Goal: Task Accomplishment & Management: Manage account settings

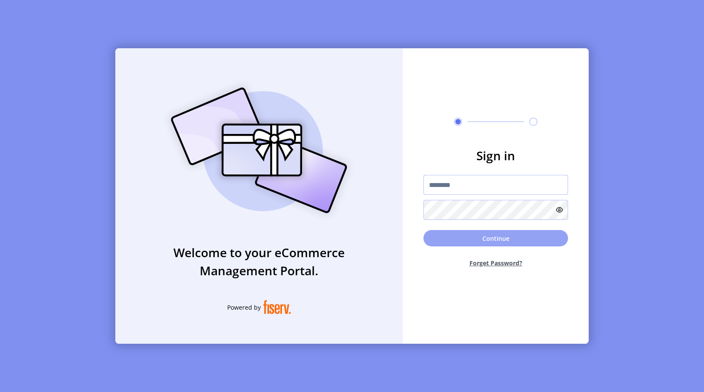
type input "**********"
click at [491, 238] on button "Continue" at bounding box center [495, 238] width 145 height 16
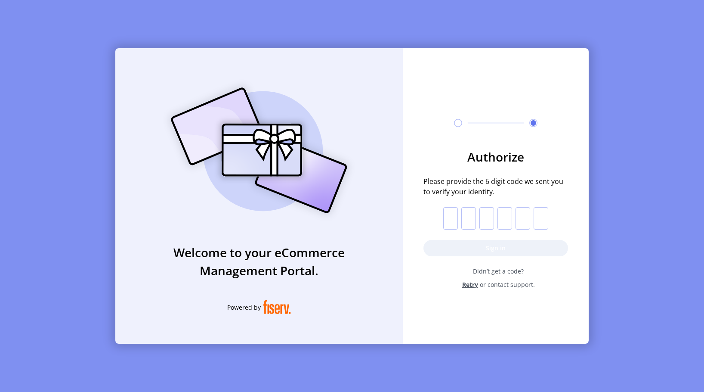
click at [449, 220] on input "text" at bounding box center [450, 218] width 15 height 22
type input "*"
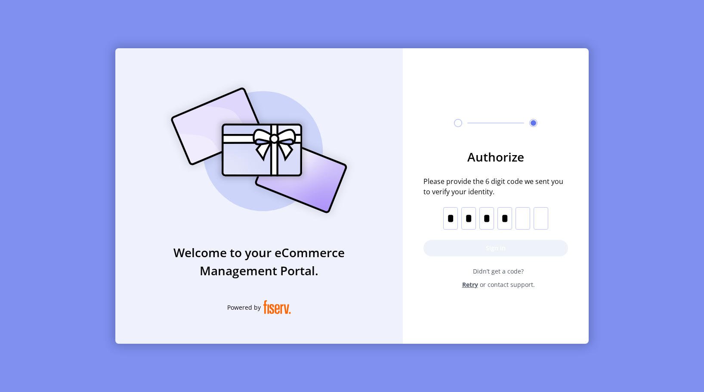
type input "*"
click at [485, 250] on button "Sign in" at bounding box center [495, 248] width 145 height 16
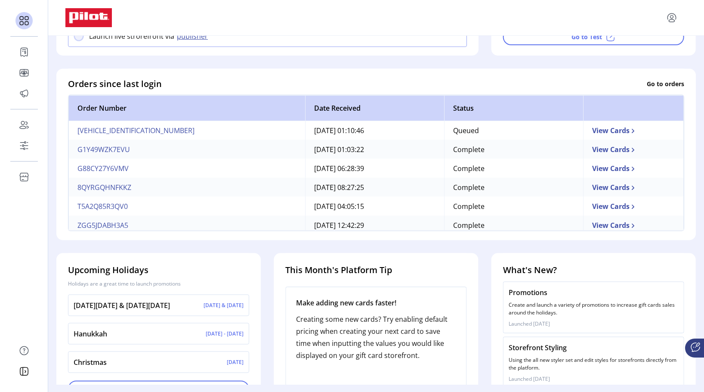
scroll to position [215, 0]
click at [587, 134] on td "View Cards" at bounding box center [633, 129] width 101 height 19
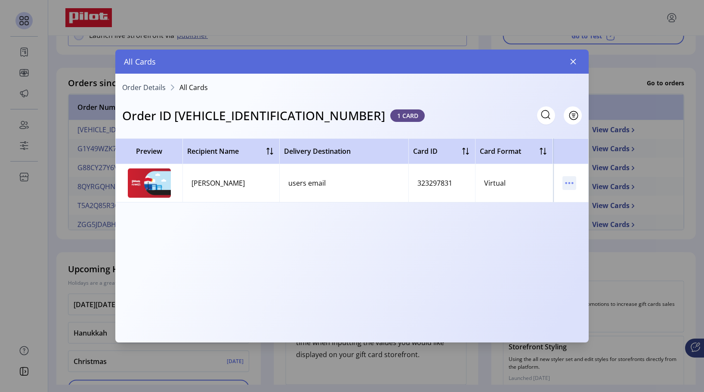
click at [570, 182] on icon "menu" at bounding box center [569, 183] width 14 height 14
click at [575, 198] on span "View Card Details" at bounding box center [605, 199] width 71 height 7
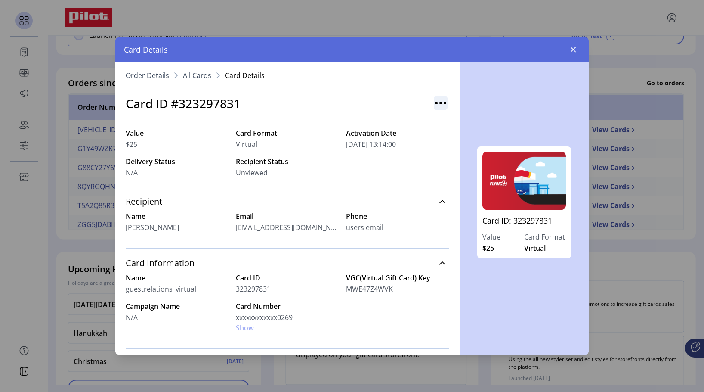
click at [435, 100] on img "button" at bounding box center [441, 103] width 14 height 14
click at [569, 49] on button "button" at bounding box center [573, 50] width 14 height 14
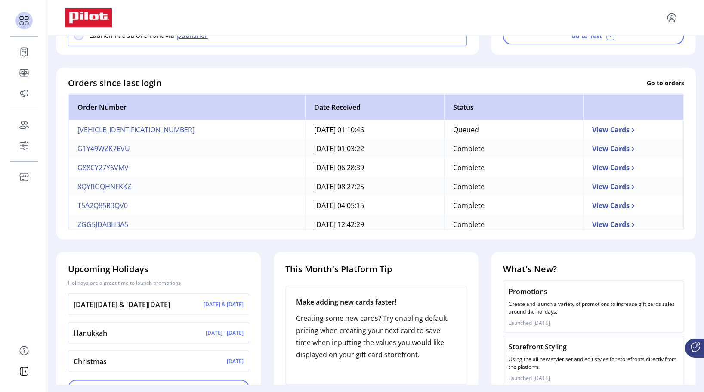
click at [104, 230] on p-table "Order Number Date Received Status [VEHICLE_IDENTIFICATION_NUMBER] [DATE] 01:10:…" at bounding box center [376, 161] width 616 height 136
click at [596, 227] on td "View Cards" at bounding box center [633, 223] width 101 height 19
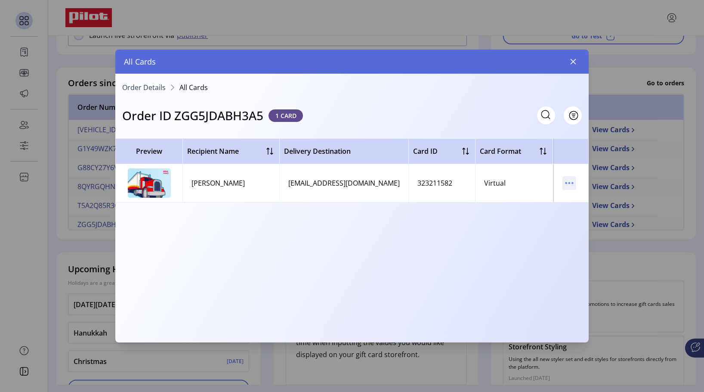
click at [565, 181] on icon "menu" at bounding box center [569, 183] width 14 height 14
click at [578, 197] on span "View Card Details" at bounding box center [605, 199] width 71 height 7
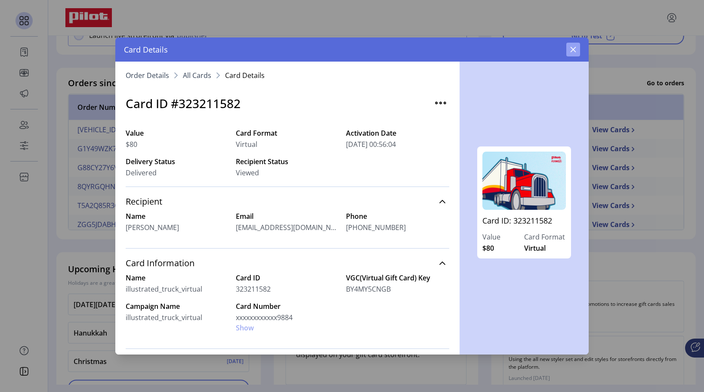
click at [573, 48] on icon "button" at bounding box center [573, 49] width 7 height 7
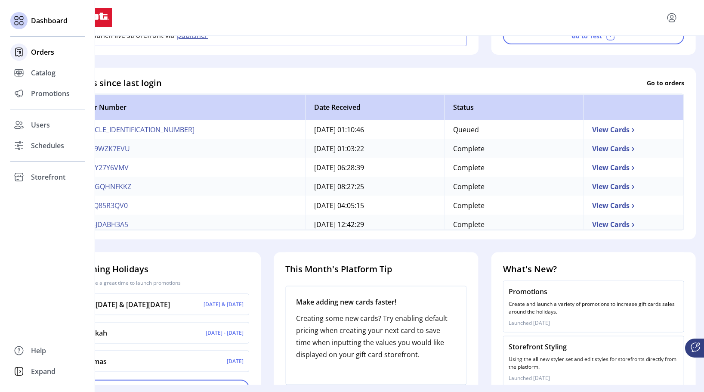
click at [30, 53] on div "Orders" at bounding box center [47, 52] width 74 height 21
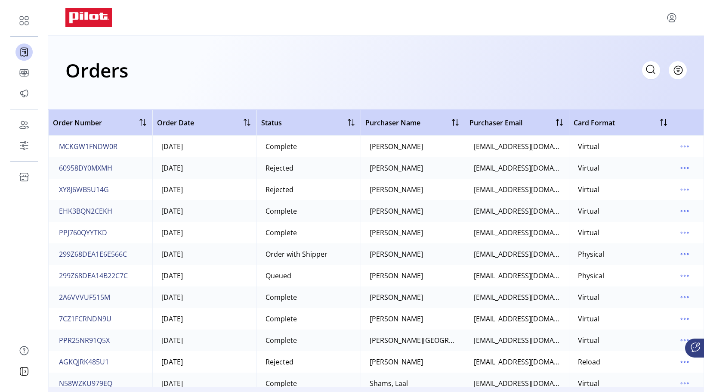
scroll to position [732, 0]
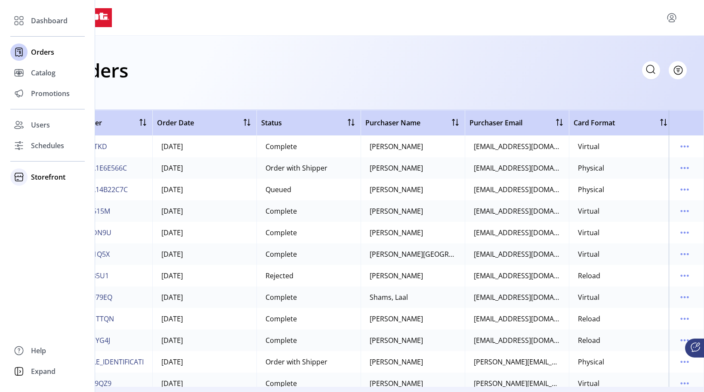
click at [28, 177] on div "Storefront" at bounding box center [47, 177] width 74 height 21
click at [43, 194] on span "Configuration" at bounding box center [53, 194] width 45 height 10
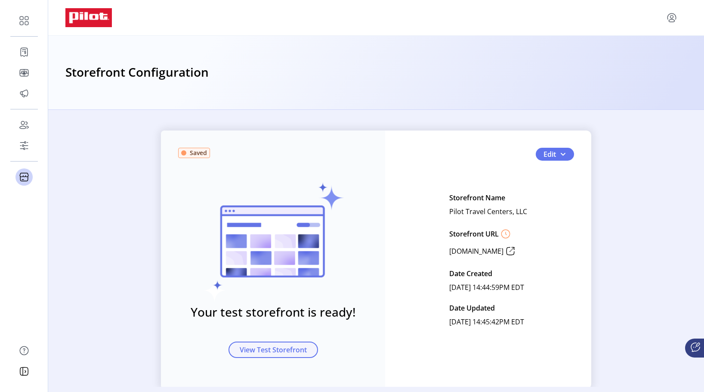
click at [261, 347] on span "View Test Storefront" at bounding box center [273, 349] width 67 height 10
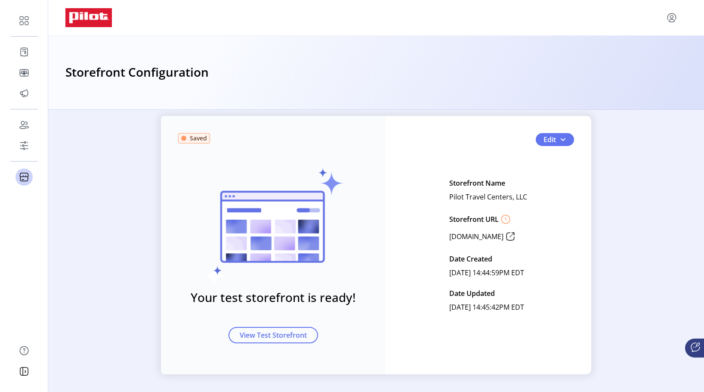
scroll to position [23, 0]
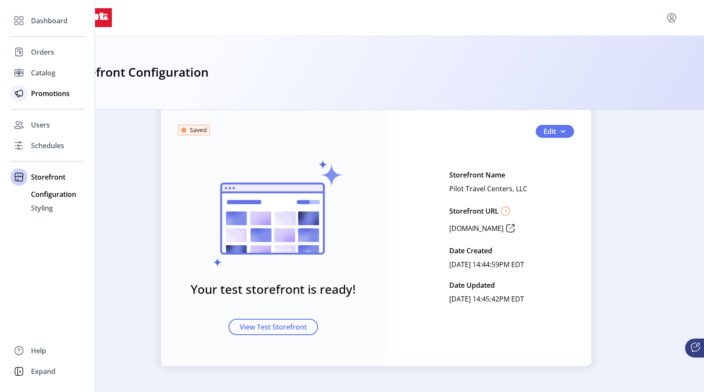
click at [35, 91] on span "Promotions" at bounding box center [50, 93] width 39 height 10
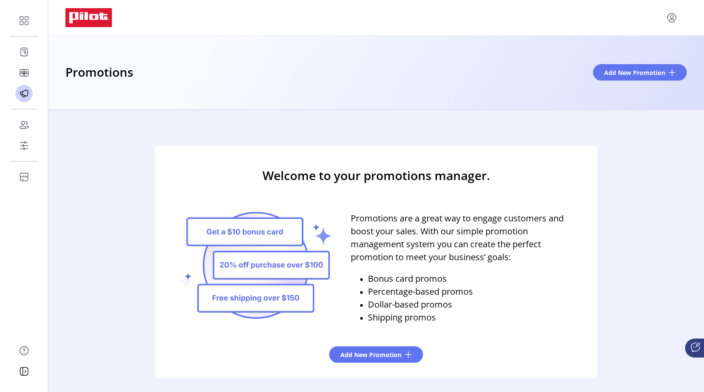
scroll to position [14, 0]
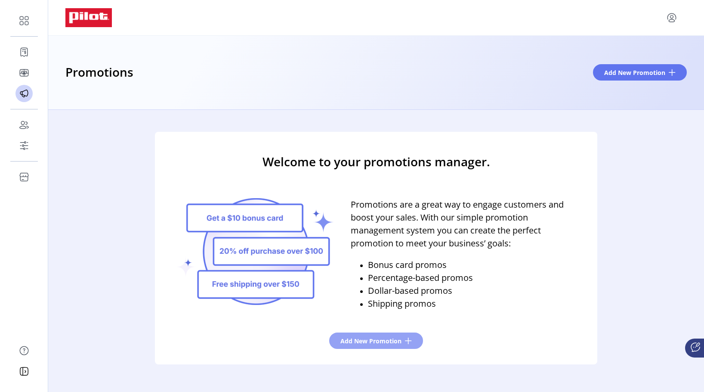
click at [353, 335] on button "Add New Promotion" at bounding box center [376, 340] width 94 height 16
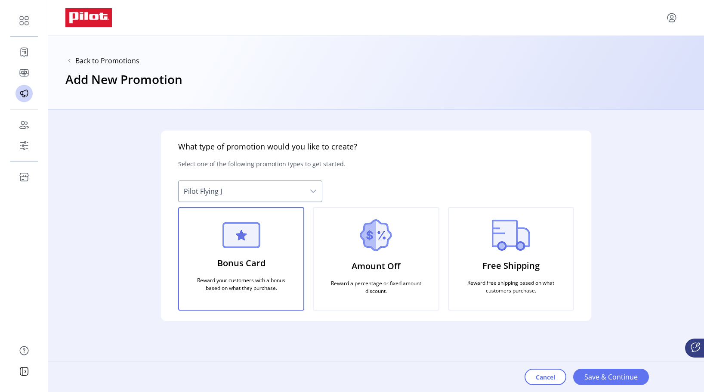
click at [312, 192] on icon "dropdown trigger" at bounding box center [313, 191] width 7 height 7
click at [313, 192] on icon "dropdown trigger" at bounding box center [313, 191] width 7 height 7
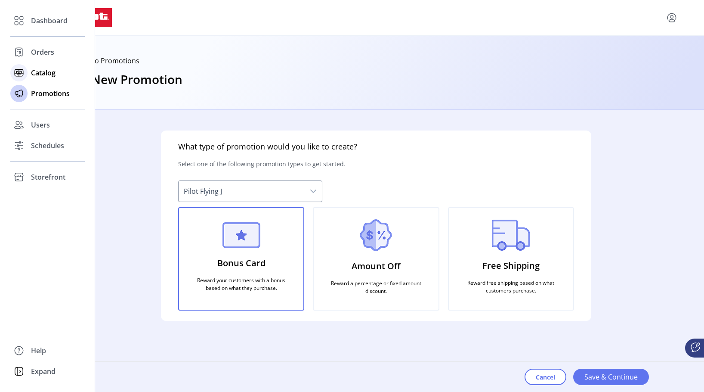
click at [21, 70] on icon at bounding box center [19, 73] width 14 height 14
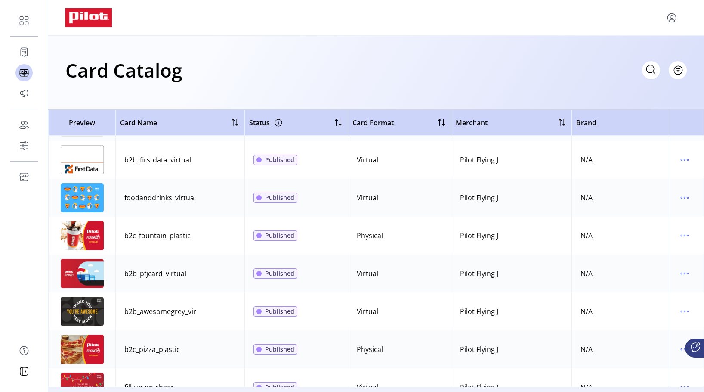
scroll to position [3013, 0]
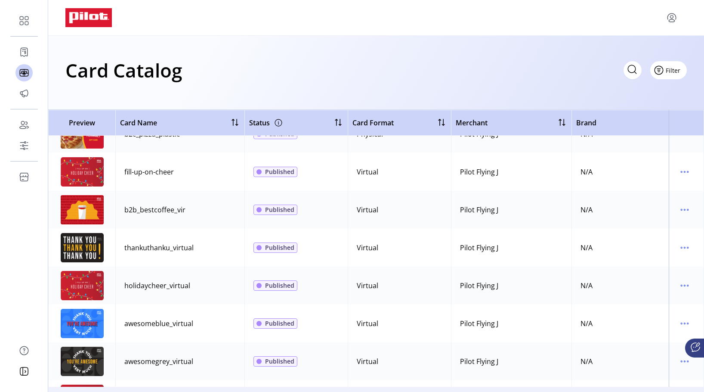
click at [677, 72] on span "Filter" at bounding box center [673, 70] width 15 height 9
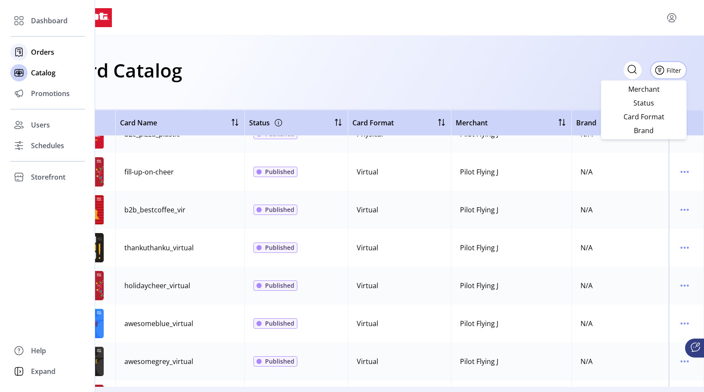
click at [20, 54] on icon at bounding box center [19, 52] width 14 height 14
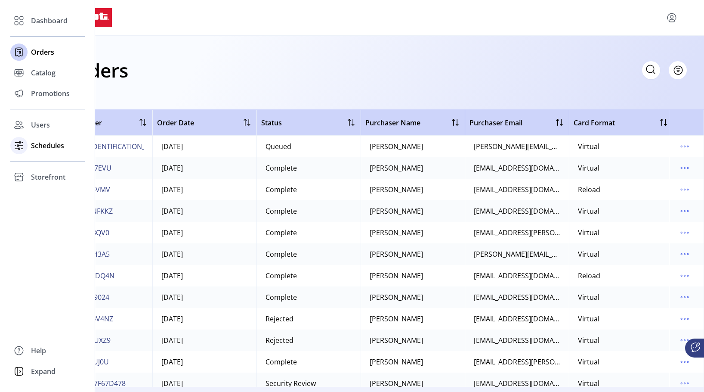
click at [42, 145] on span "Schedules" at bounding box center [47, 145] width 33 height 10
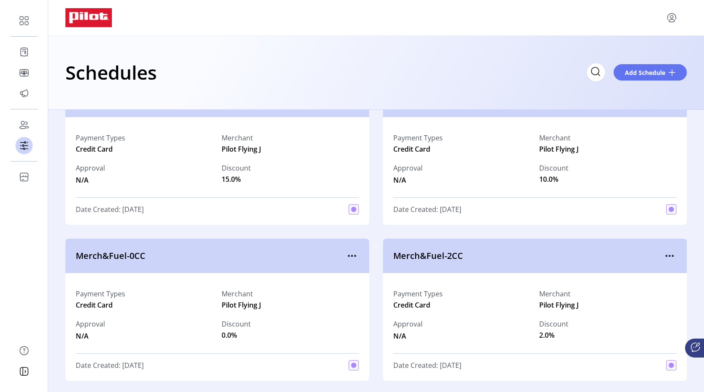
scroll to position [1607, 0]
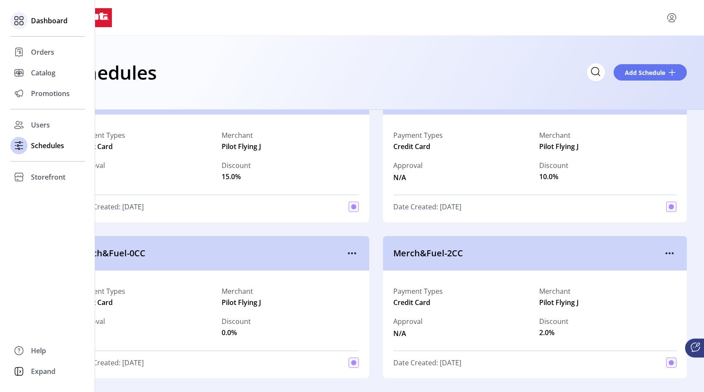
click at [22, 26] on icon at bounding box center [19, 21] width 14 height 14
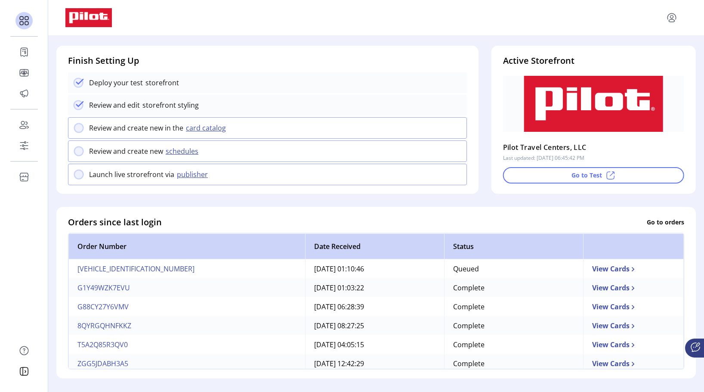
scroll to position [86, 0]
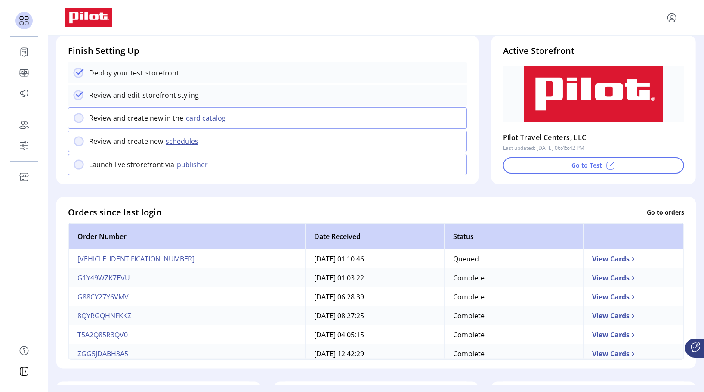
click at [177, 144] on button "schedules" at bounding box center [183, 141] width 40 height 10
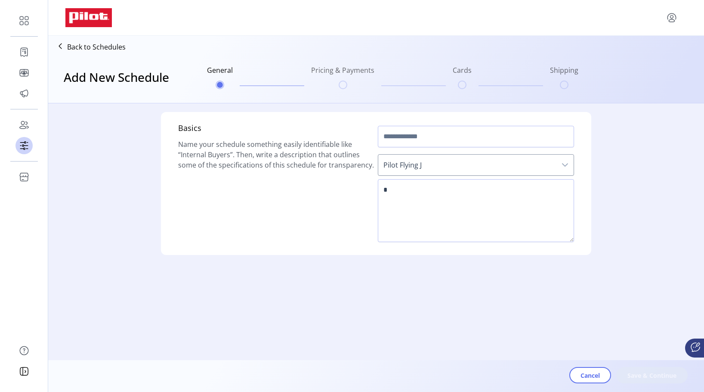
click at [563, 167] on icon "dropdown trigger" at bounding box center [565, 164] width 7 height 7
click at [564, 164] on icon "dropdown trigger" at bounding box center [565, 164] width 7 height 7
click at [75, 46] on p "Back to Schedules" at bounding box center [96, 47] width 59 height 10
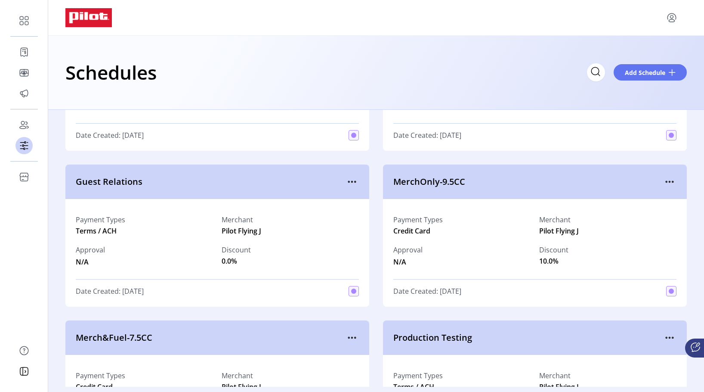
scroll to position [603, 0]
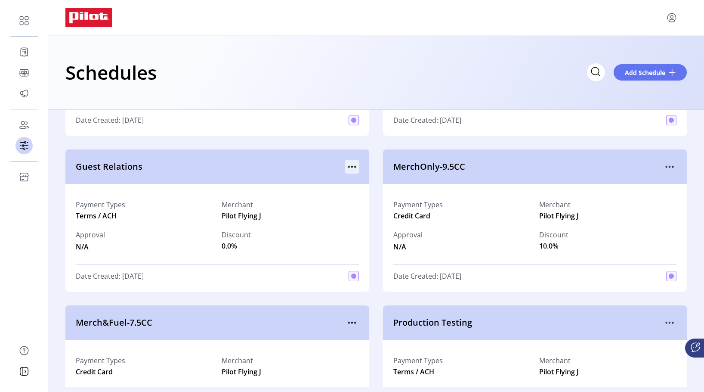
click at [349, 168] on icon "menu" at bounding box center [352, 167] width 14 height 14
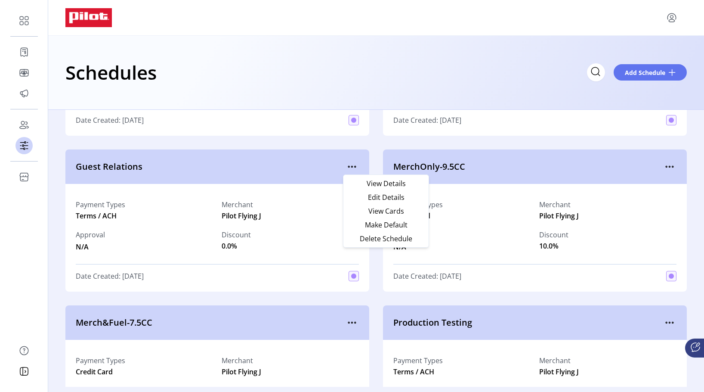
click at [287, 222] on div "Payment Types Terms / ACH Merchant Pilot Flying J Approval N/A Discount 0.0%" at bounding box center [217, 225] width 283 height 63
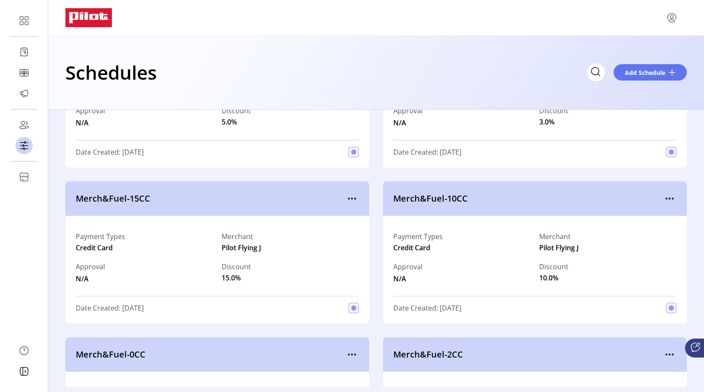
scroll to position [1506, 0]
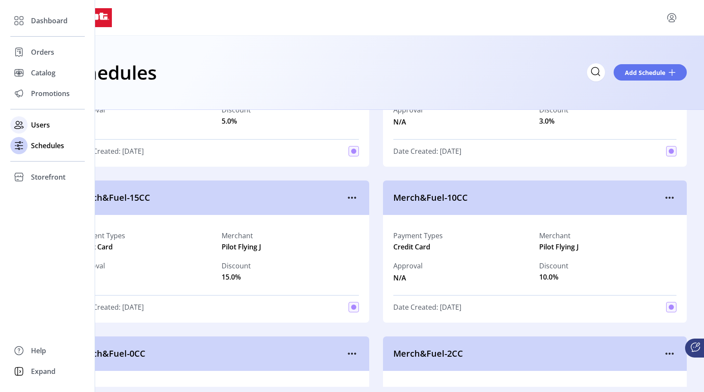
click at [28, 124] on div "Users" at bounding box center [47, 124] width 74 height 21
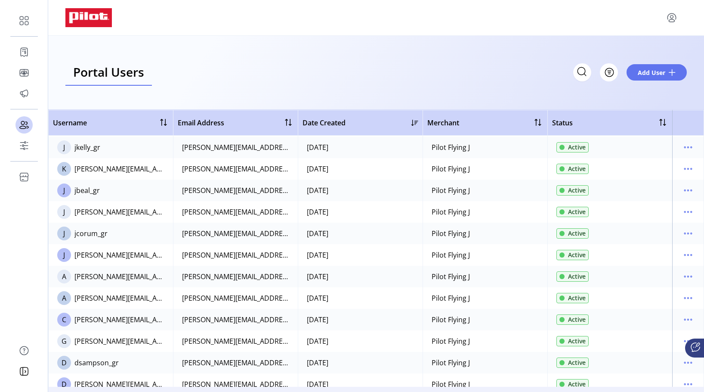
scroll to position [589, 0]
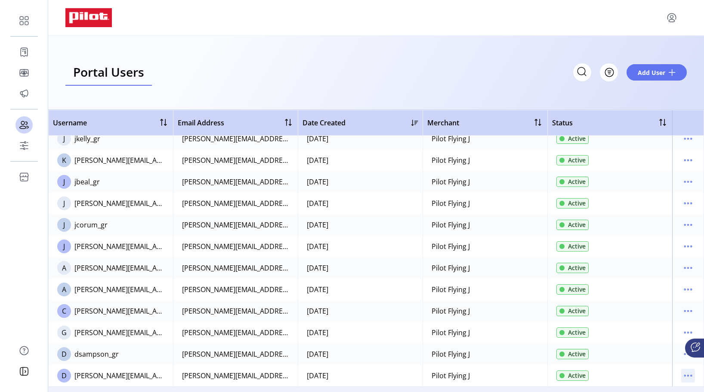
click at [683, 374] on icon "menu" at bounding box center [688, 375] width 14 height 14
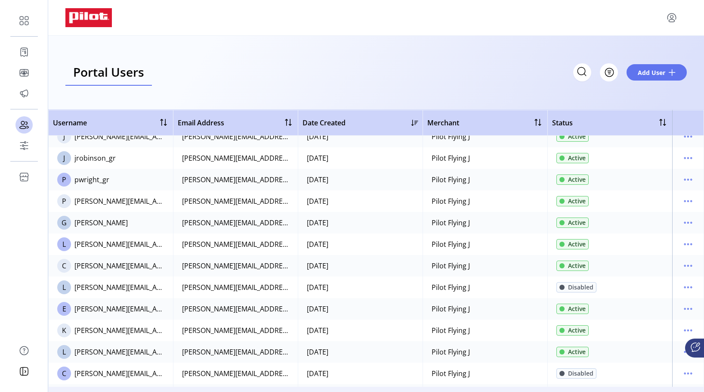
scroll to position [201, 0]
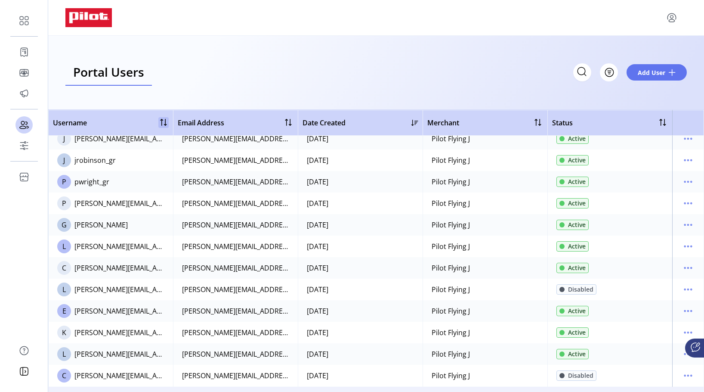
click at [160, 127] on div at bounding box center [163, 122] width 10 height 10
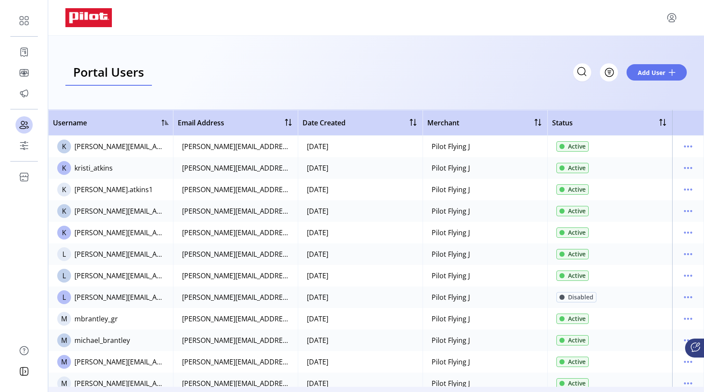
scroll to position [516, 0]
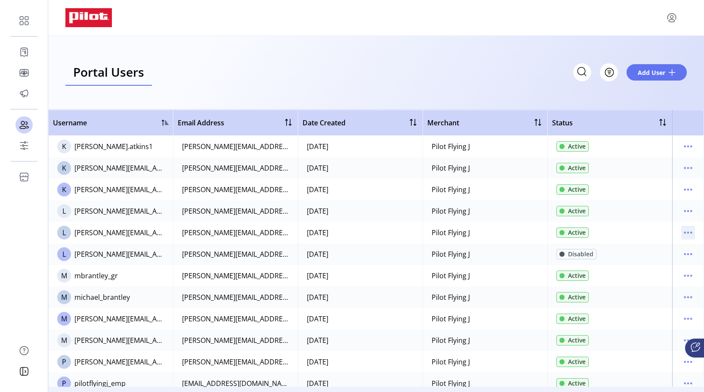
click at [681, 230] on icon "menu" at bounding box center [688, 233] width 14 height 14
click at [638, 291] on span "Disable User" at bounding box center [647, 290] width 71 height 7
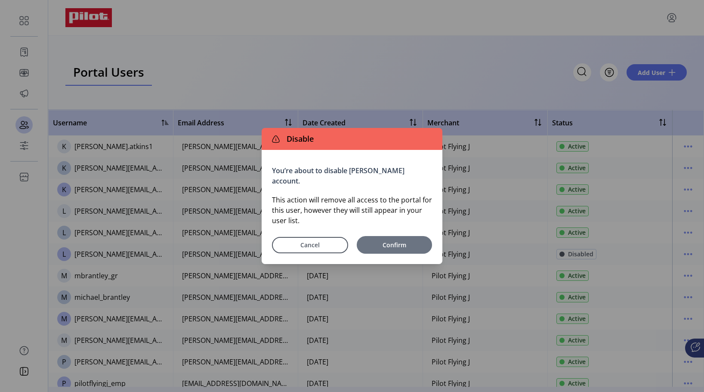
click at [377, 240] on span "Confirm" at bounding box center [394, 244] width 67 height 9
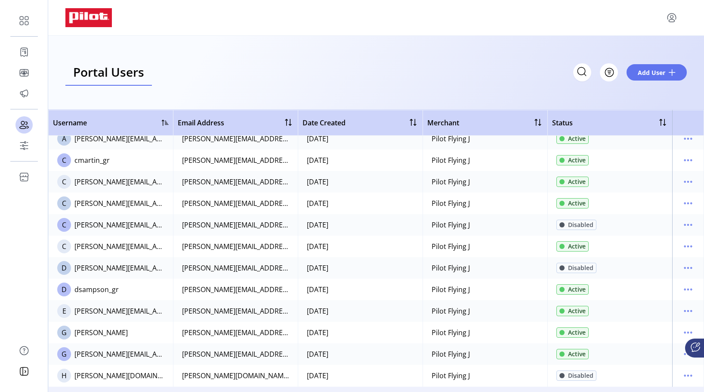
scroll to position [0, 0]
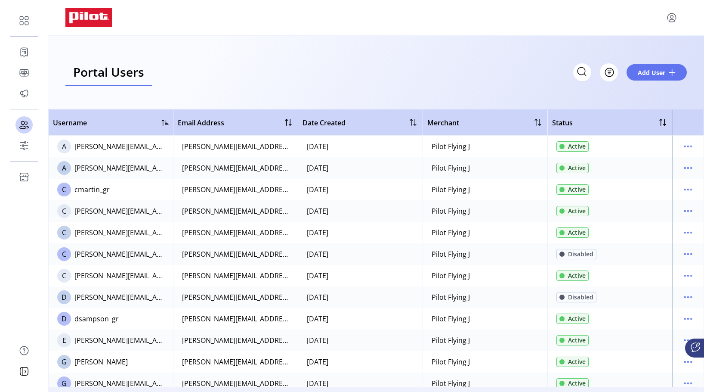
click at [163, 124] on div at bounding box center [165, 122] width 7 height 7
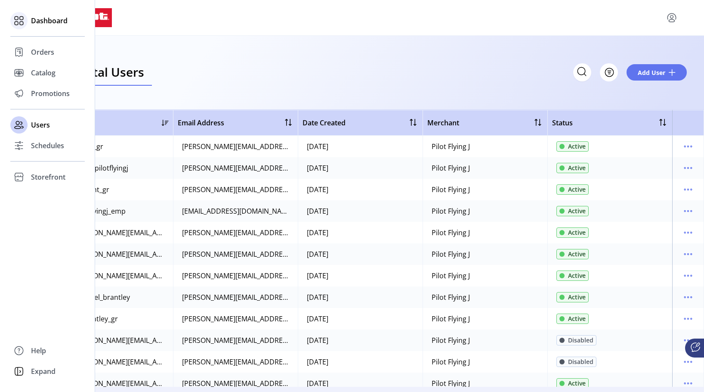
click at [22, 20] on icon at bounding box center [19, 21] width 14 height 14
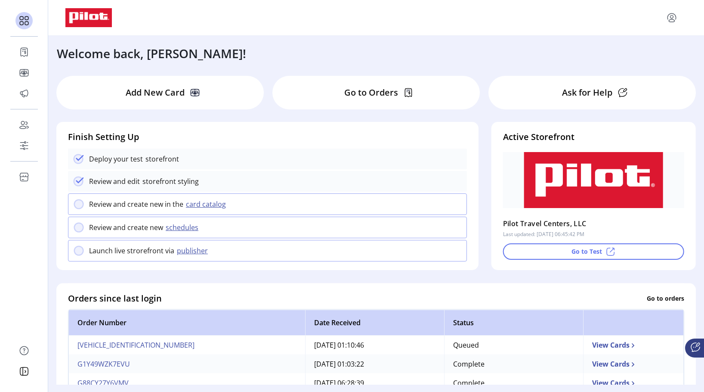
click at [191, 89] on icon at bounding box center [195, 92] width 10 height 10
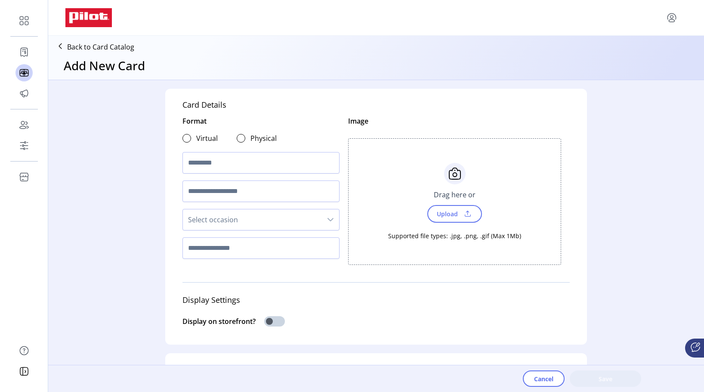
click at [61, 47] on icon at bounding box center [60, 46] width 14 height 14
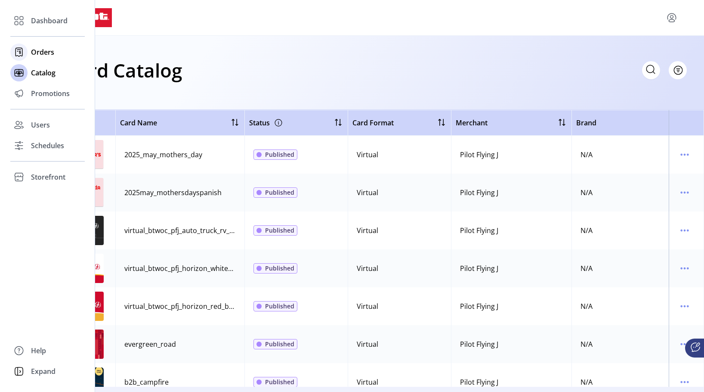
click at [41, 53] on span "Orders" at bounding box center [42, 52] width 23 height 10
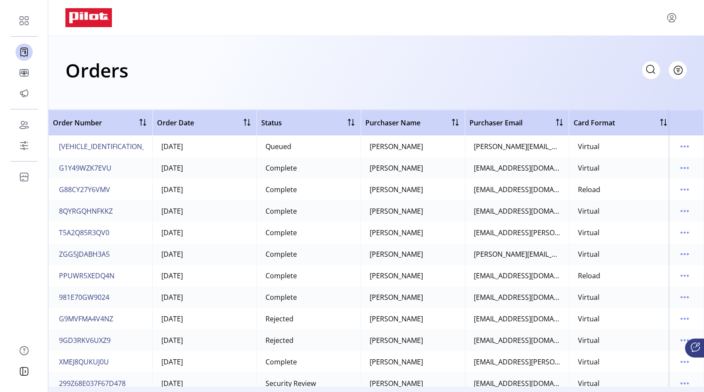
drag, startPoint x: 43, startPoint y: 50, endPoint x: 232, endPoint y: 74, distance: 190.8
click at [232, 74] on div "Orders Filter Focused All Orders" at bounding box center [375, 70] width 621 height 30
click at [664, 71] on icon "Filter Button" at bounding box center [659, 70] width 14 height 14
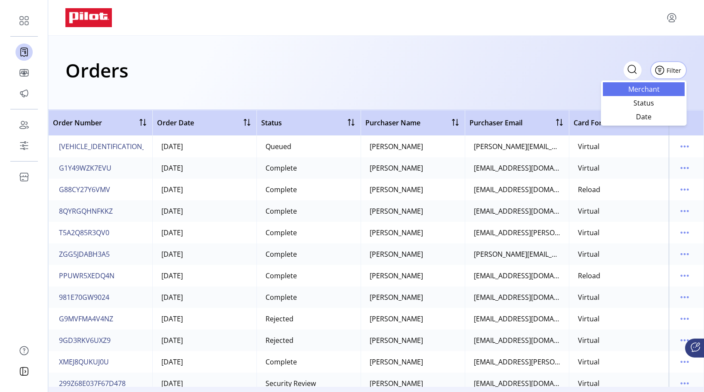
click at [657, 86] on span "Merchant" at bounding box center [643, 89] width 71 height 7
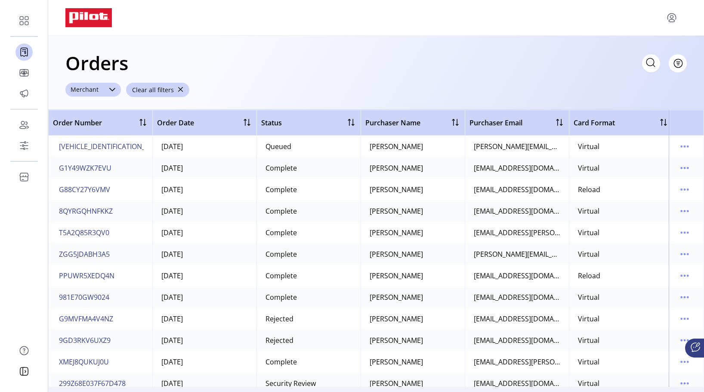
click at [110, 89] on icon at bounding box center [112, 89] width 7 height 7
click at [77, 125] on div "Pilot Flying J" at bounding box center [77, 121] width 9 height 9
click at [96, 138] on span "Apply Filter" at bounding box center [100, 141] width 38 height 9
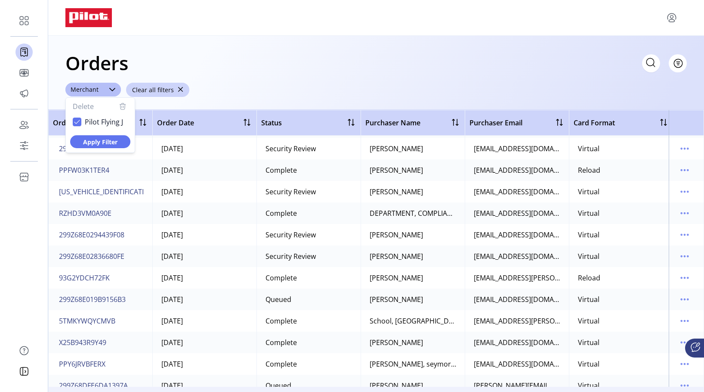
scroll to position [301, 0]
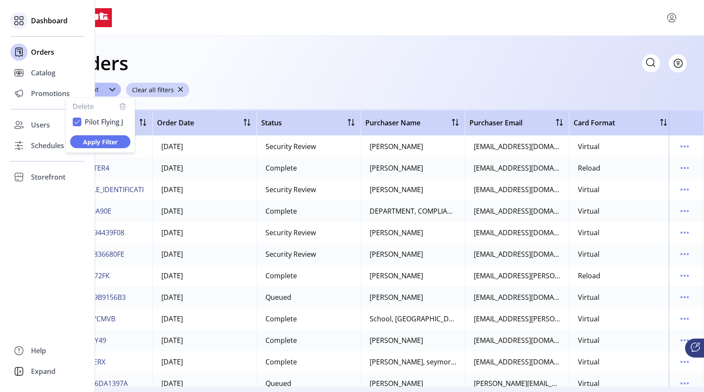
click at [22, 16] on icon at bounding box center [19, 21] width 14 height 14
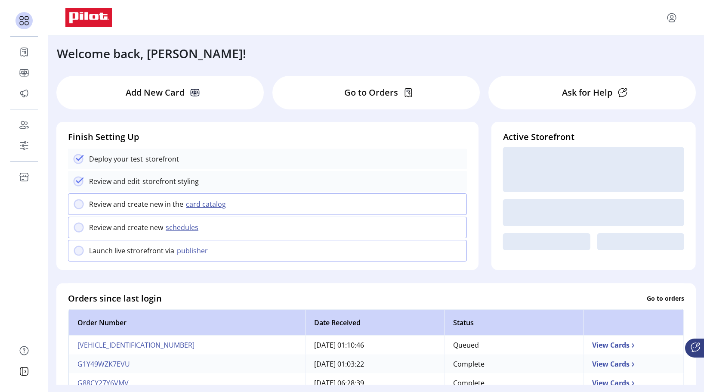
click at [409, 92] on icon at bounding box center [408, 92] width 1 height 3
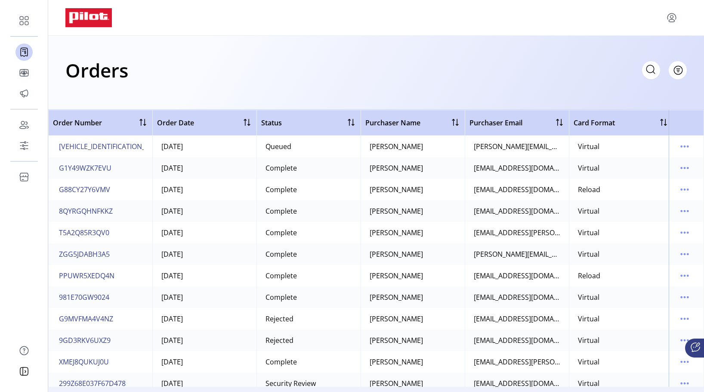
click at [671, 19] on icon "menu" at bounding box center [672, 20] width 6 height 3
click at [210, 77] on div "Orders Filter Focused All Orders" at bounding box center [375, 70] width 621 height 30
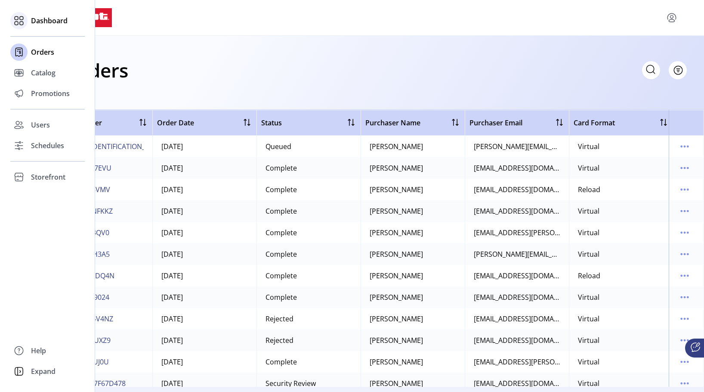
click at [21, 22] on icon at bounding box center [21, 23] width 3 height 3
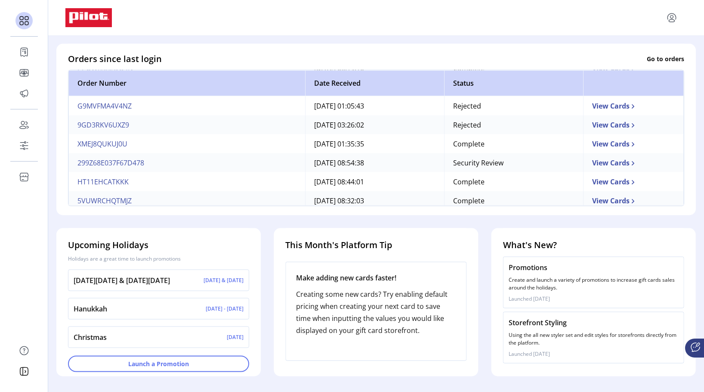
scroll to position [172, 0]
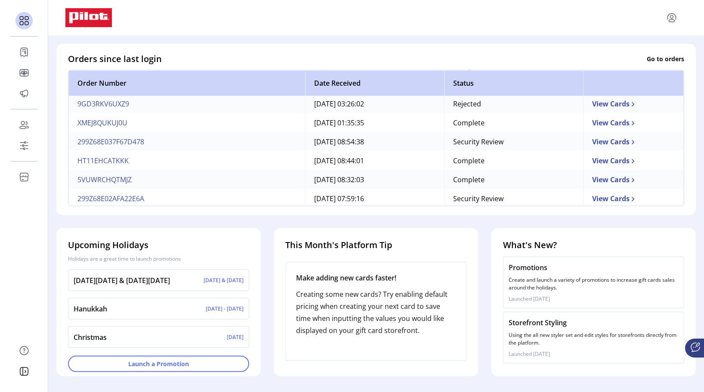
click at [596, 137] on td "View Cards" at bounding box center [633, 141] width 101 height 19
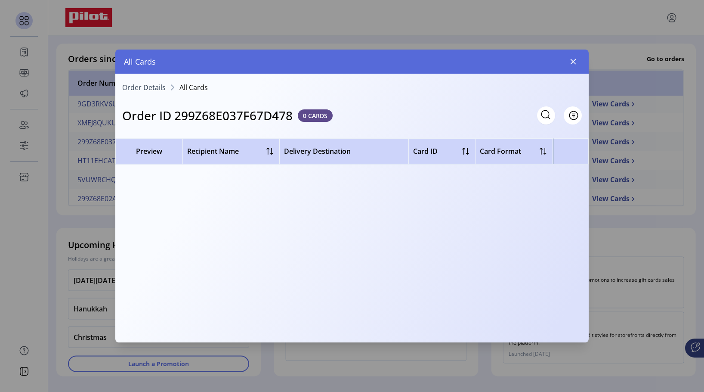
click at [142, 151] on span "Preview" at bounding box center [149, 151] width 58 height 10
click at [232, 153] on span "Recipient Name" at bounding box center [213, 151] width 52 height 10
click at [321, 150] on span "Delivery Destination" at bounding box center [317, 151] width 67 height 10
click at [529, 147] on div "Card Format" at bounding box center [514, 151] width 68 height 11
drag, startPoint x: 438, startPoint y: 149, endPoint x: 444, endPoint y: 149, distance: 5.6
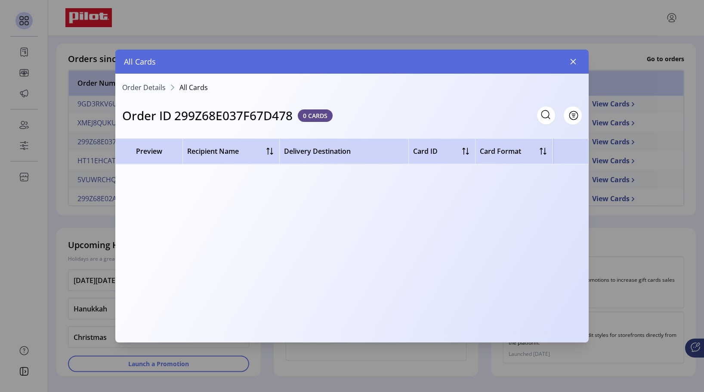
click at [438, 149] on div "Card ID" at bounding box center [442, 151] width 58 height 11
click at [568, 116] on span "Filter" at bounding box center [568, 115] width 15 height 9
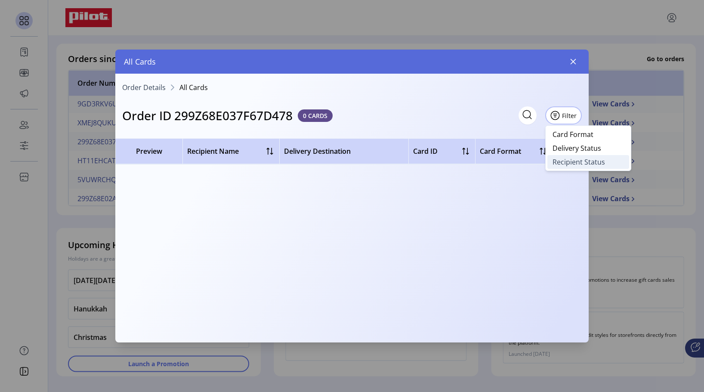
click at [553, 162] on span "Recipient Status" at bounding box center [579, 161] width 53 height 7
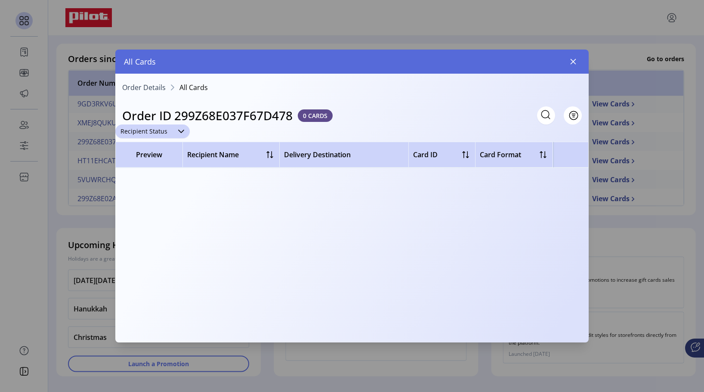
click at [175, 128] on div "dropdown trigger" at bounding box center [181, 131] width 17 height 14
click at [236, 172] on div "Preview Recipient Name Delivery Destination Card ID Card Format Delivery Status…" at bounding box center [351, 239] width 473 height 195
click at [206, 150] on span "Recipient Name" at bounding box center [213, 154] width 52 height 10
click at [160, 157] on span "Preview" at bounding box center [149, 154] width 58 height 10
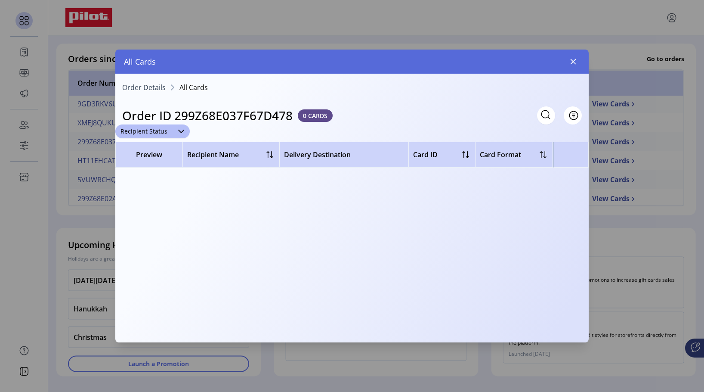
click at [160, 157] on span "Preview" at bounding box center [149, 154] width 58 height 10
click at [319, 118] on span "0 CARDS" at bounding box center [315, 115] width 35 height 12
click at [231, 114] on h3 "Order ID 299Z68E037F67D478" at bounding box center [207, 115] width 170 height 18
drag, startPoint x: 466, startPoint y: 156, endPoint x: 513, endPoint y: 155, distance: 47.3
click at [471, 157] on th "Card ID" at bounding box center [441, 155] width 67 height 26
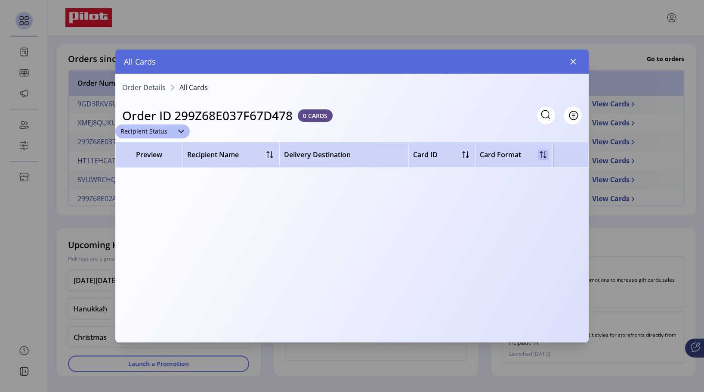
click at [545, 155] on div at bounding box center [543, 154] width 10 height 10
click at [267, 155] on div at bounding box center [270, 154] width 10 height 10
click at [187, 88] on span "All Cards" at bounding box center [193, 87] width 28 height 7
click at [138, 112] on h3 "Order ID 299Z68E037F67D478" at bounding box center [207, 115] width 170 height 18
click at [299, 111] on div "Order ID 299Z68E037F67D478 0 CARDS" at bounding box center [227, 115] width 210 height 18
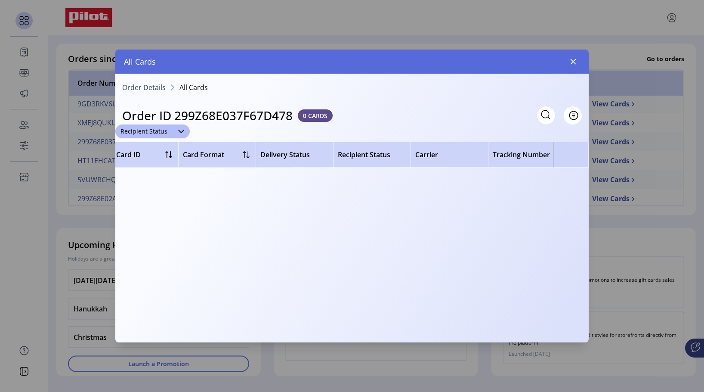
scroll to position [0, 309]
click at [516, 158] on span "Tracking Number" at bounding box center [509, 154] width 57 height 10
click at [220, 117] on h3 "Order ID 299Z68E037F67D478" at bounding box center [207, 115] width 170 height 18
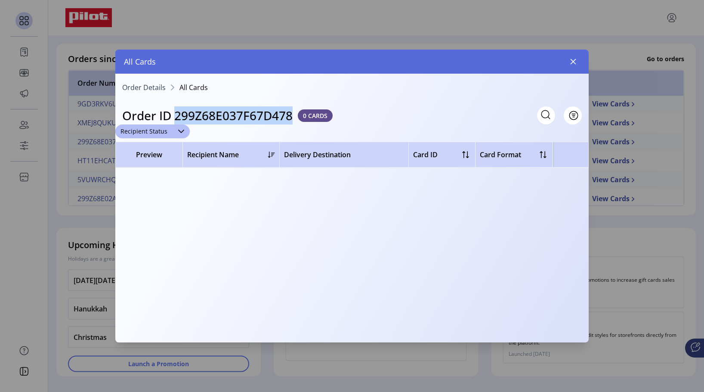
click at [219, 117] on h3 "Order ID 299Z68E037F67D478" at bounding box center [207, 115] width 170 height 18
click at [154, 114] on h3 "Order ID 299Z68E037F67D478" at bounding box center [207, 115] width 170 height 18
drag, startPoint x: 240, startPoint y: 111, endPoint x: 279, endPoint y: 118, distance: 39.8
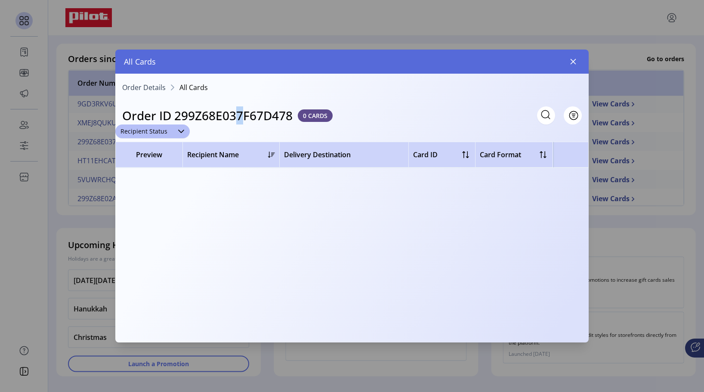
click at [242, 112] on h3 "Order ID 299Z68E037F67D478" at bounding box center [207, 115] width 170 height 18
click at [313, 108] on div "Order ID 299Z68E037F67D478 0 CARDS" at bounding box center [227, 115] width 210 height 18
click at [314, 112] on span "0 CARDS" at bounding box center [315, 115] width 35 height 12
click at [315, 116] on span "0 CARDS" at bounding box center [315, 115] width 35 height 12
click at [319, 115] on span "0 CARDS" at bounding box center [315, 115] width 35 height 12
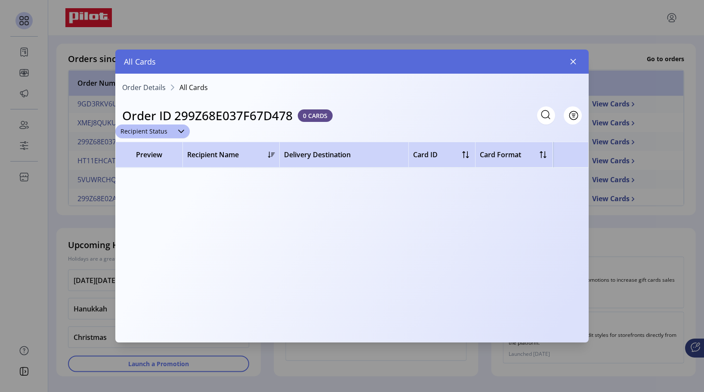
click at [572, 61] on icon "button" at bounding box center [573, 61] width 7 height 7
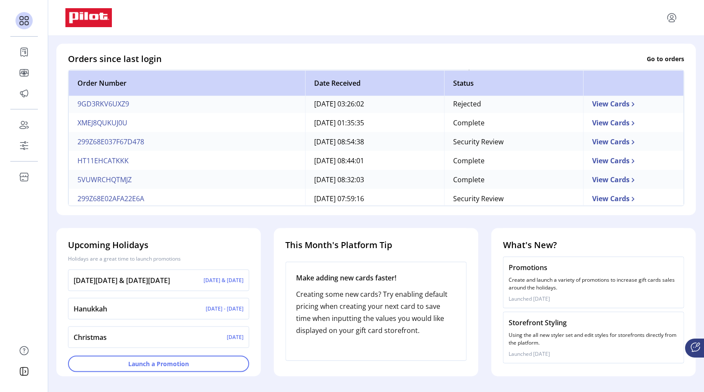
click at [95, 139] on td "299Z68E037F67D478" at bounding box center [186, 141] width 237 height 19
click at [102, 138] on td "299Z68E037F67D478" at bounding box center [186, 141] width 237 height 19
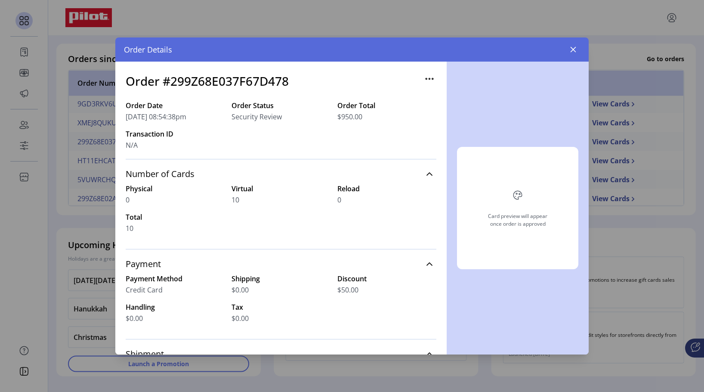
click at [432, 78] on icon "button" at bounding box center [432, 78] width 1 height 1
click at [380, 139] on div "Order Date [DATE] 08:54:38pm Order Status Security Review Order Total $950.00 T…" at bounding box center [281, 129] width 311 height 59
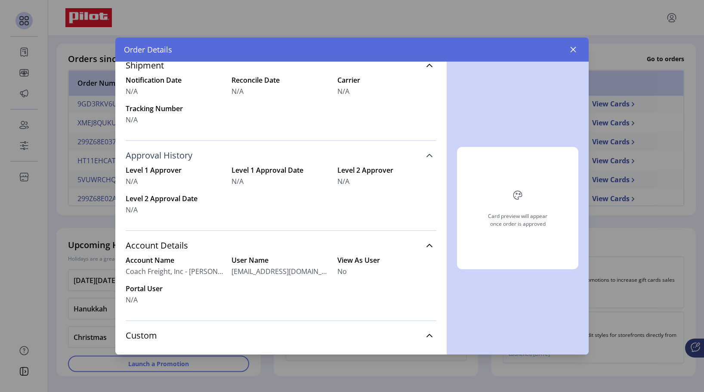
scroll to position [301, 0]
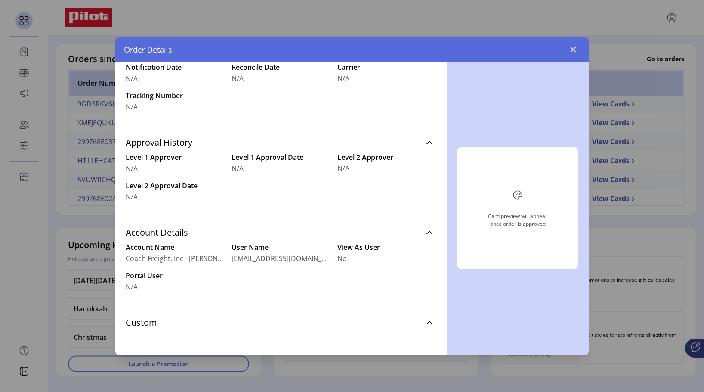
click at [164, 261] on span "Coach Freight, Inc - [PERSON_NAME]" at bounding box center [175, 258] width 99 height 10
click at [202, 260] on span "Coach Freight, Inc - [PERSON_NAME]" at bounding box center [175, 258] width 99 height 10
click at [214, 260] on span "Coach Freight, Inc - [PERSON_NAME]" at bounding box center [175, 258] width 99 height 10
click at [152, 244] on label "Account Name" at bounding box center [175, 247] width 99 height 10
click at [144, 254] on span "Coach Freight, Inc - [PERSON_NAME]" at bounding box center [175, 258] width 99 height 10
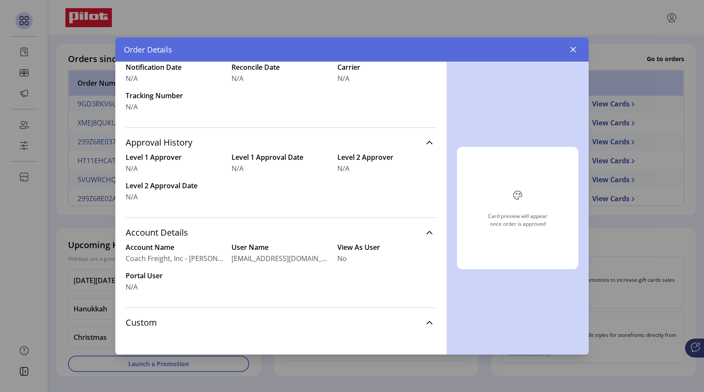
click at [141, 248] on label "Account Name" at bounding box center [175, 247] width 99 height 10
click at [142, 248] on label "Account Name" at bounding box center [175, 247] width 99 height 10
click at [153, 256] on span "Coach Freight, Inc - [PERSON_NAME]" at bounding box center [175, 258] width 99 height 10
click at [205, 259] on span "Coach Freight, Inc - [PERSON_NAME]" at bounding box center [175, 258] width 99 height 10
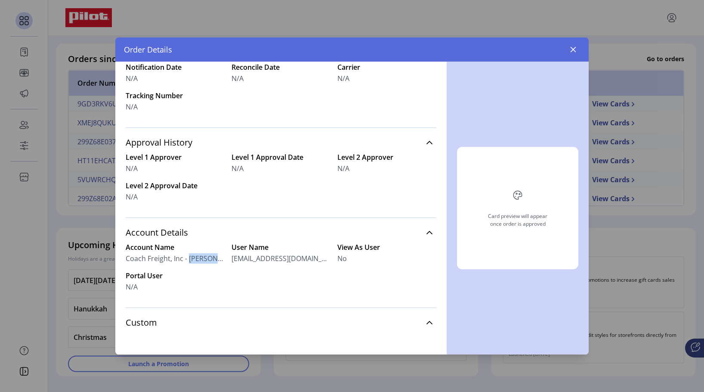
click at [206, 259] on span "Coach Freight, Inc - [PERSON_NAME]" at bounding box center [175, 258] width 99 height 10
drag, startPoint x: 208, startPoint y: 256, endPoint x: 195, endPoint y: 277, distance: 24.1
click at [195, 277] on label "Portal User" at bounding box center [175, 275] width 99 height 10
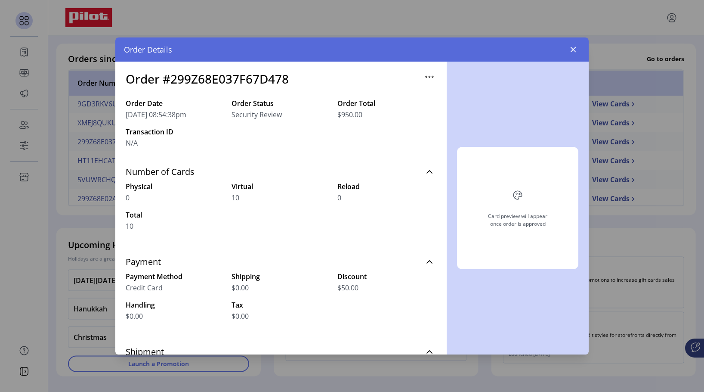
scroll to position [0, 0]
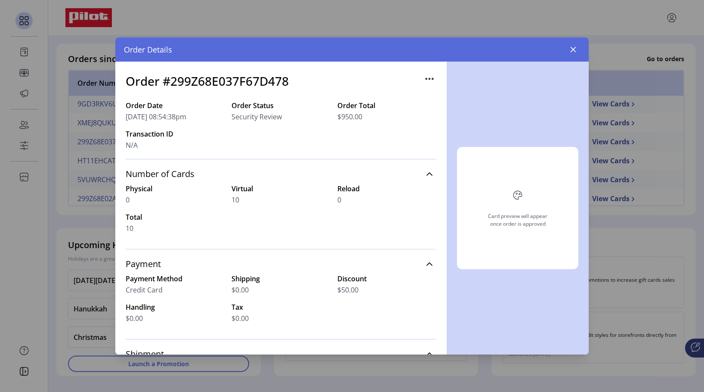
click at [426, 80] on icon "button" at bounding box center [430, 79] width 14 height 14
click at [393, 195] on div "0" at bounding box center [386, 200] width 99 height 10
click at [426, 174] on icon at bounding box center [429, 173] width 7 height 7
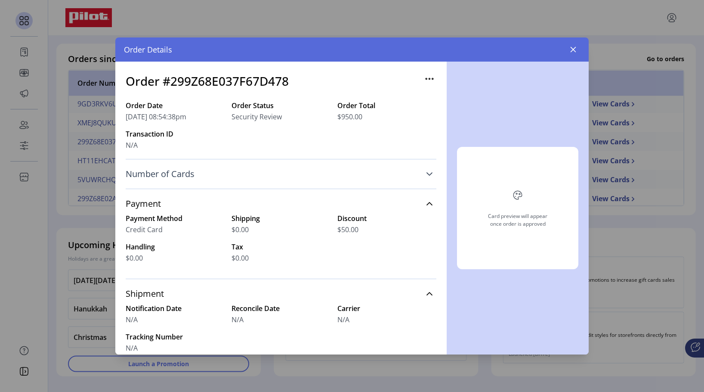
click at [426, 171] on icon at bounding box center [429, 173] width 7 height 7
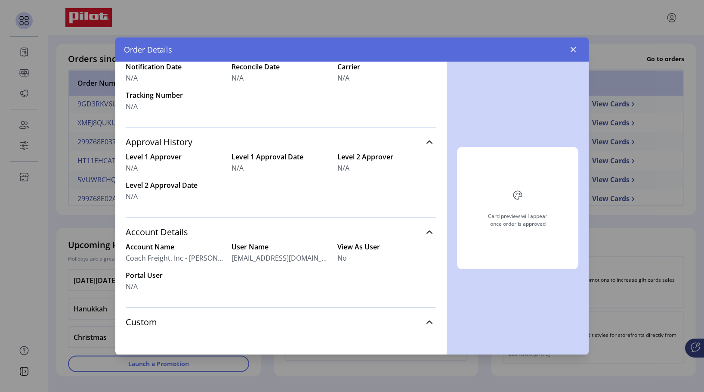
scroll to position [313, 0]
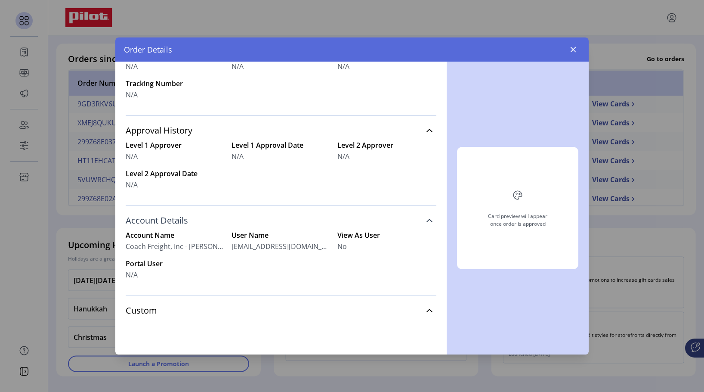
click at [427, 220] on icon at bounding box center [429, 220] width 6 height 3
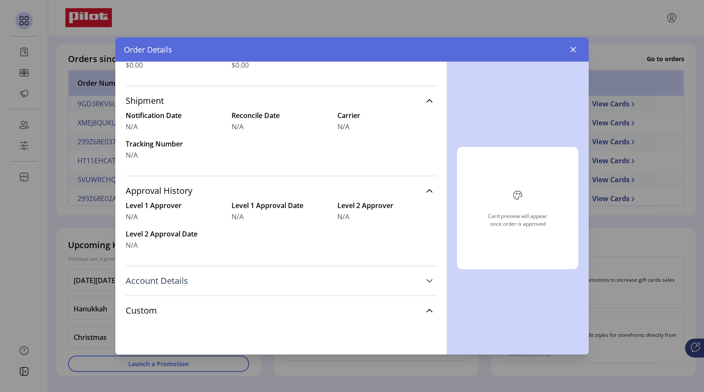
scroll to position [253, 0]
click at [426, 280] on icon at bounding box center [429, 280] width 7 height 7
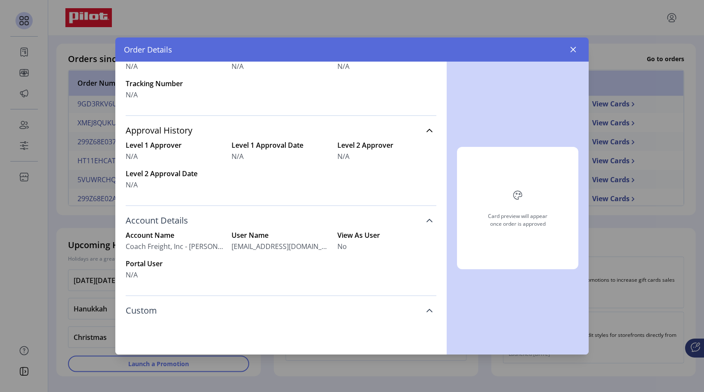
click at [421, 309] on link "Custom" at bounding box center [281, 310] width 311 height 19
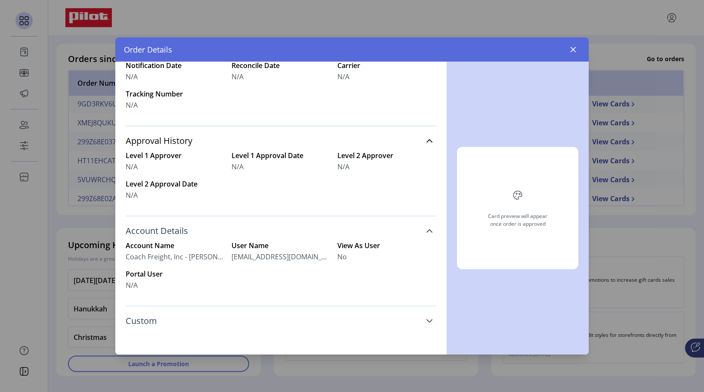
click at [425, 316] on link "Custom" at bounding box center [281, 320] width 311 height 19
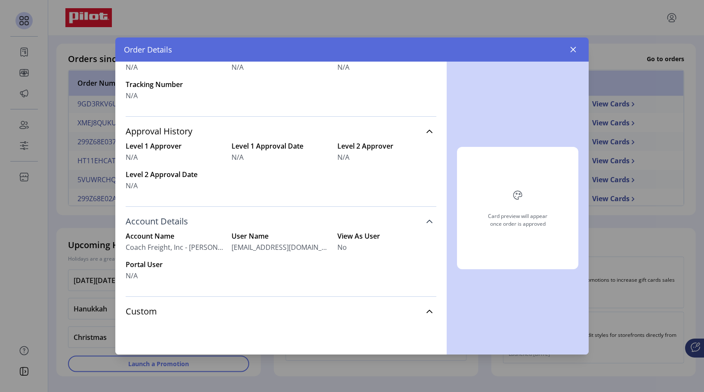
scroll to position [313, 0]
click at [297, 246] on span "[EMAIL_ADDRESS][DOMAIN_NAME]" at bounding box center [281, 246] width 99 height 10
click at [290, 246] on span "[EMAIL_ADDRESS][DOMAIN_NAME]" at bounding box center [281, 246] width 99 height 10
click at [300, 247] on span "[EMAIL_ADDRESS][DOMAIN_NAME]" at bounding box center [281, 246] width 99 height 10
click at [311, 250] on span "[EMAIL_ADDRESS][DOMAIN_NAME]" at bounding box center [281, 246] width 99 height 10
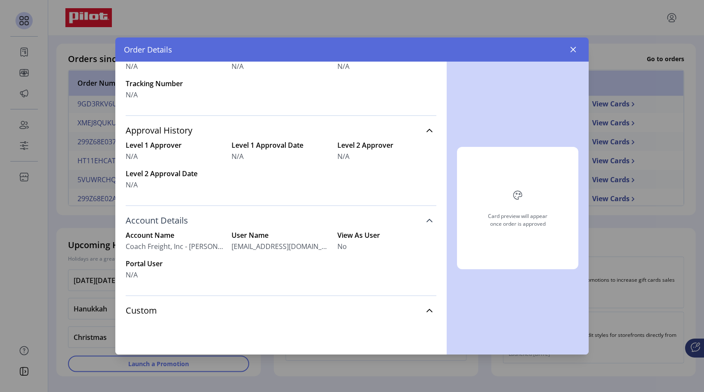
click at [335, 247] on div "Account Name Coach Freight, Inc - [PERSON_NAME] User Name [EMAIL_ADDRESS][DOMAI…" at bounding box center [281, 255] width 311 height 50
drag, startPoint x: 337, startPoint y: 246, endPoint x: 341, endPoint y: 241, distance: 6.1
click at [339, 244] on User "No" at bounding box center [341, 246] width 9 height 10
click at [346, 232] on label "View As User" at bounding box center [386, 235] width 99 height 10
click at [253, 235] on label "User Name" at bounding box center [281, 235] width 99 height 10
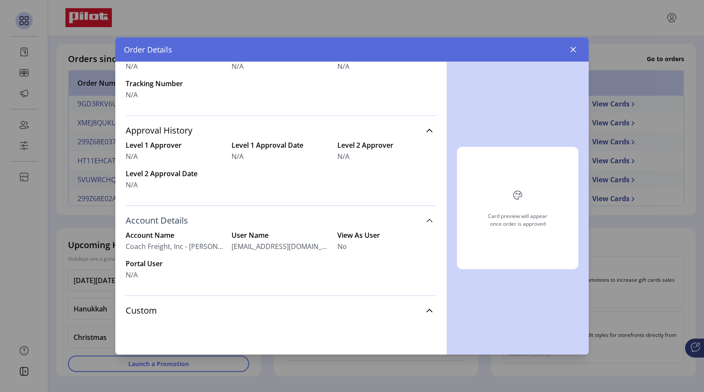
click at [171, 233] on label "Account Name" at bounding box center [175, 235] width 99 height 10
click at [173, 225] on span "Account Details" at bounding box center [157, 220] width 62 height 9
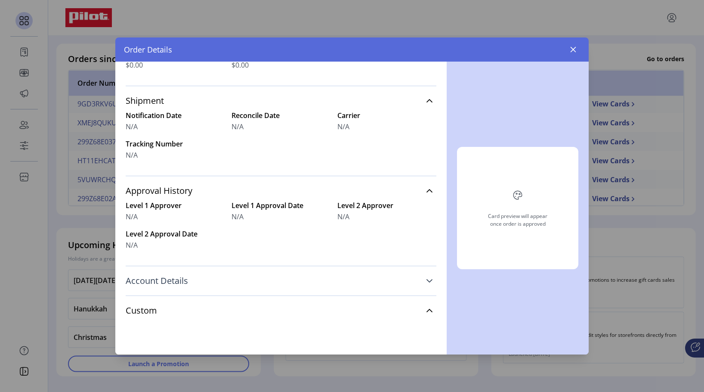
click at [175, 221] on div "Number of Cards Physical 0 Virtual 10 Reload 0 Total 10 Payment Payment Method …" at bounding box center [281, 125] width 311 height 438
click at [429, 279] on link "Account Details" at bounding box center [281, 280] width 311 height 19
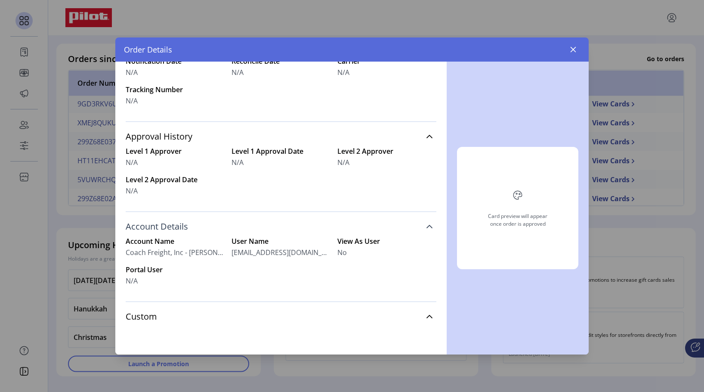
scroll to position [313, 0]
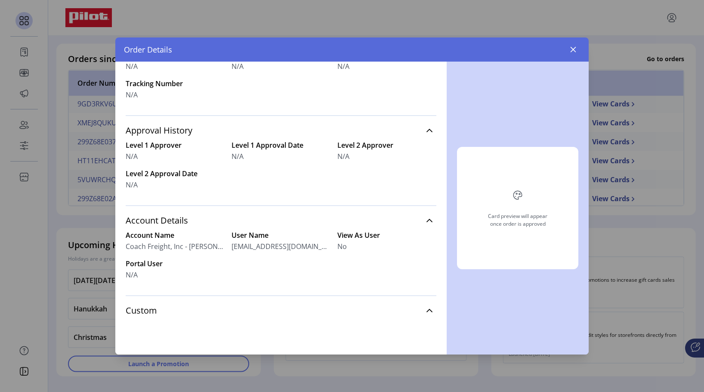
click at [136, 275] on User "N/A" at bounding box center [132, 274] width 12 height 10
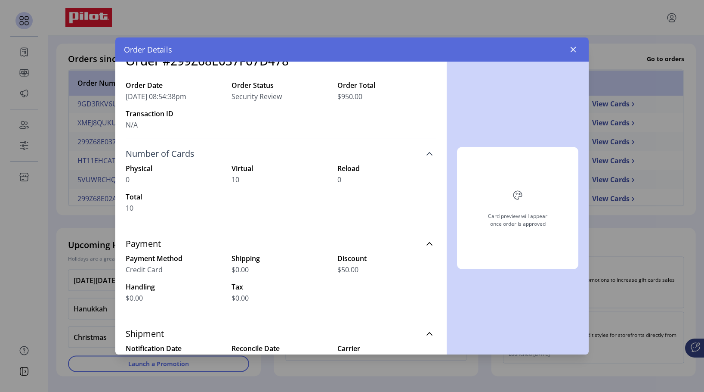
scroll to position [0, 0]
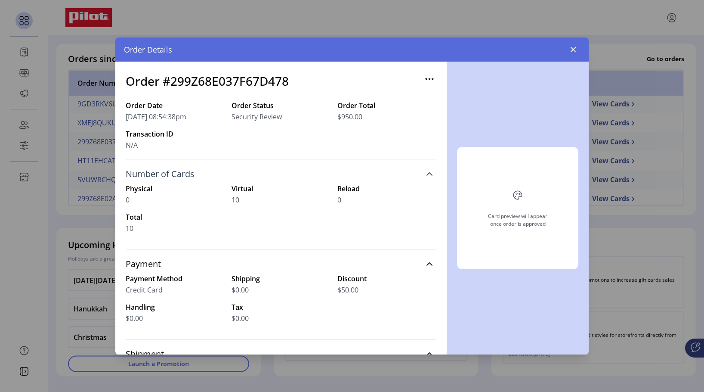
click at [166, 56] on div "Order Details" at bounding box center [351, 49] width 473 height 24
click at [574, 52] on icon "button" at bounding box center [573, 49] width 7 height 7
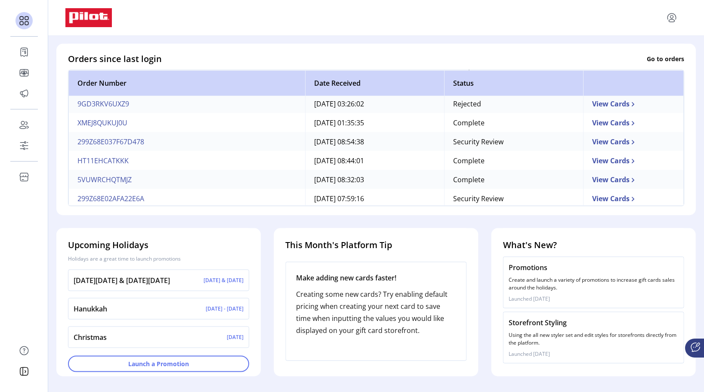
click at [116, 195] on td "299Z68E02AFA22E6A" at bounding box center [186, 197] width 237 height 19
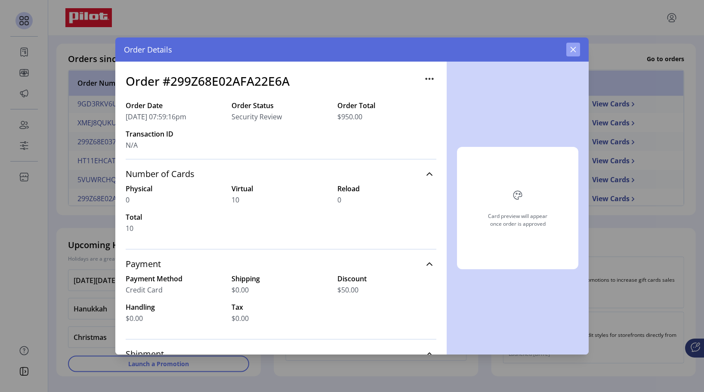
click at [571, 48] on icon "button" at bounding box center [573, 49] width 7 height 7
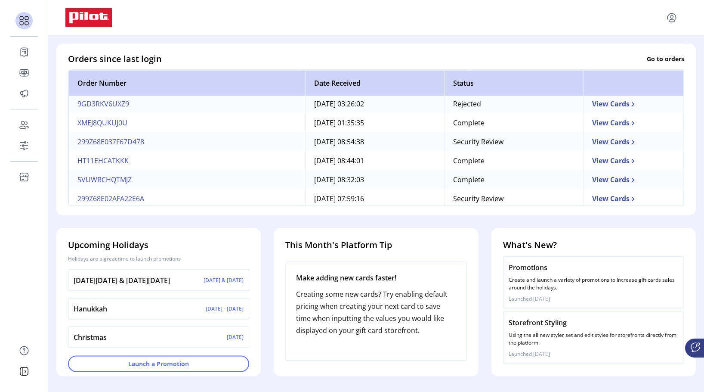
click at [85, 136] on td "299Z68E037F67D478" at bounding box center [186, 141] width 237 height 19
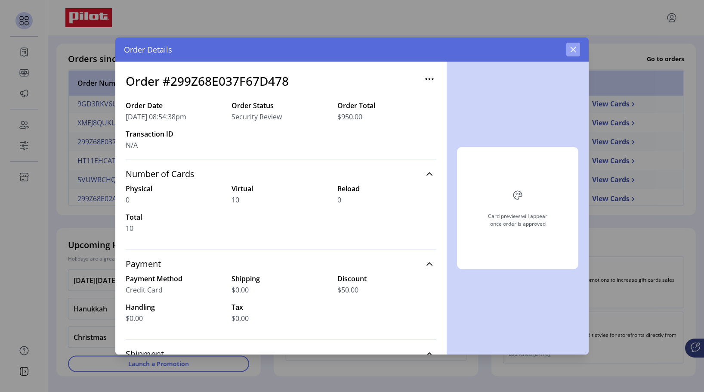
click at [573, 45] on button "button" at bounding box center [573, 50] width 14 height 14
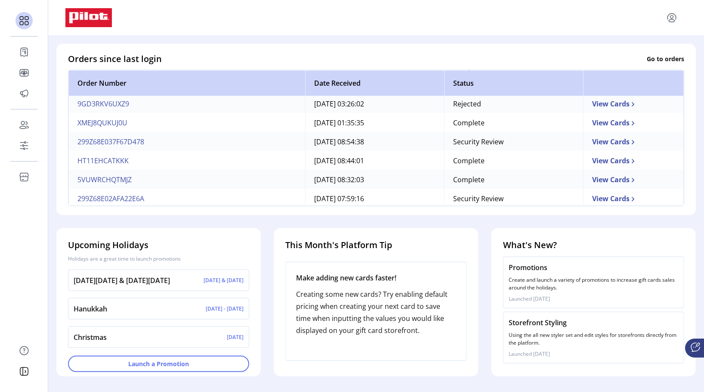
click at [119, 194] on td "299Z68E02AFA22E6A" at bounding box center [186, 197] width 237 height 19
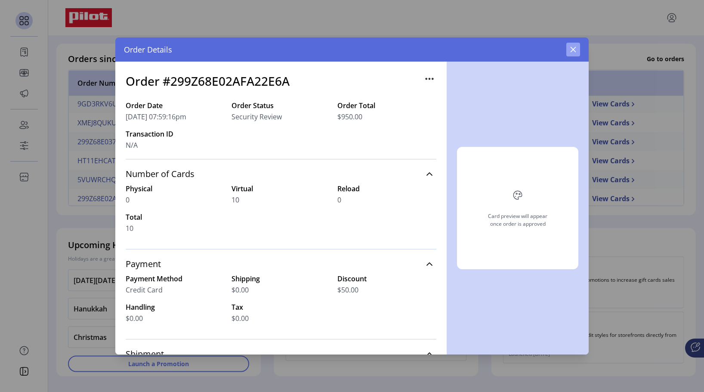
click at [575, 50] on icon "button" at bounding box center [573, 49] width 7 height 7
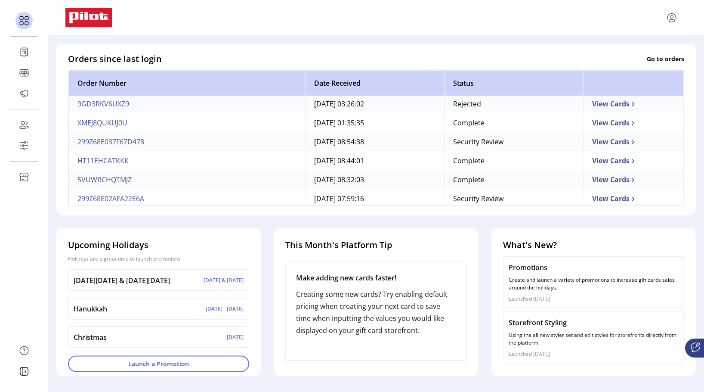
click at [117, 139] on td "299Z68E037F67D478" at bounding box center [186, 141] width 237 height 19
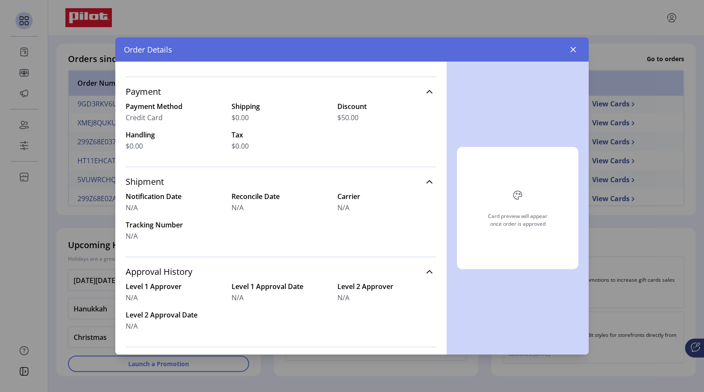
scroll to position [313, 0]
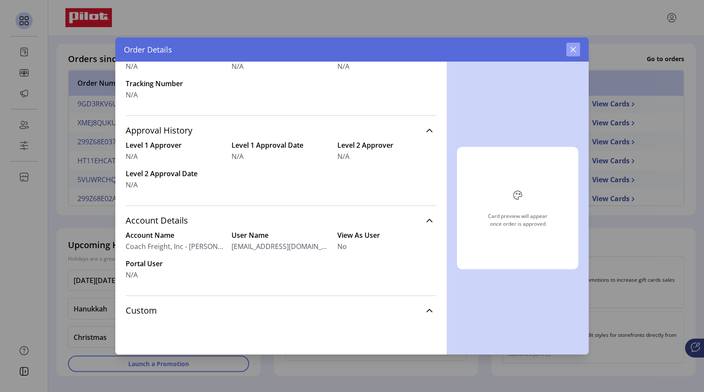
click at [573, 49] on icon "button" at bounding box center [573, 49] width 7 height 7
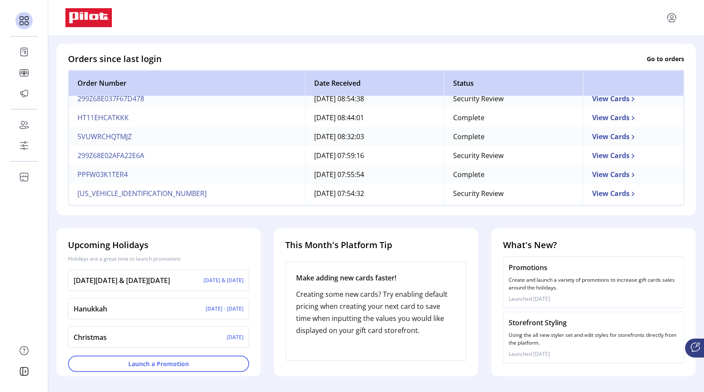
scroll to position [258, 0]
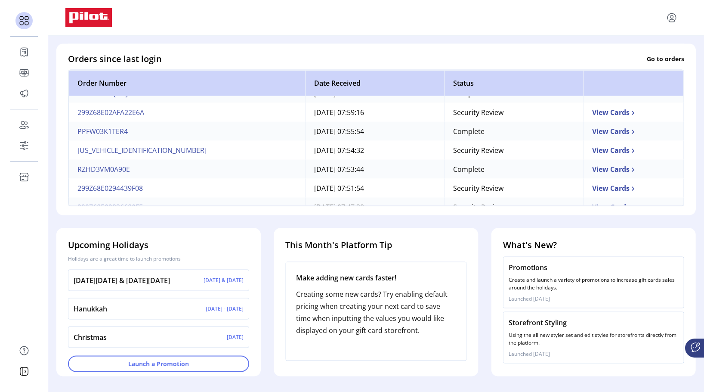
click at [123, 148] on td "[US_VEHICLE_IDENTIFICATION_NUMBER]" at bounding box center [186, 149] width 237 height 19
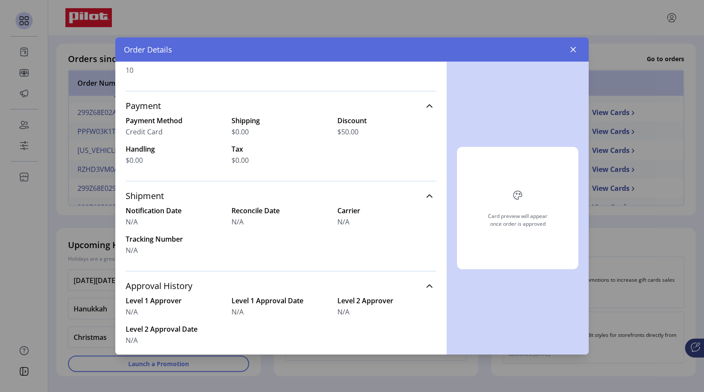
scroll to position [12, 0]
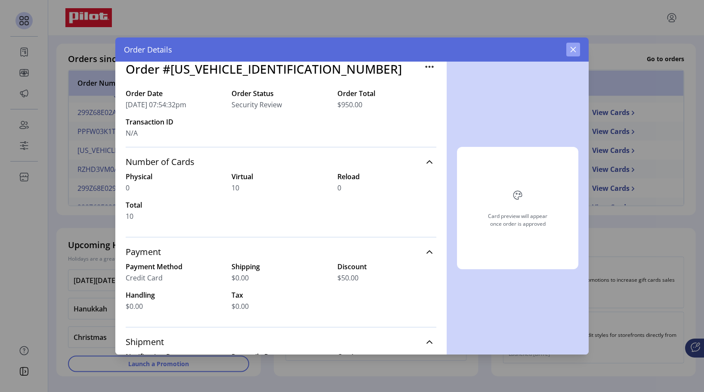
click at [571, 53] on icon "button" at bounding box center [573, 49] width 7 height 7
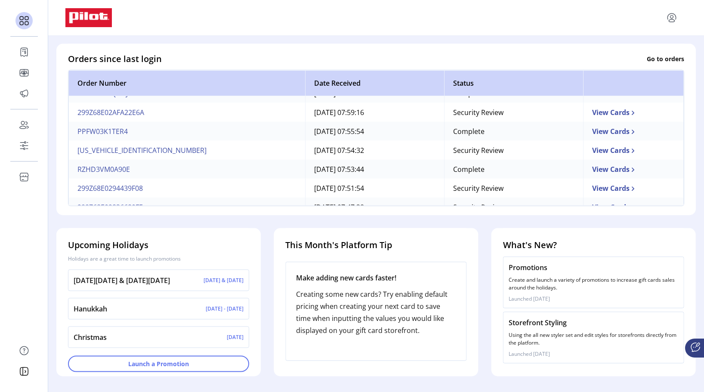
scroll to position [269, 0]
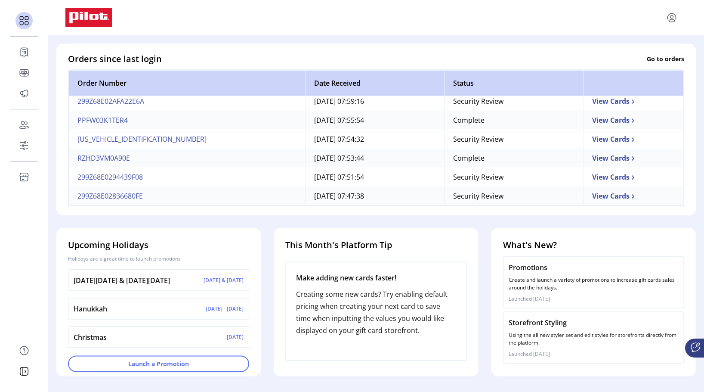
click at [128, 173] on td "299Z68E0294439F08" at bounding box center [186, 176] width 237 height 19
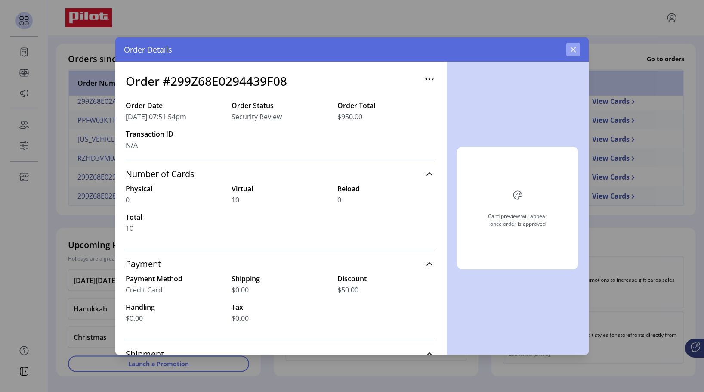
drag, startPoint x: 569, startPoint y: 50, endPoint x: 550, endPoint y: 54, distance: 19.7
click at [569, 51] on button "button" at bounding box center [573, 50] width 14 height 14
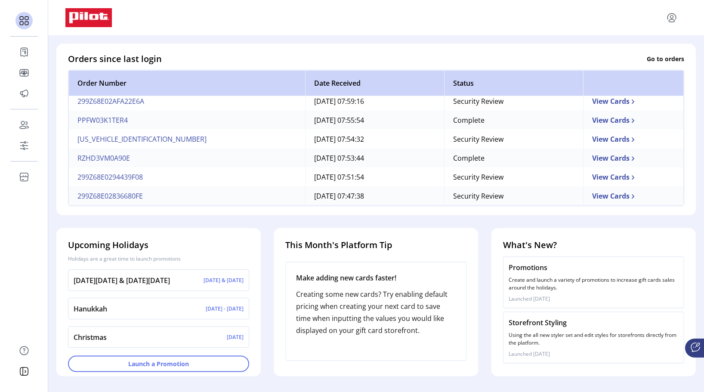
click at [127, 188] on td "299Z68E02836680FE" at bounding box center [186, 195] width 237 height 19
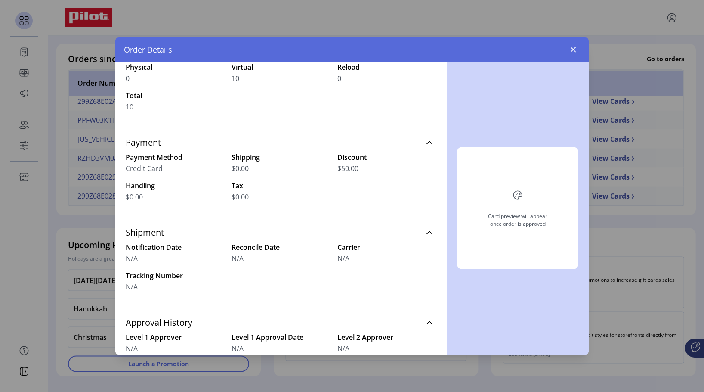
scroll to position [129, 0]
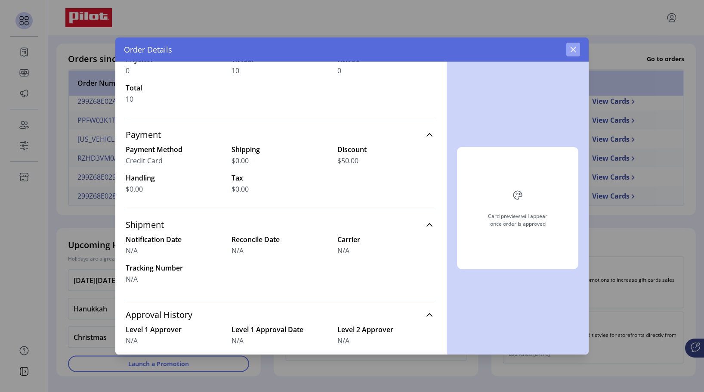
click at [568, 47] on button "button" at bounding box center [573, 50] width 14 height 14
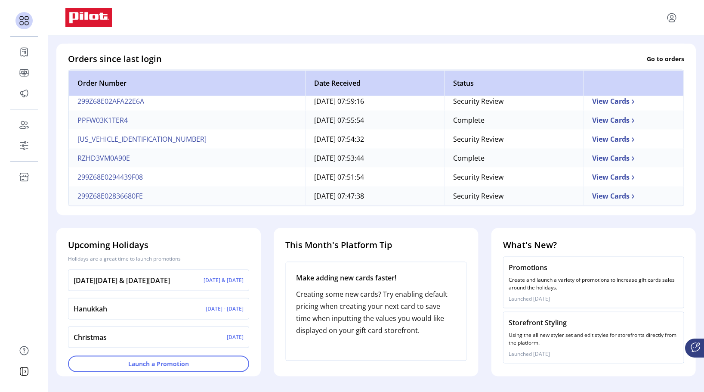
click at [99, 167] on td "299Z68E0294439F08" at bounding box center [186, 176] width 237 height 19
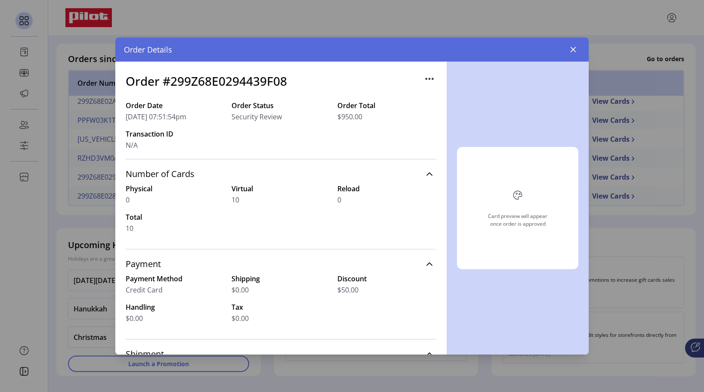
click at [568, 61] on div "Order Details" at bounding box center [351, 49] width 473 height 24
click at [572, 49] on icon "button" at bounding box center [573, 49] width 7 height 7
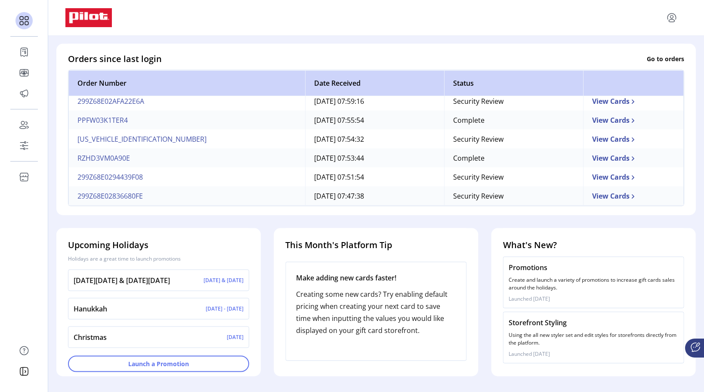
click at [585, 192] on td "View Cards" at bounding box center [633, 195] width 101 height 19
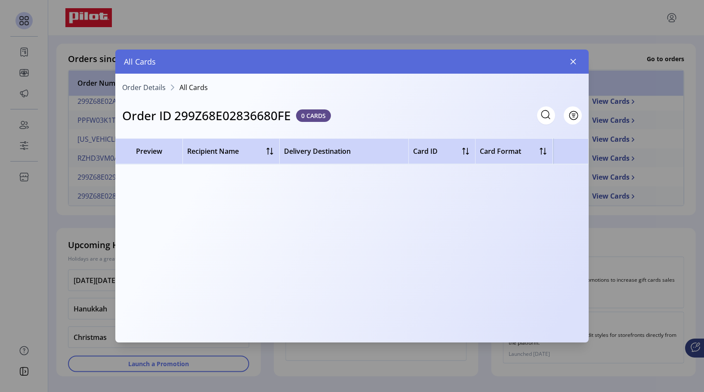
click at [571, 63] on icon "button" at bounding box center [573, 61] width 7 height 7
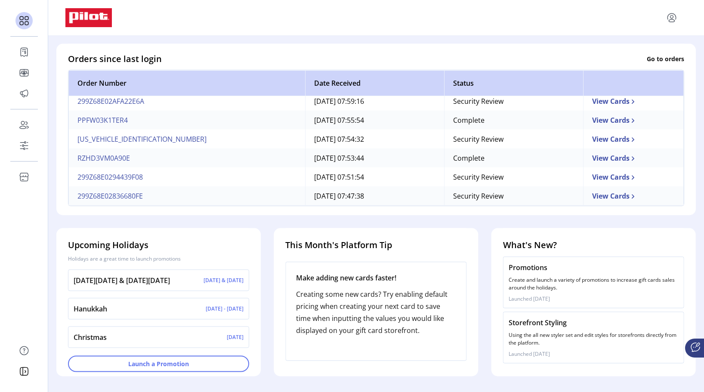
scroll to position [246, 0]
click at [121, 193] on td "299Z68E02836680FE" at bounding box center [186, 195] width 237 height 19
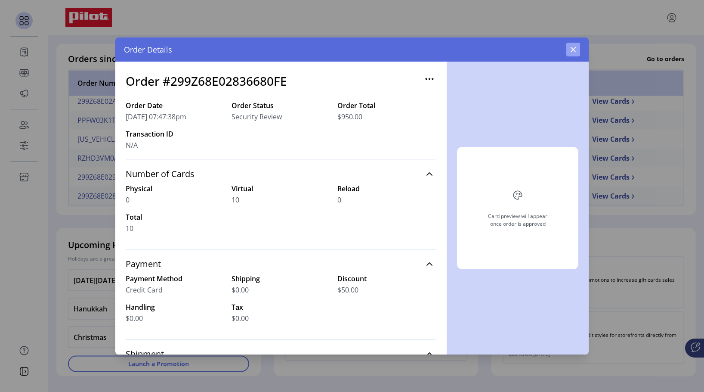
click at [575, 49] on icon "button" at bounding box center [573, 49] width 7 height 7
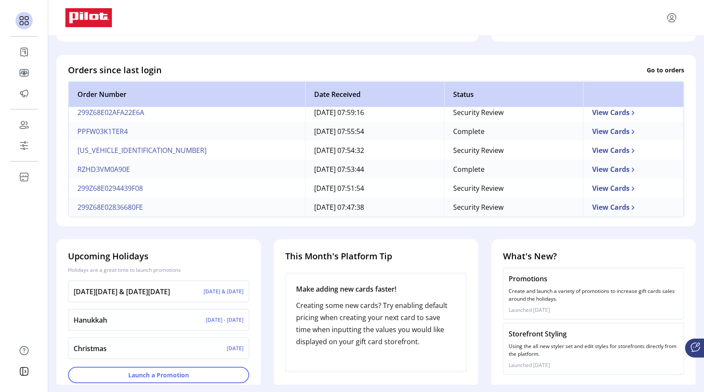
scroll to position [246, 0]
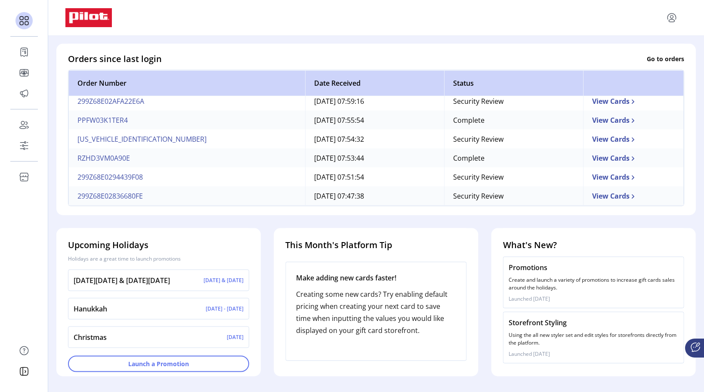
click at [630, 193] on icon at bounding box center [633, 195] width 7 height 7
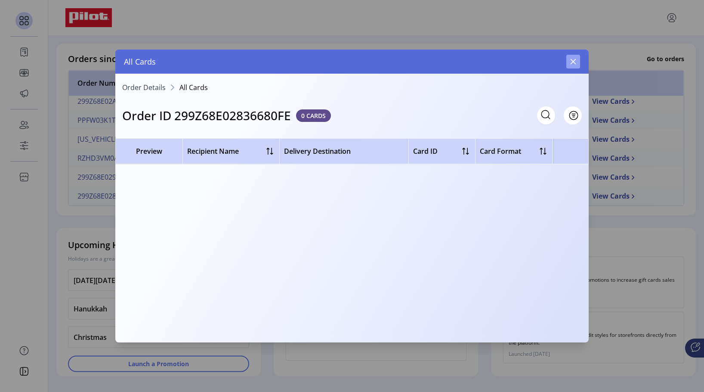
click at [578, 62] on button "button" at bounding box center [573, 62] width 14 height 14
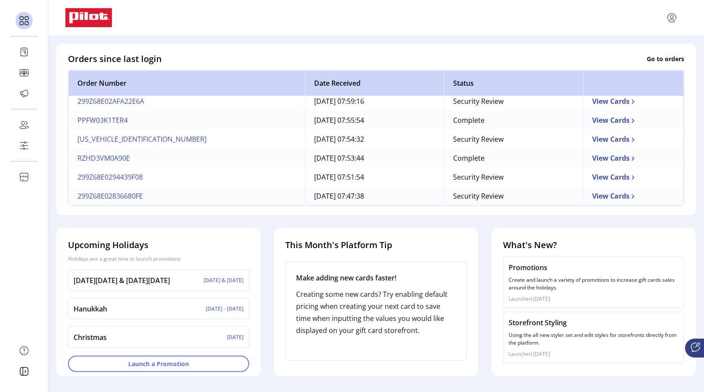
click at [109, 192] on td "299Z68E02836680FE" at bounding box center [186, 195] width 237 height 19
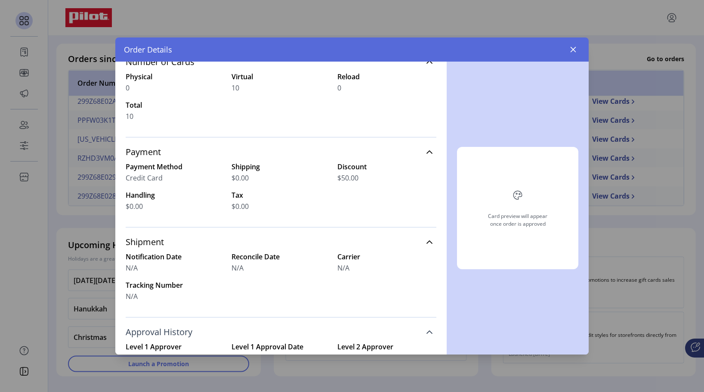
scroll to position [98, 0]
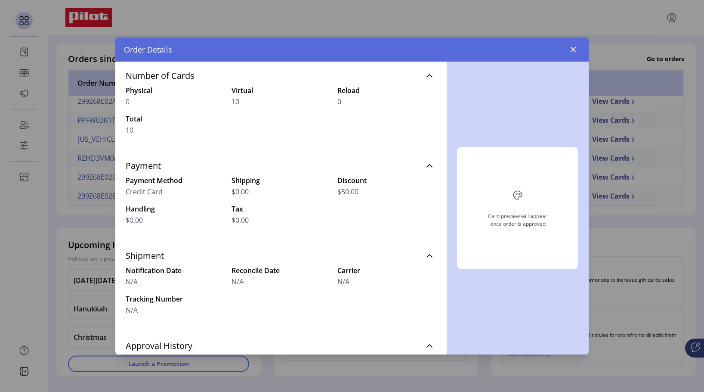
click at [185, 200] on div "Payment Method Credit Card Shipping $0.00 Discount $50.00 Handling $0.00 Tax $0…" at bounding box center [281, 200] width 311 height 50
click at [172, 190] on div "Credit Card" at bounding box center [175, 191] width 99 height 10
click at [173, 189] on div "Credit Card" at bounding box center [175, 191] width 99 height 10
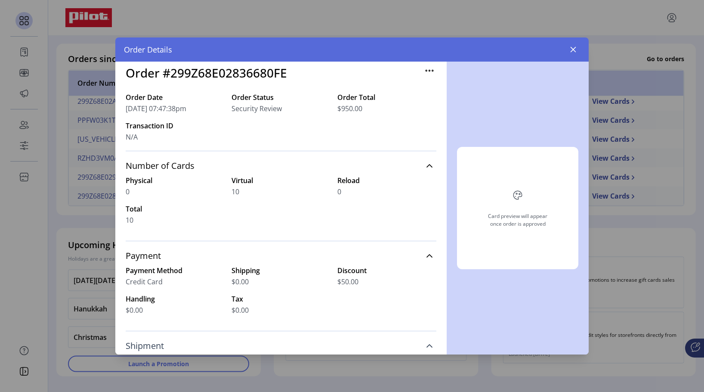
scroll to position [0, 0]
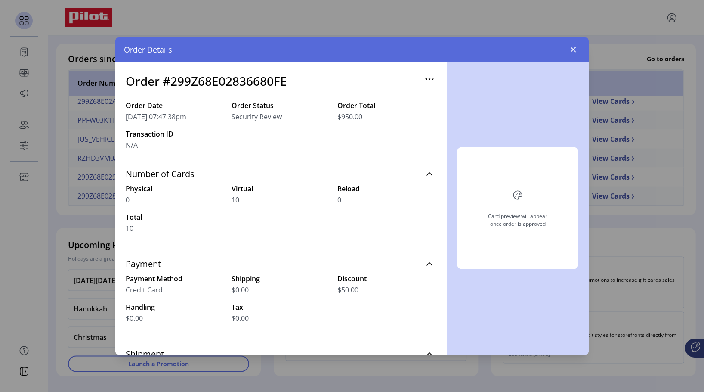
click at [426, 80] on icon "button" at bounding box center [430, 79] width 14 height 14
click at [575, 46] on icon "button" at bounding box center [573, 49] width 7 height 7
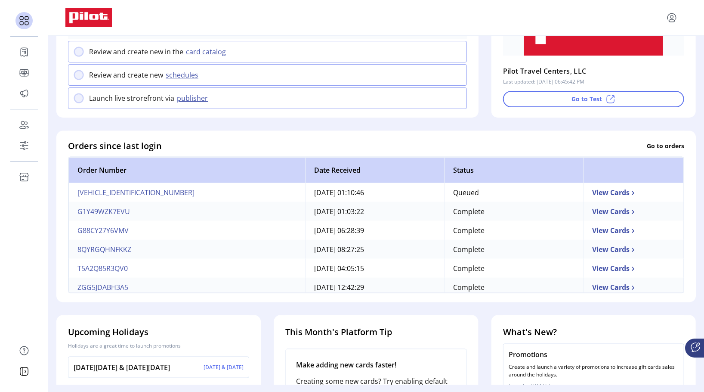
scroll to position [215, 0]
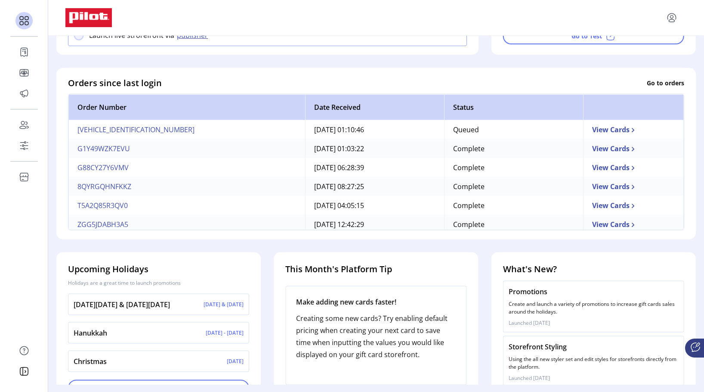
click at [104, 211] on td "T5A2Q85R3QV0" at bounding box center [186, 204] width 237 height 19
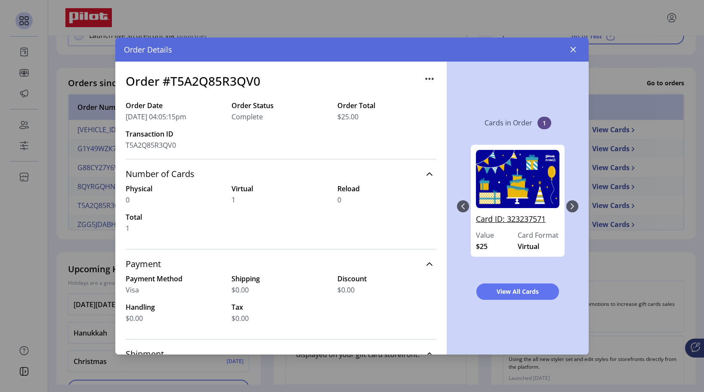
click at [522, 219] on link "Card ID: 323237571" at bounding box center [517, 221] width 83 height 17
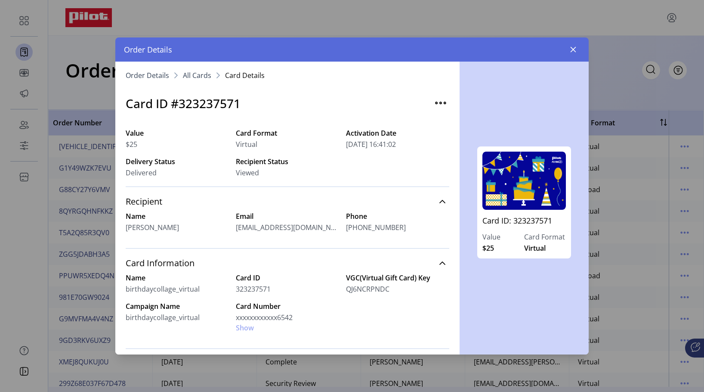
click at [195, 77] on span "All Cards" at bounding box center [197, 75] width 28 height 7
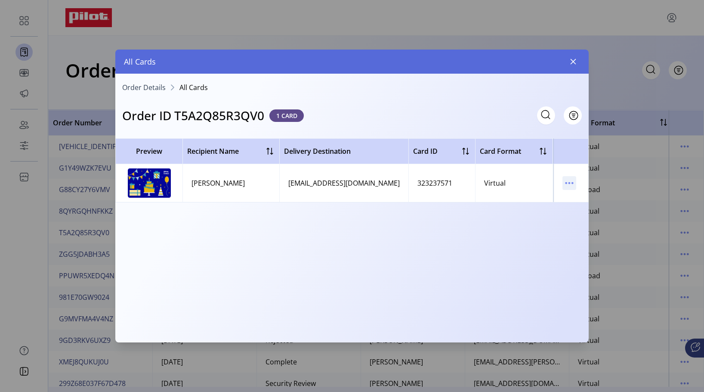
click at [571, 185] on icon "menu" at bounding box center [569, 183] width 14 height 14
click at [575, 198] on span "View Card Details" at bounding box center [605, 199] width 71 height 7
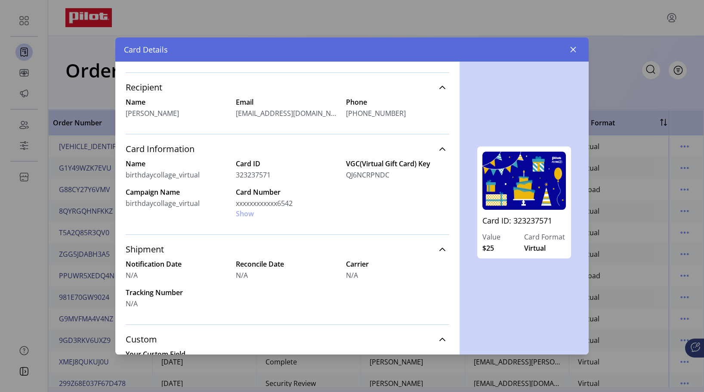
scroll to position [129, 0]
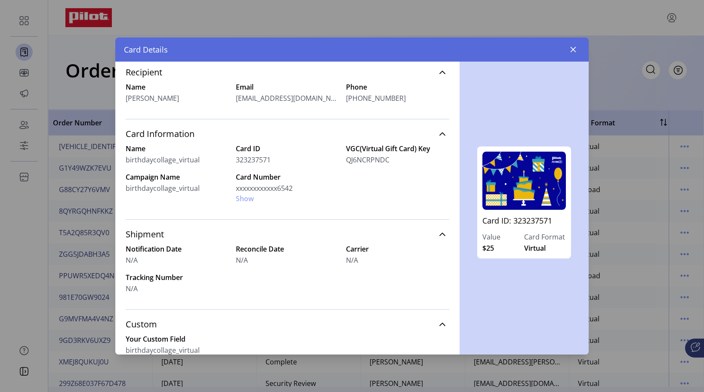
click at [246, 199] on div "Card Number xxxxxxxxxxxx6542 Show" at bounding box center [287, 188] width 103 height 32
click at [244, 201] on div "Card Number xxxxxxxxxxxx6542 Show" at bounding box center [287, 188] width 103 height 32
click at [246, 200] on div "Card Number xxxxxxxxxxxx6542 Show" at bounding box center [287, 188] width 103 height 32
click at [262, 188] on span "xxxxxxxxxxxx6542" at bounding box center [264, 188] width 57 height 10
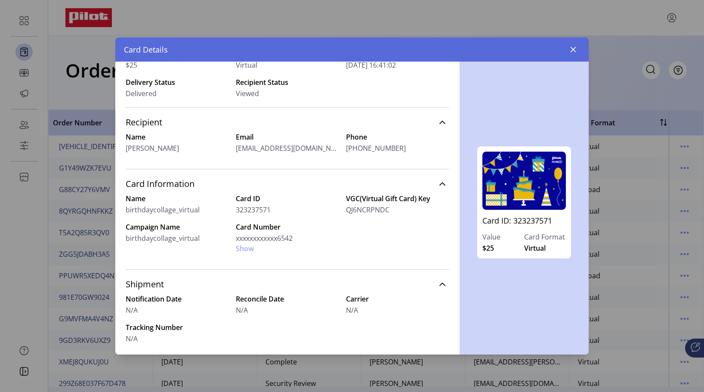
scroll to position [78, 0]
drag, startPoint x: 296, startPoint y: 238, endPoint x: 278, endPoint y: 240, distance: 18.2
click at [278, 240] on div "xxxxxxxxxxxx6542" at bounding box center [287, 239] width 103 height 10
copy span "6542"
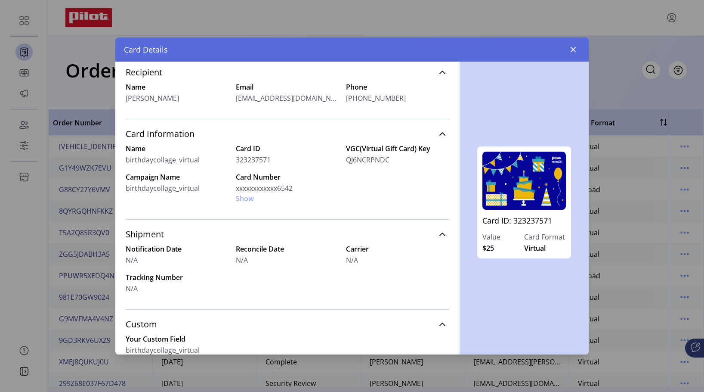
scroll to position [164, 0]
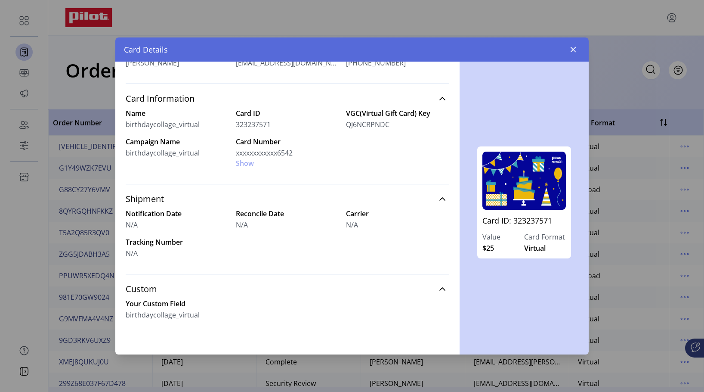
drag, startPoint x: 399, startPoint y: 127, endPoint x: 349, endPoint y: 125, distance: 49.5
click at [347, 127] on div "QJ6NCRPNDC" at bounding box center [397, 124] width 103 height 10
click at [356, 154] on div "Name birthdaycollage_virtual Card ID 323237571 VGC(Virtual Gift Card) Key QJ6NC…" at bounding box center [288, 138] width 324 height 60
click at [529, 235] on label "Card Format" at bounding box center [545, 237] width 42 height 10
click at [524, 217] on link "Card ID: 323237571" at bounding box center [523, 223] width 83 height 17
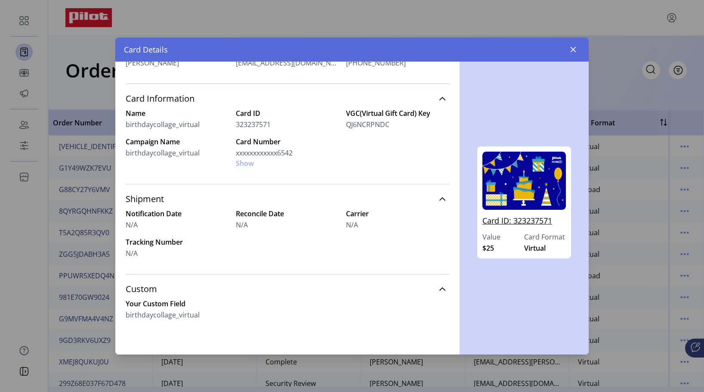
click at [524, 221] on link "Card ID: 323237571" at bounding box center [523, 223] width 83 height 17
click at [497, 222] on link "Card ID: 323237571" at bounding box center [523, 223] width 83 height 17
click at [523, 195] on img at bounding box center [523, 180] width 83 height 58
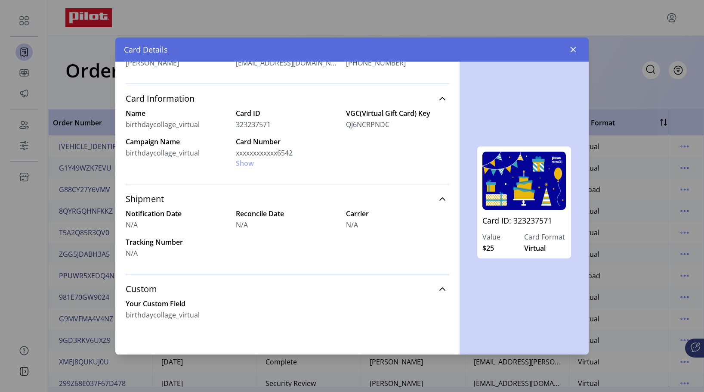
click at [520, 188] on img at bounding box center [523, 180] width 83 height 58
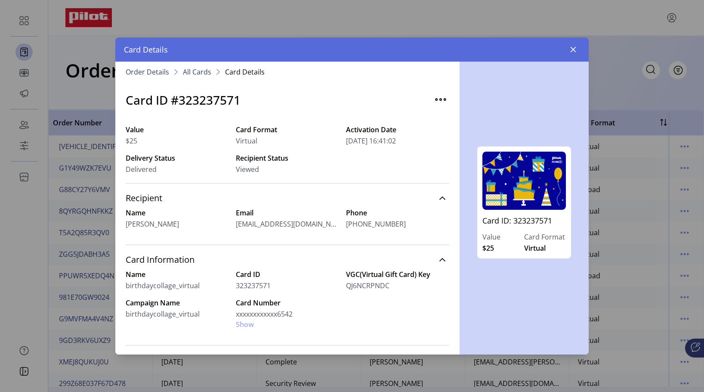
scroll to position [0, 0]
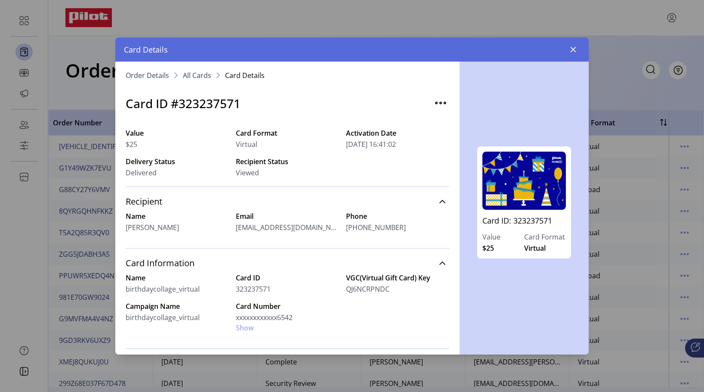
click at [248, 172] on span "Viewed" at bounding box center [247, 172] width 23 height 10
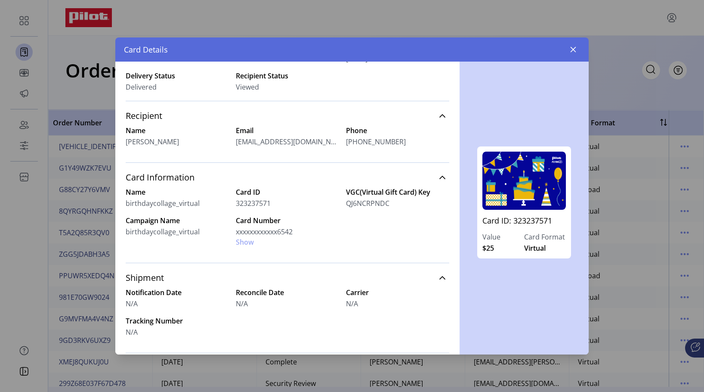
scroll to position [86, 0]
click at [265, 232] on span "xxxxxxxxxxxx6542" at bounding box center [264, 231] width 57 height 10
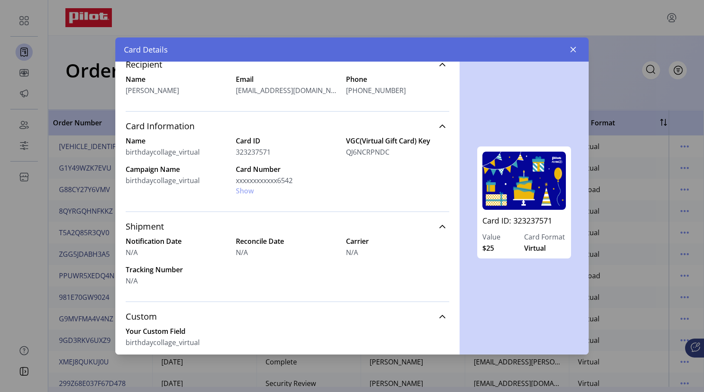
scroll to position [164, 0]
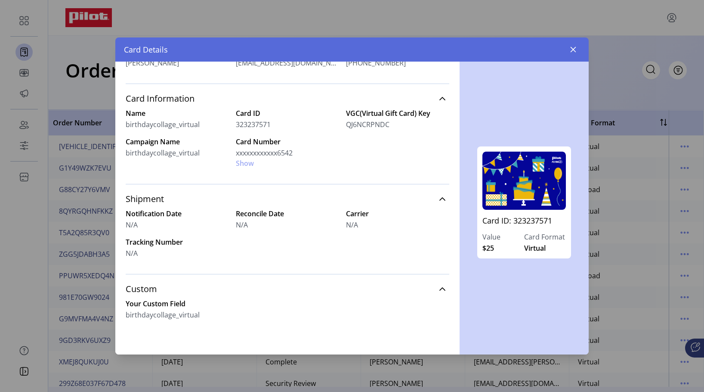
click at [248, 166] on div "Card Number xxxxxxxxxxxx6542 Show" at bounding box center [287, 152] width 103 height 32
click at [373, 126] on span "QJ6NCRPNDC" at bounding box center [367, 124] width 43 height 10
drag, startPoint x: 385, startPoint y: 125, endPoint x: 348, endPoint y: 125, distance: 36.6
click at [346, 126] on div "QJ6NCRPNDC" at bounding box center [397, 124] width 103 height 10
copy span "QJ6NCRPNDC"
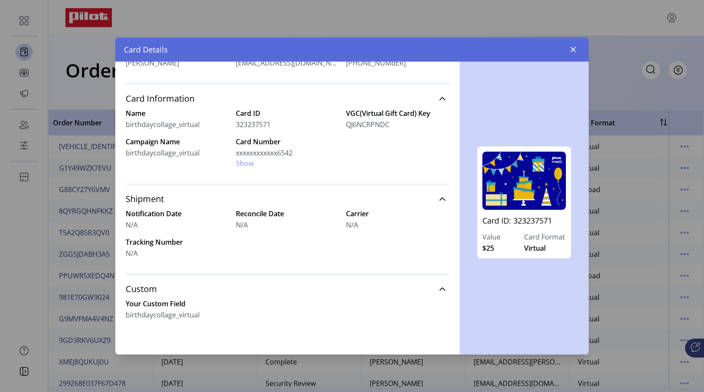
click at [241, 165] on div "Card Number xxxxxxxxxxxx6542 Show" at bounding box center [287, 152] width 103 height 32
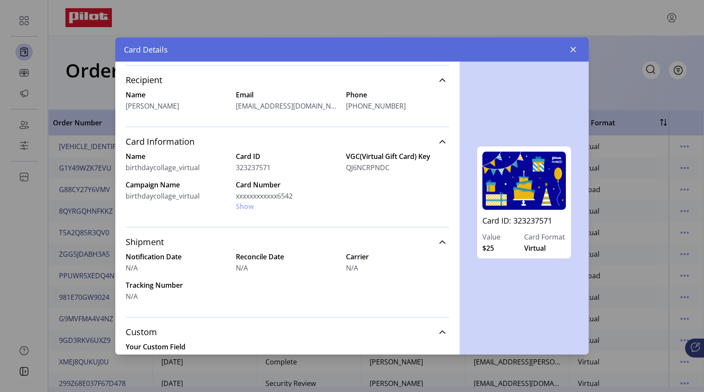
scroll to position [78, 0]
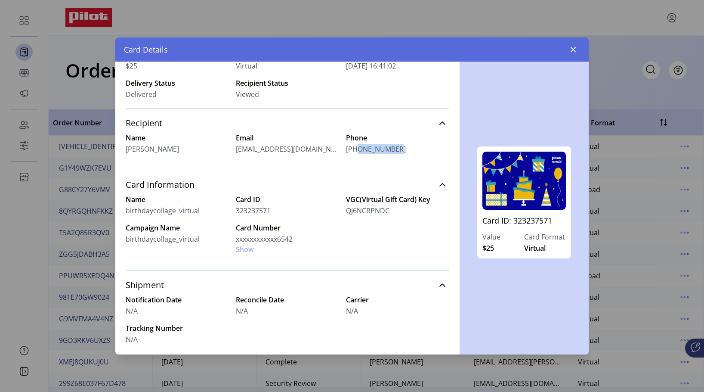
drag, startPoint x: 388, startPoint y: 149, endPoint x: 352, endPoint y: 150, distance: 36.2
click at [352, 150] on div "[PHONE_NUMBER]" at bounding box center [397, 149] width 103 height 10
copy span "6023867001"
drag, startPoint x: 320, startPoint y: 150, endPoint x: 235, endPoint y: 151, distance: 84.8
click at [236, 151] on div "[EMAIL_ADDRESS][DOMAIN_NAME]" at bounding box center [287, 149] width 103 height 10
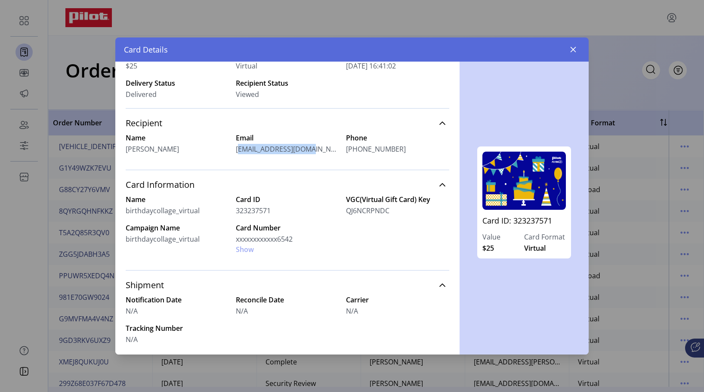
copy span "[EMAIL_ADDRESS][DOMAIN_NAME]"
click at [267, 239] on span "xxxxxxxxxxxx6542" at bounding box center [264, 239] width 57 height 10
click at [262, 254] on div "Name birthdaycollage_virtual Card ID 323237571 VGC(Virtual Gift Card) Key QJ6NC…" at bounding box center [288, 229] width 324 height 71
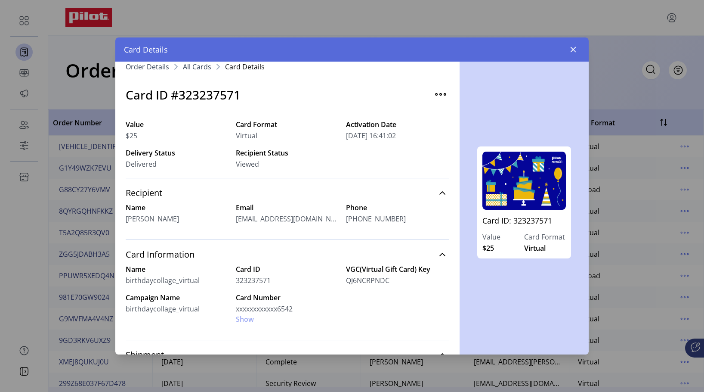
scroll to position [0, 0]
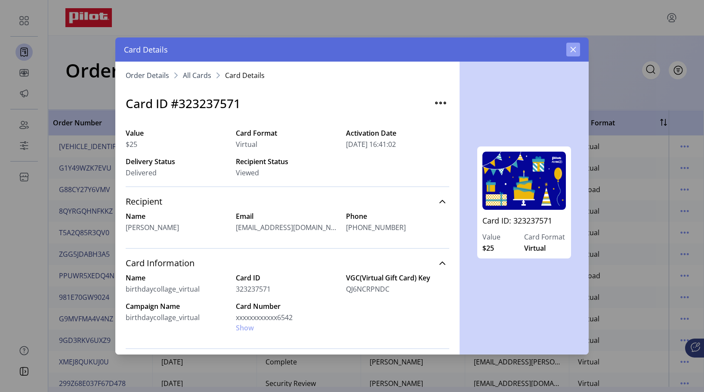
click at [579, 49] on button "button" at bounding box center [573, 50] width 14 height 14
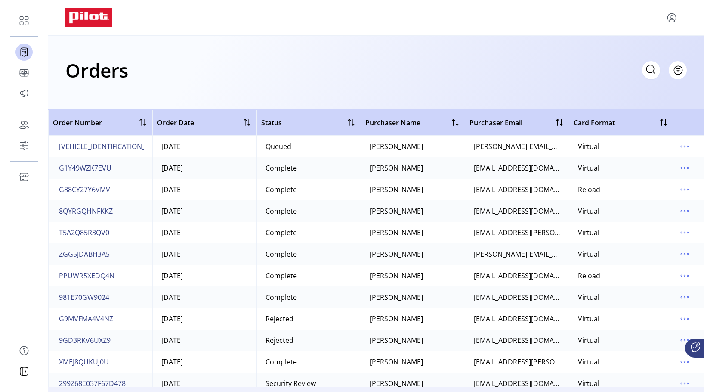
scroll to position [43, 0]
drag, startPoint x: 81, startPoint y: 210, endPoint x: 183, endPoint y: 212, distance: 102.0
click at [183, 212] on tr "ZGG5JDABH3A5 [DATE] Complete Woodard, Tiffany [EMAIL_ADDRESS][PERSON_NAME][DOMA…" at bounding box center [430, 211] width 764 height 22
click at [93, 192] on span "G88CY27Y6VMV" at bounding box center [84, 189] width 51 height 10
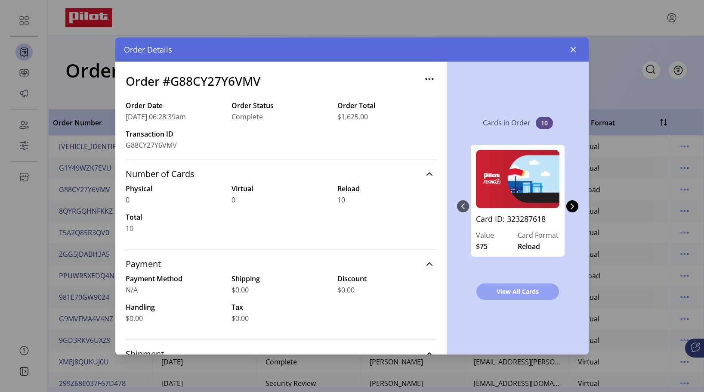
click at [521, 293] on span "View All Cards" at bounding box center [518, 291] width 60 height 9
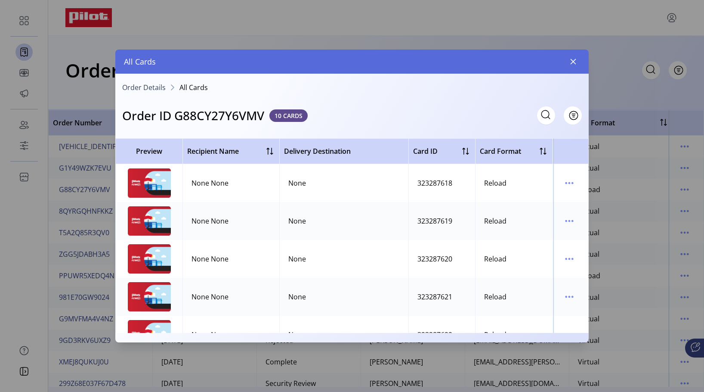
click at [162, 182] on img at bounding box center [149, 182] width 43 height 29
click at [567, 185] on icon "menu" at bounding box center [569, 183] width 14 height 14
click at [578, 200] on span "View Card Details" at bounding box center [600, 199] width 71 height 7
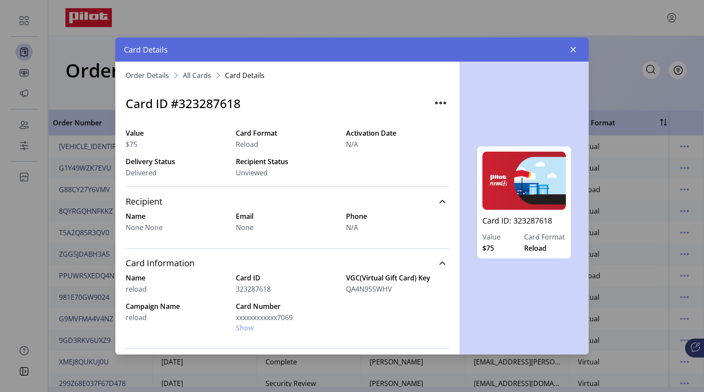
drag, startPoint x: 275, startPoint y: 286, endPoint x: 235, endPoint y: 288, distance: 40.5
click at [236, 288] on div "323287618" at bounding box center [287, 289] width 103 height 10
copy span "323287618"
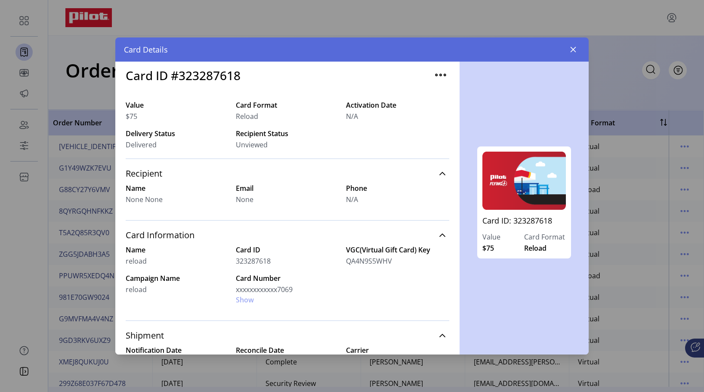
scroll to position [43, 0]
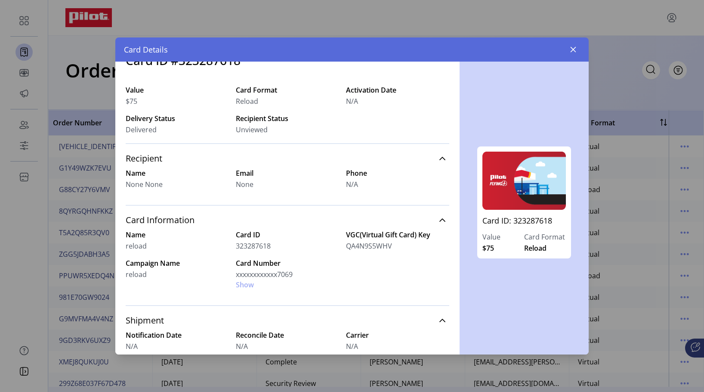
click at [296, 244] on div "323287618" at bounding box center [287, 246] width 103 height 10
click at [245, 284] on div "Card Number xxxxxxxxxxxx7069 Show" at bounding box center [287, 274] width 103 height 32
click at [575, 54] on button "button" at bounding box center [573, 50] width 14 height 14
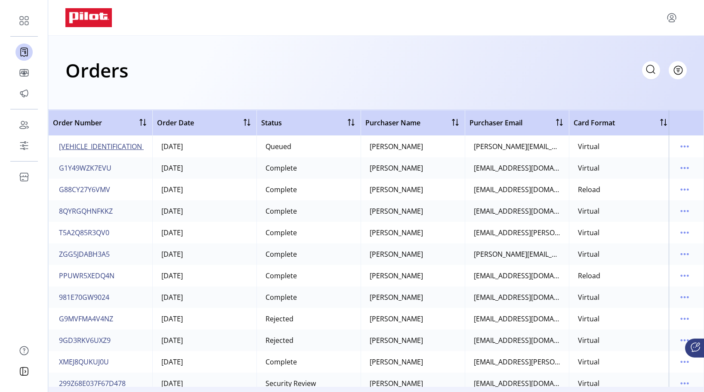
click at [80, 142] on span "[VEHICLE_IDENTIFICATION_NUMBER]" at bounding box center [117, 146] width 117 height 10
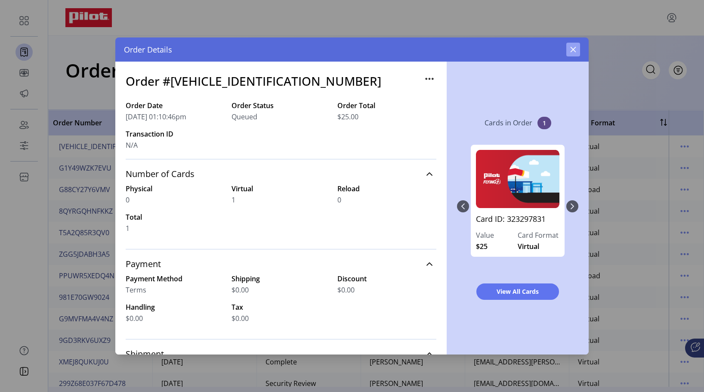
click at [572, 44] on button "button" at bounding box center [573, 50] width 14 height 14
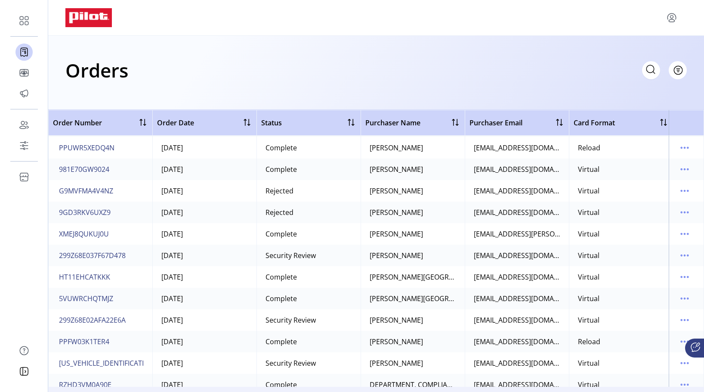
scroll to position [129, 0]
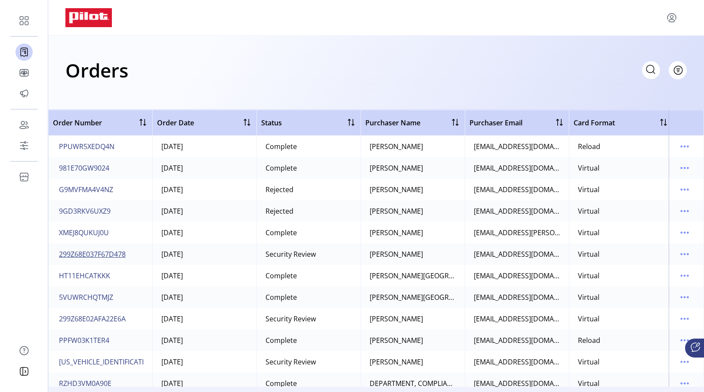
click at [72, 255] on span "299Z68E037F67D478" at bounding box center [92, 254] width 67 height 10
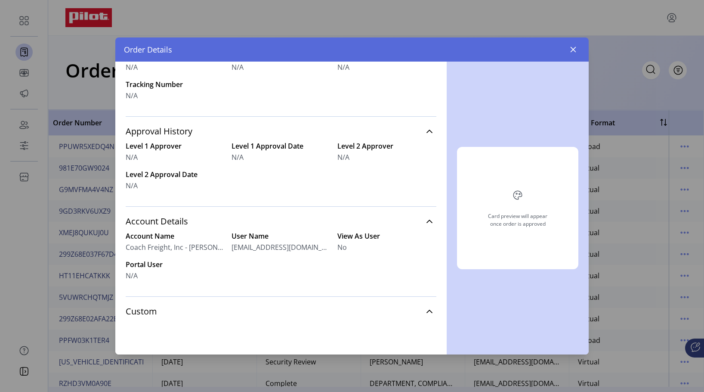
scroll to position [313, 0]
click at [573, 53] on button "button" at bounding box center [573, 50] width 14 height 14
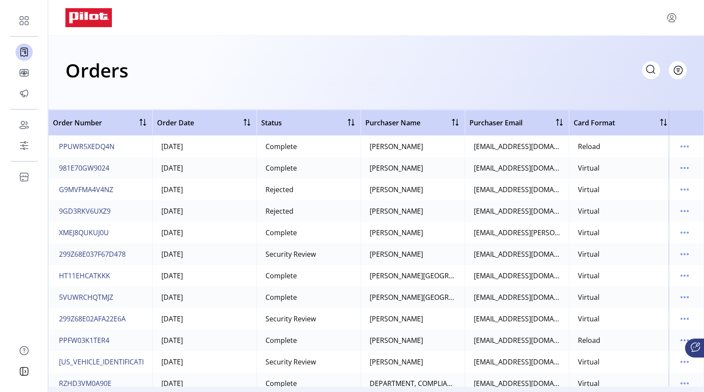
click at [384, 281] on td "[PERSON_NAME][GEOGRAPHIC_DATA]" at bounding box center [413, 276] width 104 height 22
click at [383, 276] on div "[PERSON_NAME][GEOGRAPHIC_DATA]" at bounding box center [413, 275] width 87 height 10
click at [102, 278] on span "HT11EHCATKKK" at bounding box center [84, 275] width 51 height 10
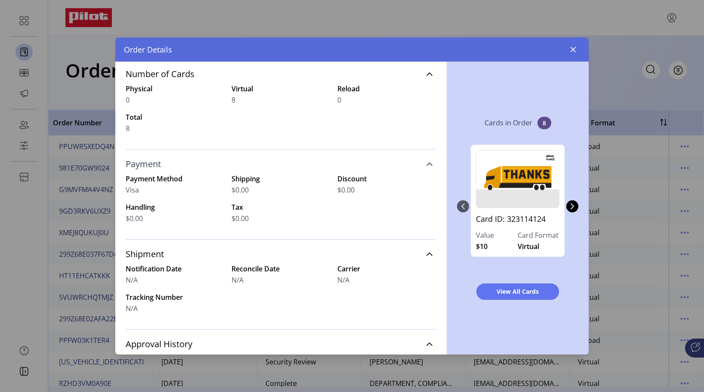
scroll to position [98, 0]
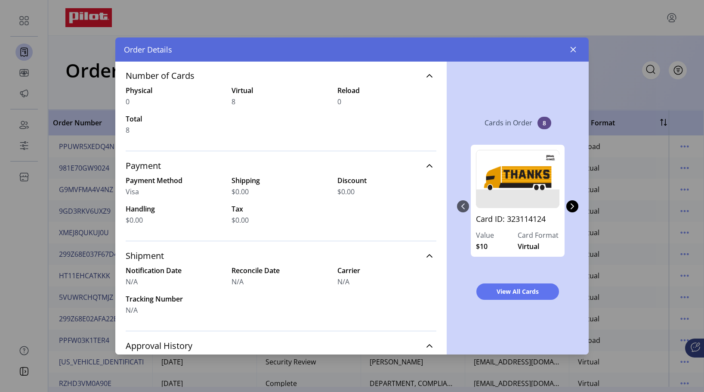
click at [583, 49] on div "Order Details" at bounding box center [351, 49] width 473 height 24
click at [569, 49] on button "button" at bounding box center [573, 50] width 14 height 14
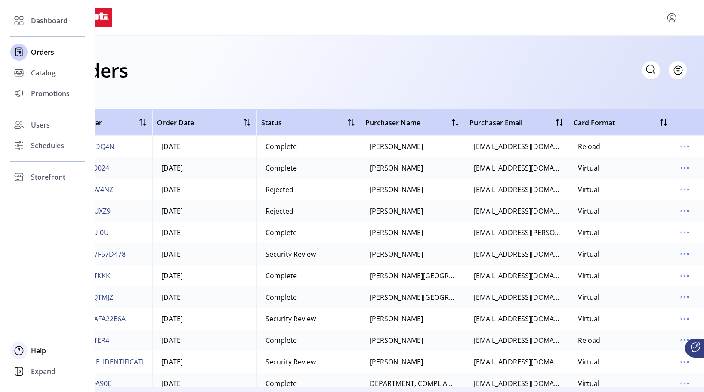
click at [18, 350] on icon at bounding box center [19, 350] width 14 height 14
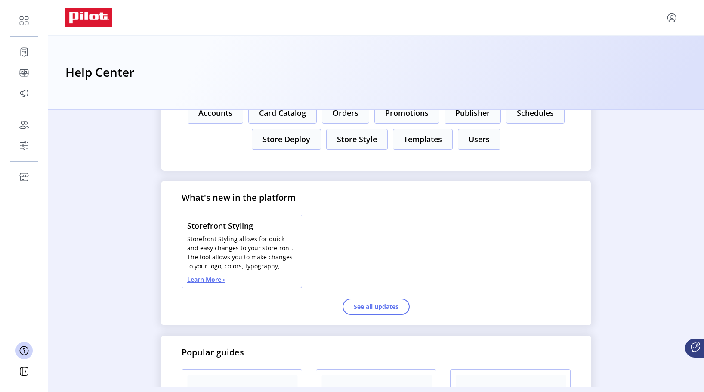
scroll to position [128, 0]
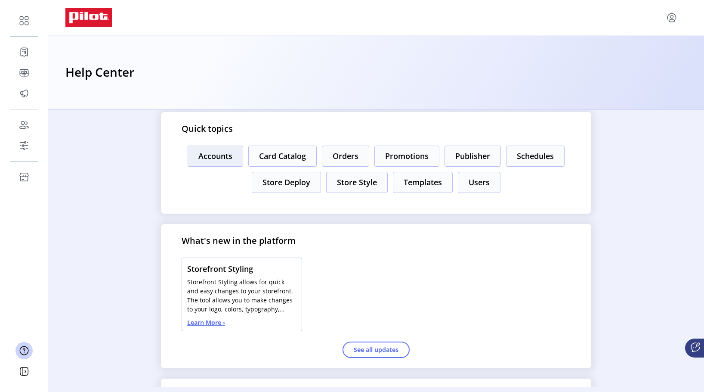
click at [225, 155] on button "Accounts" at bounding box center [216, 155] width 56 height 21
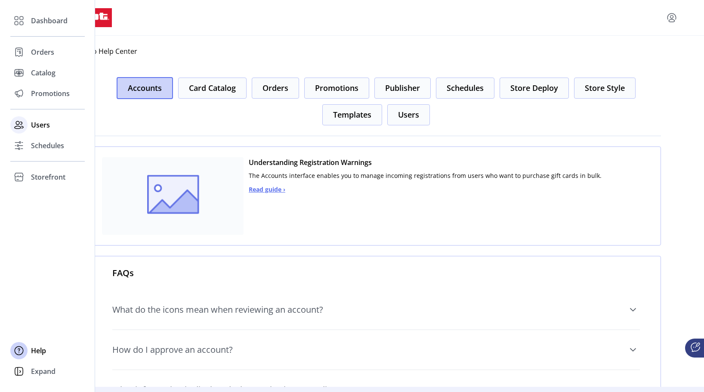
click at [35, 127] on span "Users" at bounding box center [40, 125] width 19 height 10
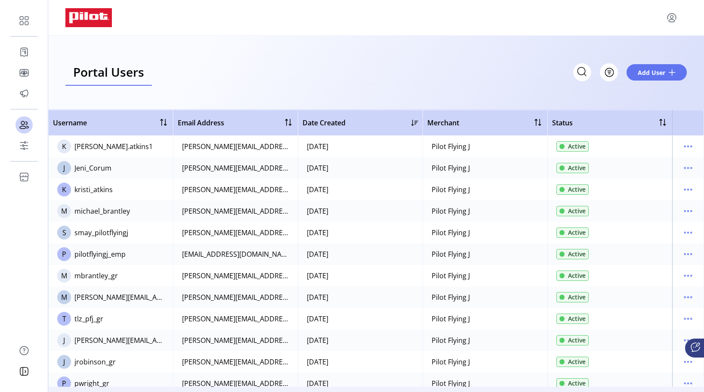
click at [105, 216] on td "M [PERSON_NAME]" at bounding box center [110, 211] width 125 height 22
click at [106, 213] on div "michael_brantley" at bounding box center [102, 211] width 56 height 10
click at [681, 210] on icon "menu" at bounding box center [688, 211] width 14 height 14
click at [655, 240] on span "View Details" at bounding box center [647, 241] width 71 height 7
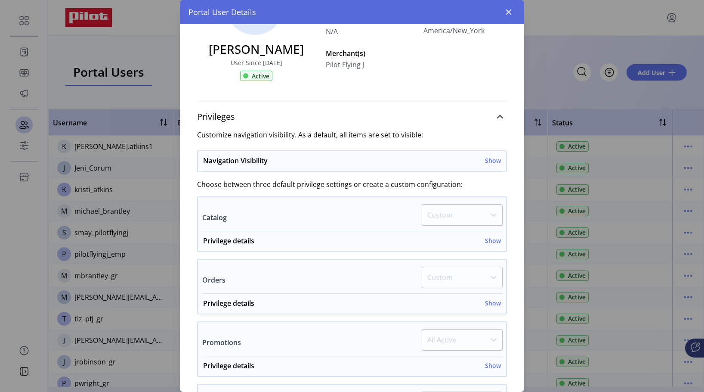
scroll to position [86, 0]
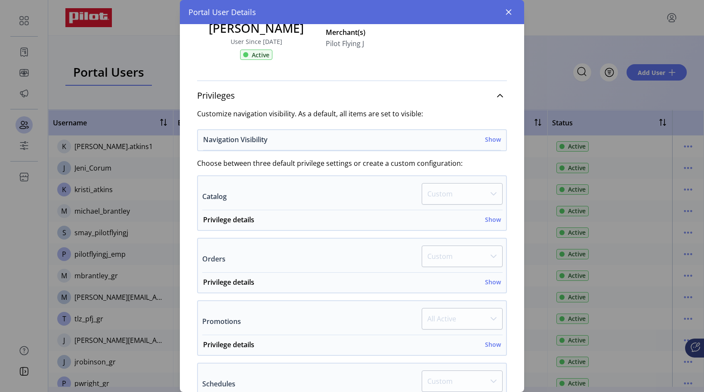
click at [493, 141] on h6 "Show" at bounding box center [493, 139] width 16 height 9
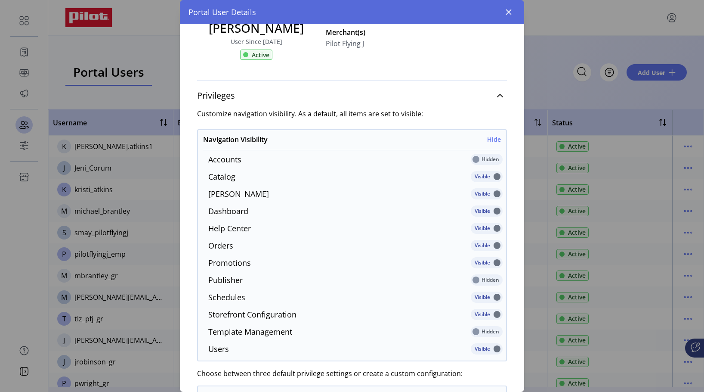
click at [474, 161] on p-inputswitch at bounding box center [487, 162] width 32 height 9
click at [473, 162] on p-inputswitch at bounding box center [487, 162] width 32 height 9
click at [479, 333] on p-inputswitch at bounding box center [487, 334] width 32 height 9
click at [477, 280] on p-inputswitch at bounding box center [487, 282] width 32 height 9
click at [485, 163] on p-inputswitch at bounding box center [487, 162] width 32 height 9
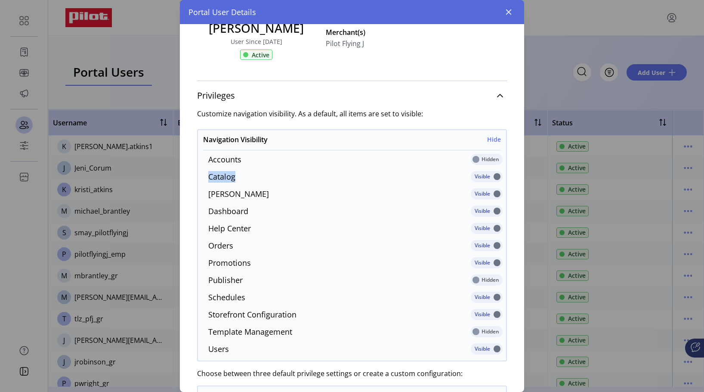
click at [485, 163] on p-inputswitch at bounding box center [487, 162] width 32 height 9
drag, startPoint x: 443, startPoint y: 158, endPoint x: 394, endPoint y: 160, distance: 49.5
click at [443, 158] on div "Accounts Hidden" at bounding box center [351, 161] width 301 height 14
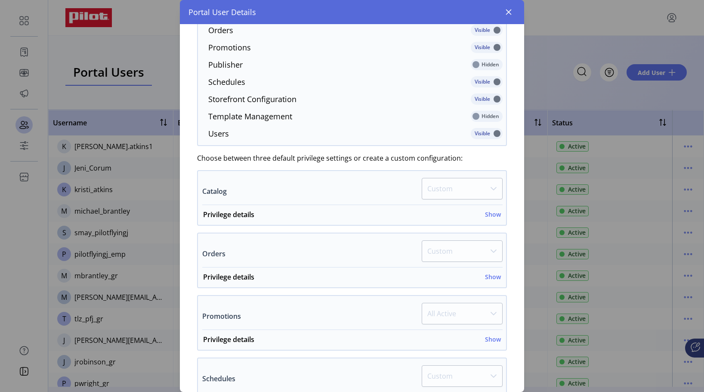
scroll to position [344, 0]
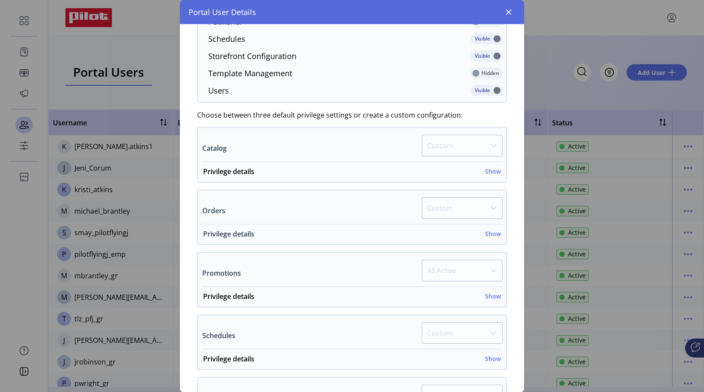
click at [488, 232] on h6 "Show" at bounding box center [493, 233] width 16 height 9
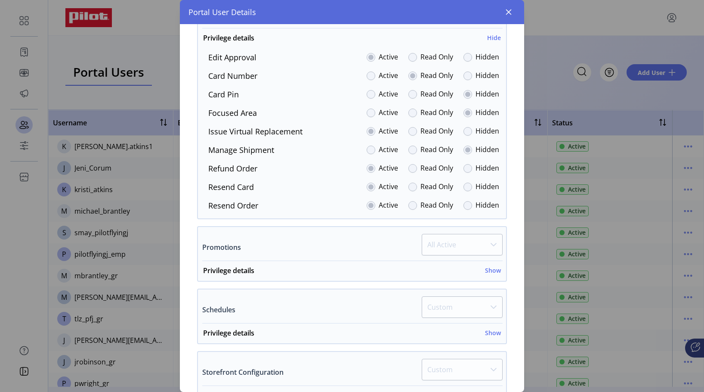
scroll to position [603, 0]
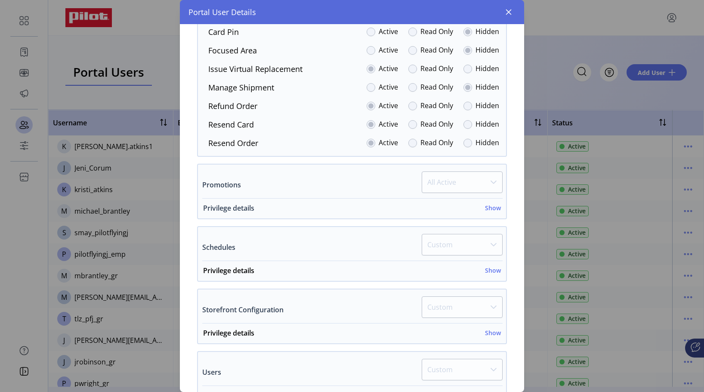
click at [491, 207] on h6 "Show" at bounding box center [493, 207] width 16 height 9
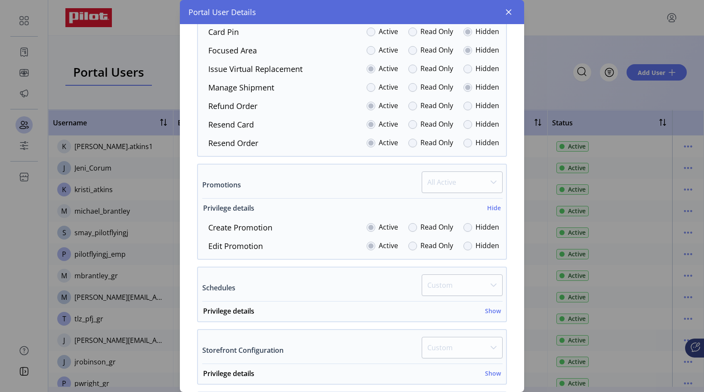
click at [491, 207] on h6 "Hide" at bounding box center [494, 207] width 14 height 9
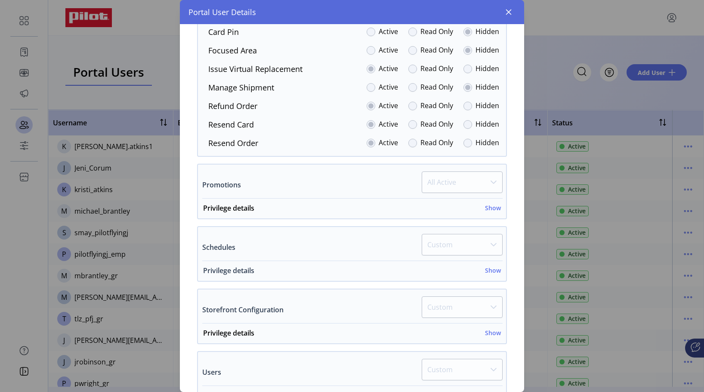
click at [492, 273] on h6 "Show" at bounding box center [493, 270] width 16 height 9
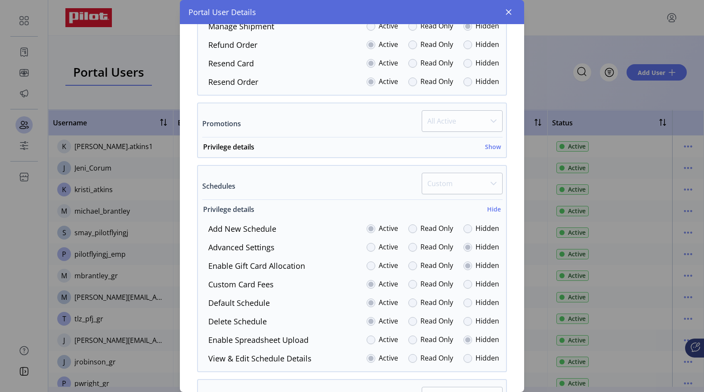
scroll to position [689, 0]
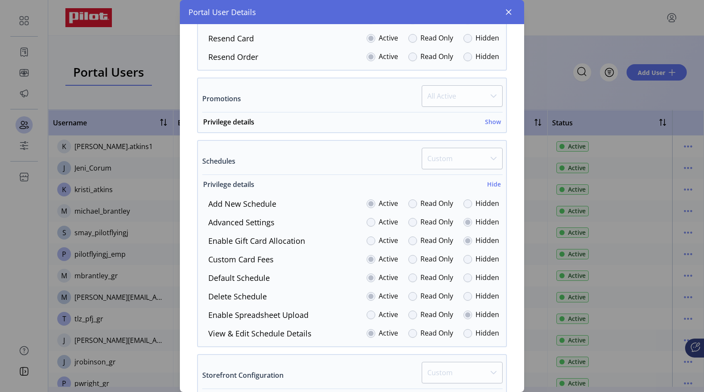
click at [494, 183] on h6 "Hide" at bounding box center [494, 183] width 14 height 9
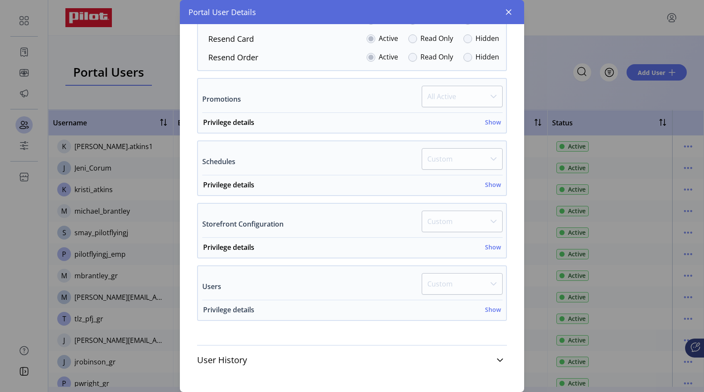
click at [487, 309] on h6 "Show" at bounding box center [493, 309] width 16 height 9
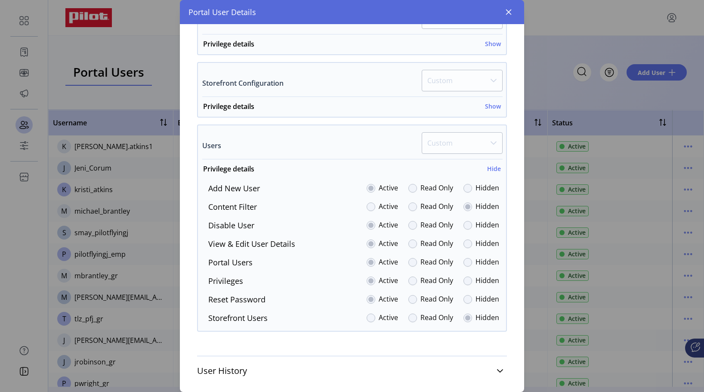
scroll to position [840, 0]
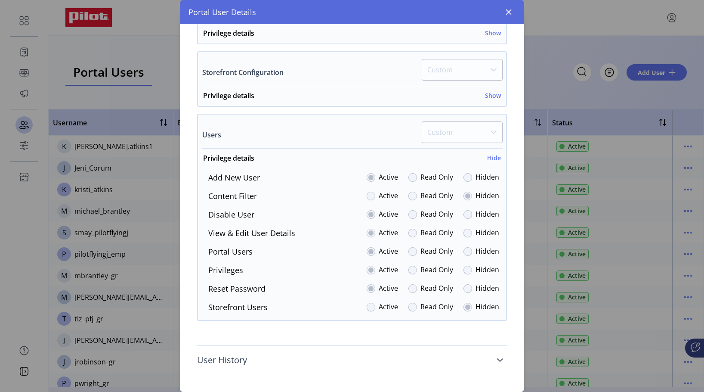
click at [497, 362] on icon at bounding box center [500, 359] width 7 height 7
click at [509, 14] on icon "button" at bounding box center [508, 12] width 7 height 7
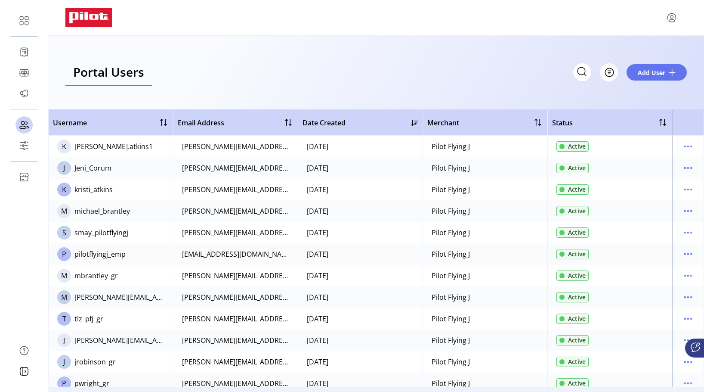
scroll to position [976, 0]
click at [688, 148] on icon "menu" at bounding box center [688, 146] width 14 height 14
click at [653, 179] on span "View Details" at bounding box center [647, 176] width 71 height 7
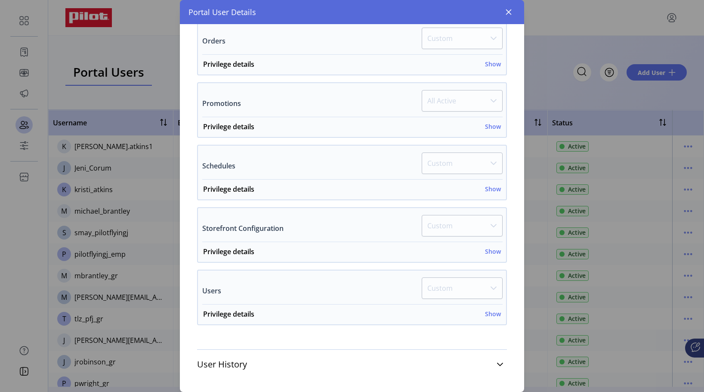
scroll to position [308, 0]
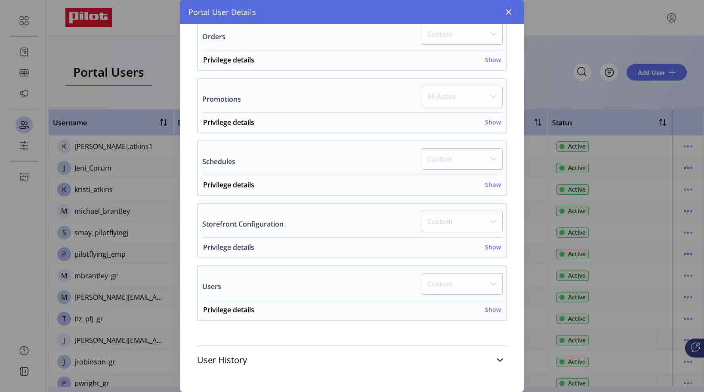
click at [488, 247] on h6 "Show" at bounding box center [493, 246] width 16 height 9
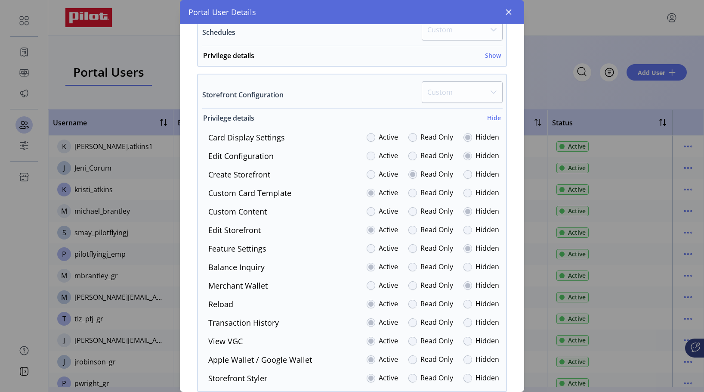
scroll to position [480, 0]
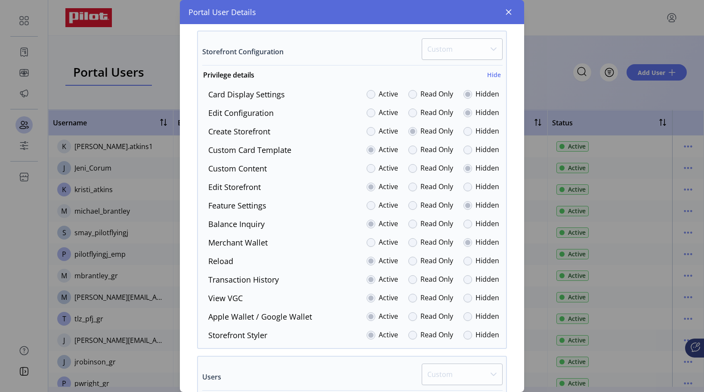
click at [367, 95] on div at bounding box center [371, 94] width 9 height 9
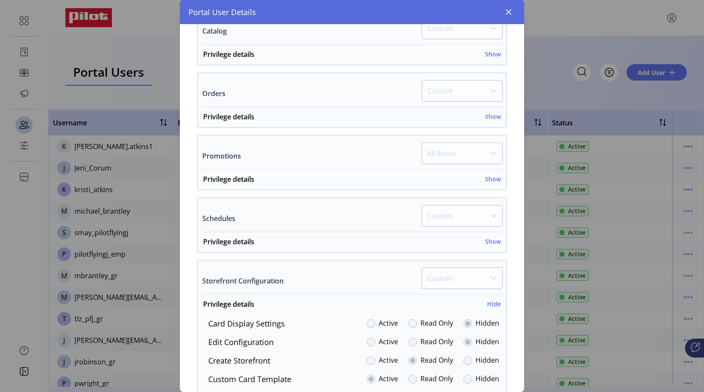
scroll to position [140, 0]
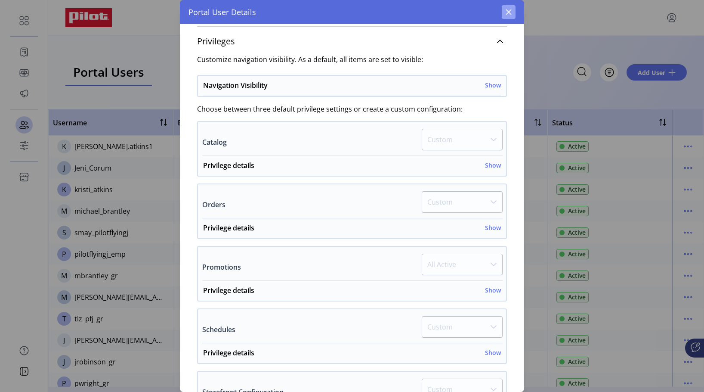
click at [508, 13] on icon "button" at bounding box center [509, 12] width 6 height 6
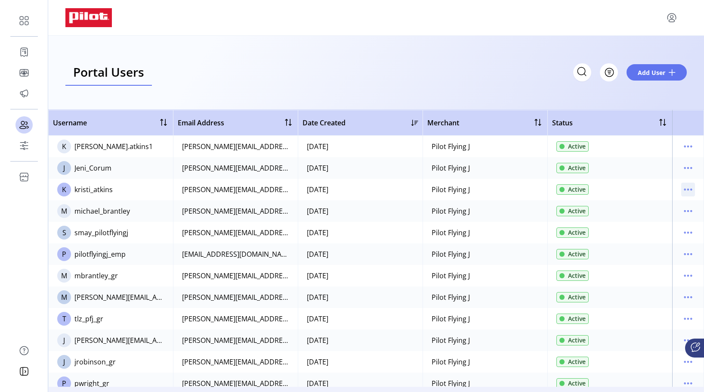
click at [685, 193] on icon "menu" at bounding box center [688, 189] width 14 height 14
click at [638, 221] on span "View Details" at bounding box center [647, 219] width 71 height 7
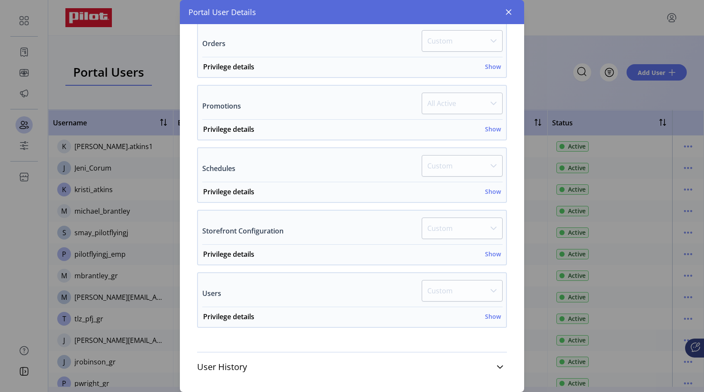
scroll to position [308, 0]
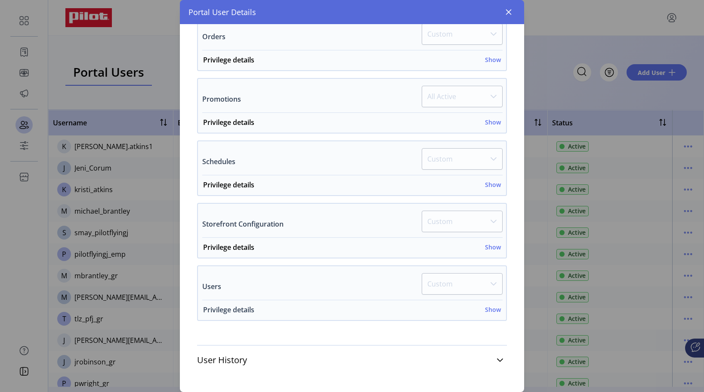
click at [485, 307] on h6 "Show" at bounding box center [493, 309] width 16 height 9
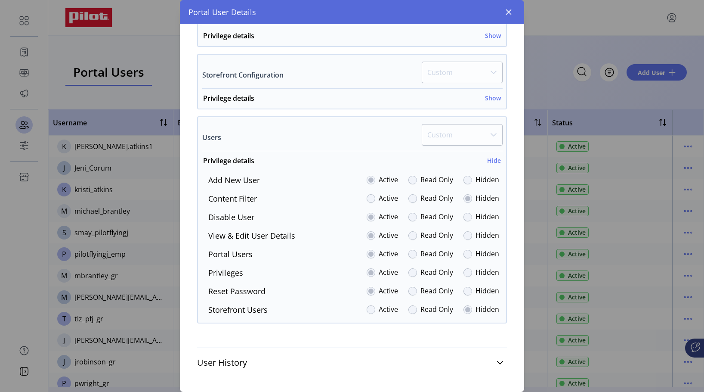
scroll to position [460, 0]
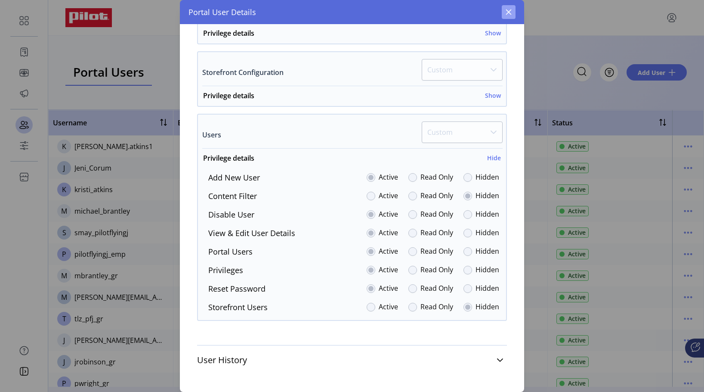
click at [508, 12] on icon "button" at bounding box center [508, 12] width 7 height 7
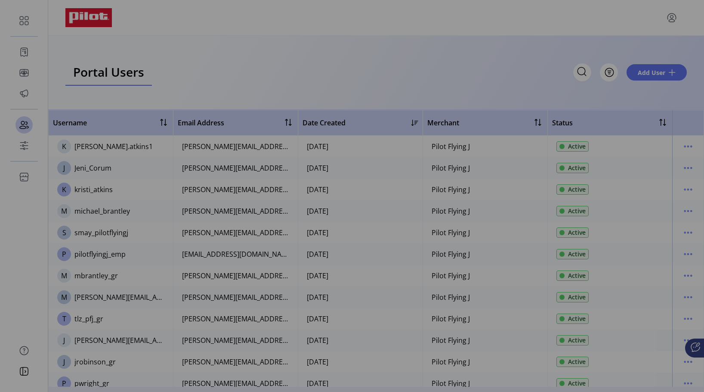
scroll to position [976, 0]
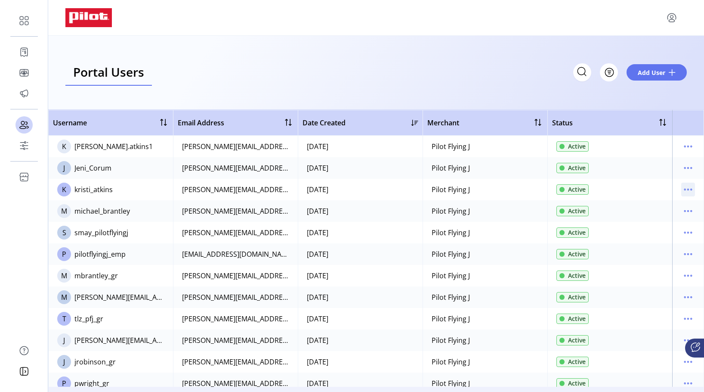
click at [681, 190] on icon "menu" at bounding box center [688, 189] width 14 height 14
click at [607, 176] on td "Active" at bounding box center [609, 168] width 125 height 22
click at [491, 194] on td "Pilot Flying J" at bounding box center [485, 190] width 125 height 22
click at [681, 191] on icon "menu" at bounding box center [688, 189] width 14 height 14
click at [656, 216] on span "View Details" at bounding box center [647, 219] width 71 height 7
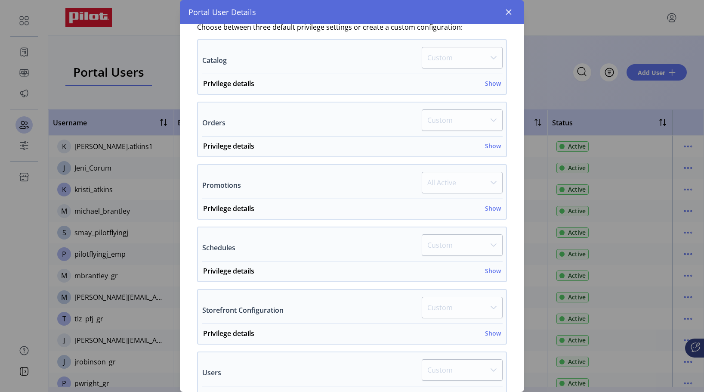
scroll to position [179, 0]
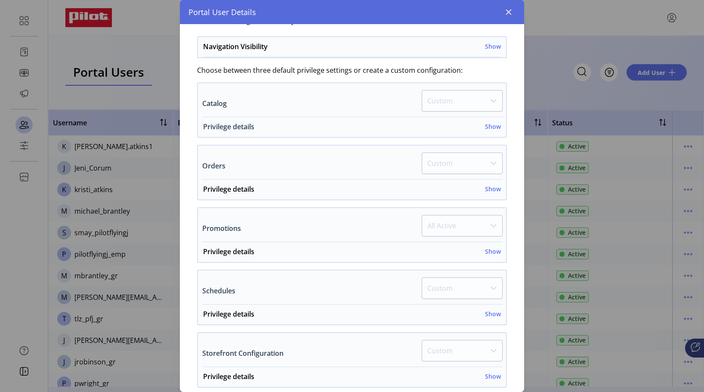
click at [487, 127] on h6 "Show" at bounding box center [493, 126] width 16 height 9
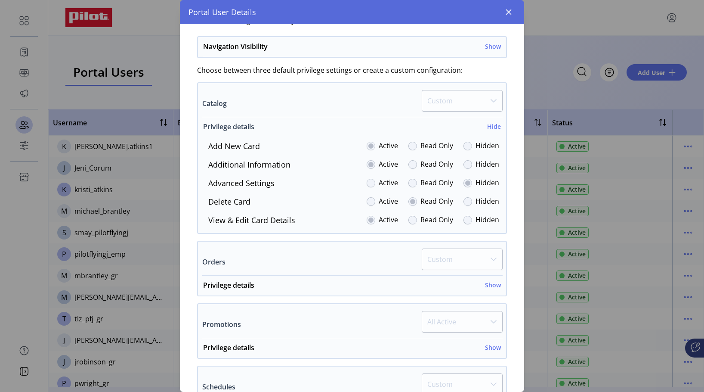
click at [489, 126] on h6 "Hide" at bounding box center [494, 126] width 14 height 9
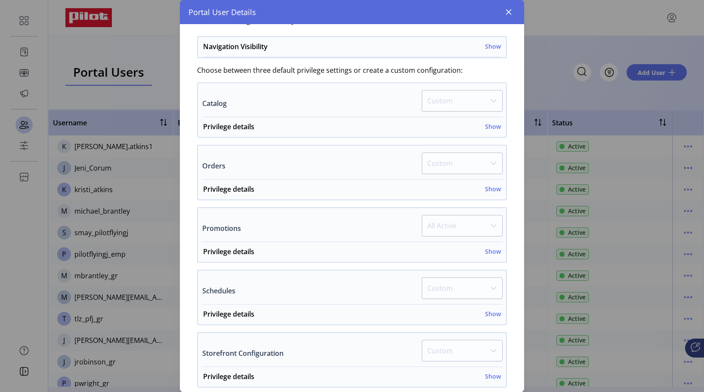
scroll to position [136, 0]
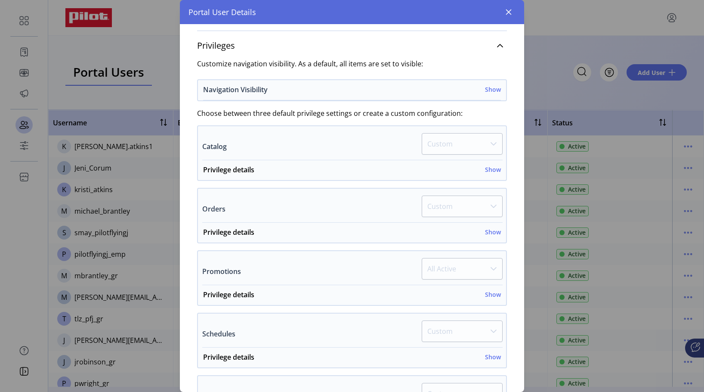
click at [492, 91] on h6 "Show" at bounding box center [493, 89] width 16 height 9
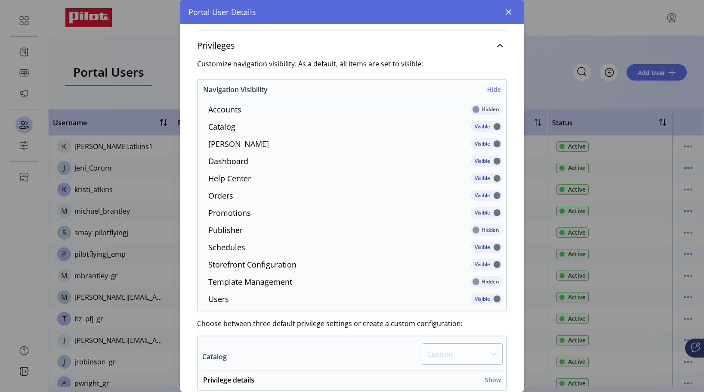
click at [487, 90] on h6 "Hide" at bounding box center [494, 89] width 14 height 9
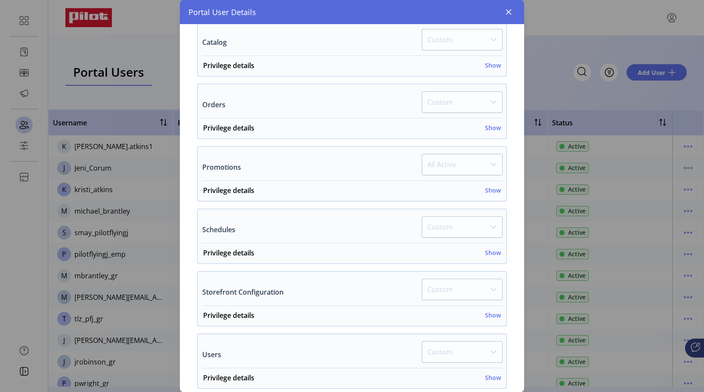
scroll to position [308, 0]
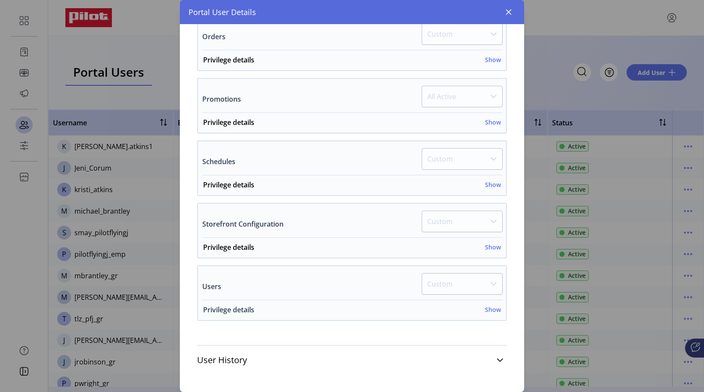
click at [487, 310] on h6 "Show" at bounding box center [493, 309] width 16 height 9
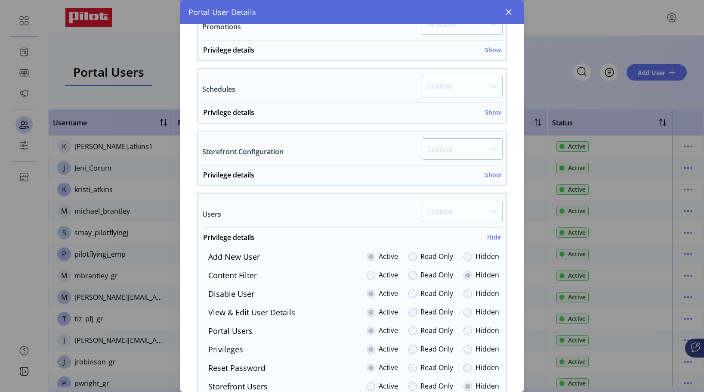
scroll to position [460, 0]
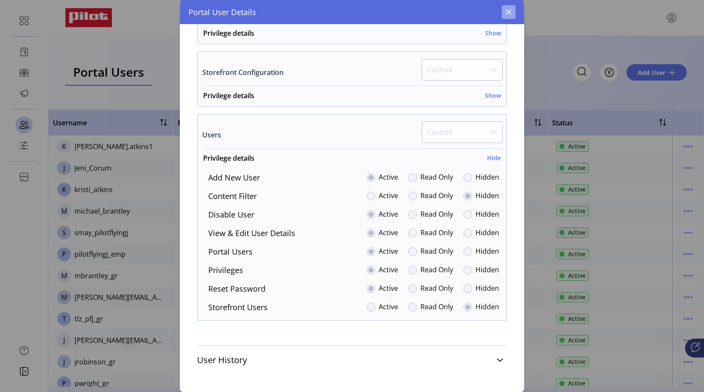
click at [505, 14] on button "button" at bounding box center [509, 12] width 14 height 14
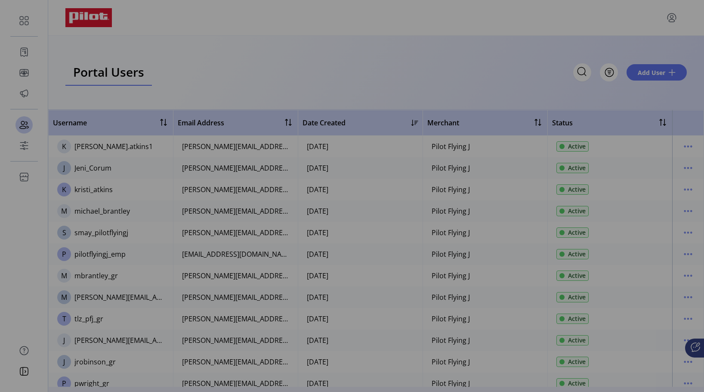
scroll to position [976, 0]
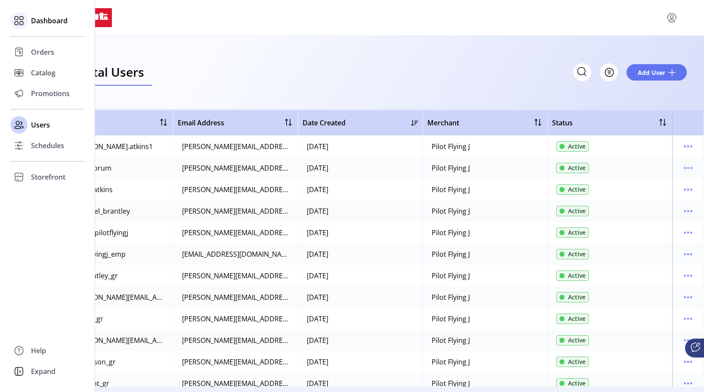
click at [15, 24] on icon at bounding box center [16, 23] width 3 height 3
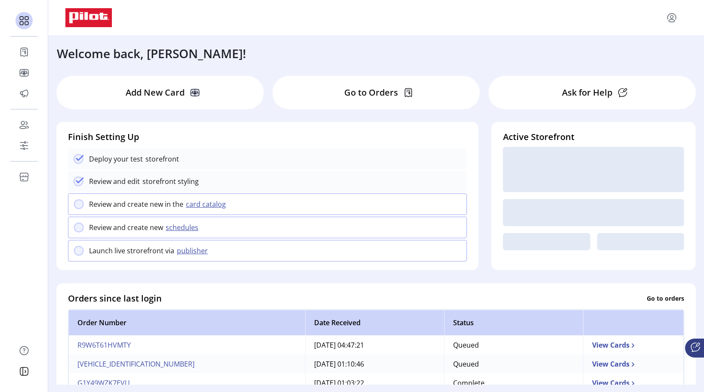
click at [162, 96] on p "Add New Card" at bounding box center [155, 92] width 59 height 13
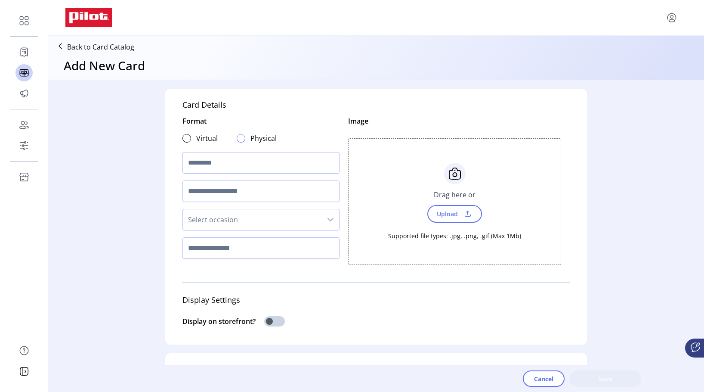
click at [242, 137] on div at bounding box center [241, 138] width 9 height 9
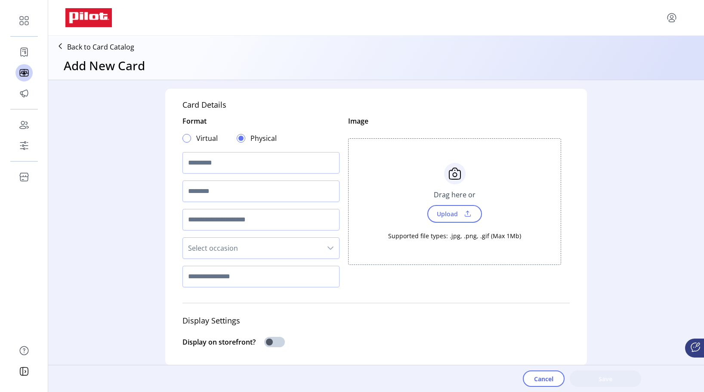
click at [184, 138] on div at bounding box center [186, 138] width 9 height 9
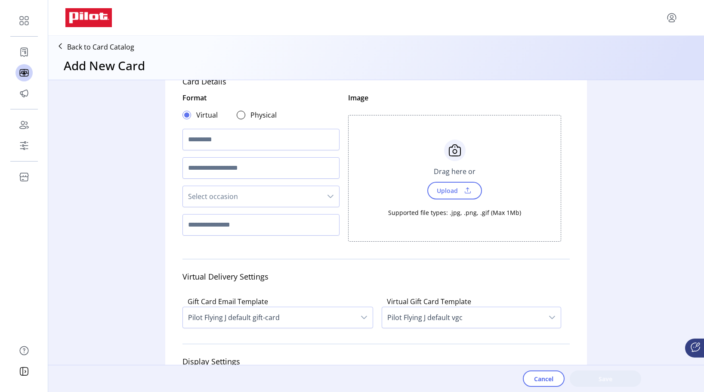
scroll to position [43, 0]
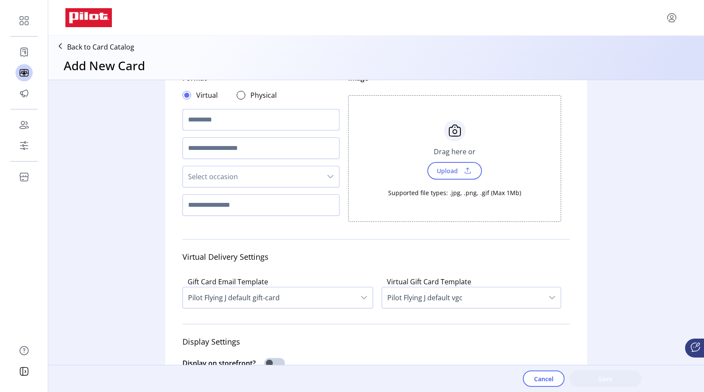
click at [271, 127] on input "text" at bounding box center [260, 120] width 157 height 22
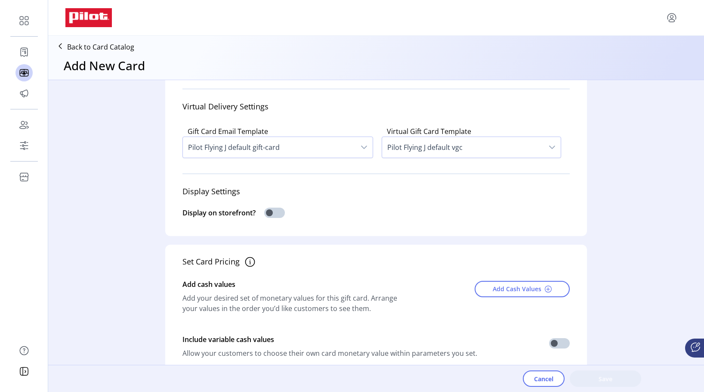
scroll to position [215, 0]
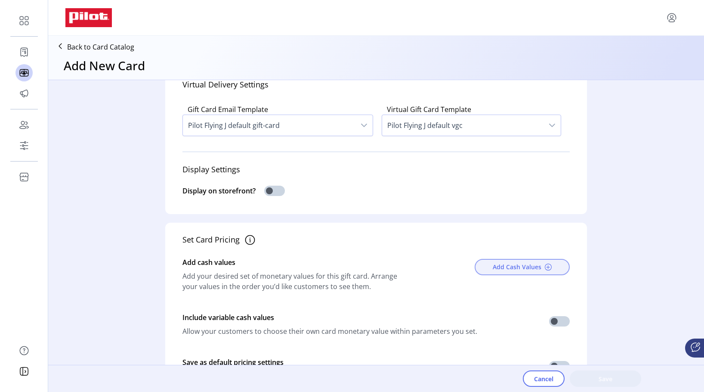
click at [545, 264] on span at bounding box center [548, 266] width 7 height 7
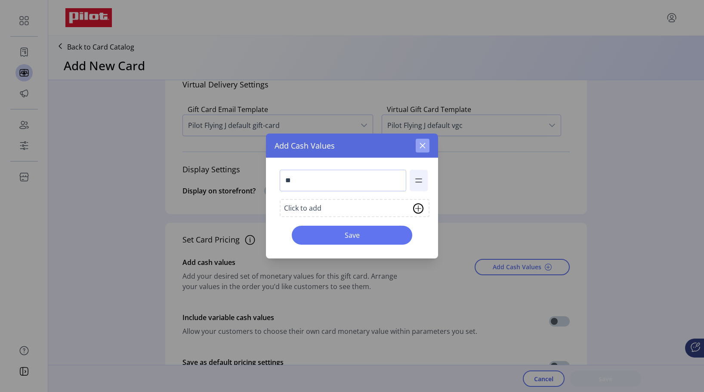
click at [423, 142] on button "button" at bounding box center [423, 146] width 14 height 14
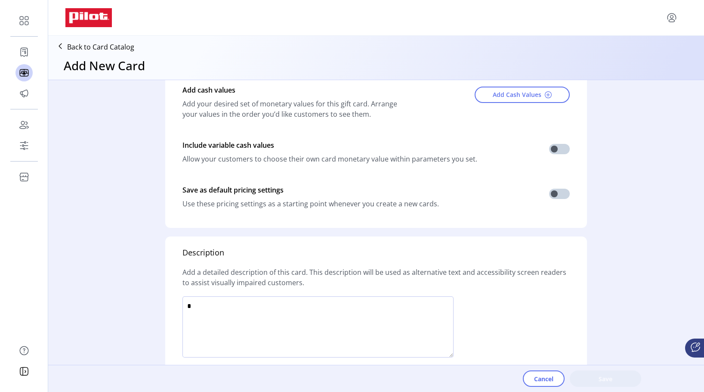
scroll to position [433, 0]
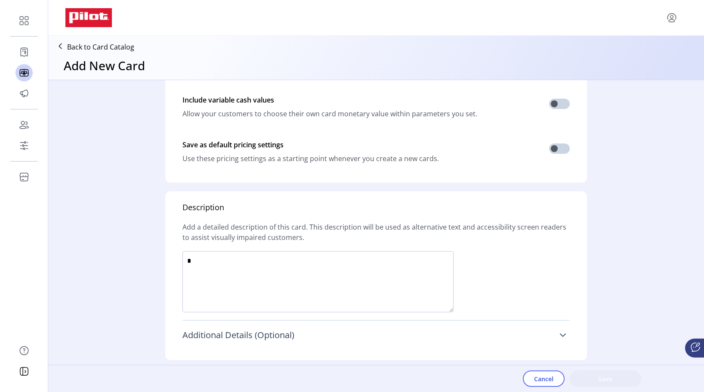
click at [560, 336] on icon at bounding box center [563, 334] width 6 height 3
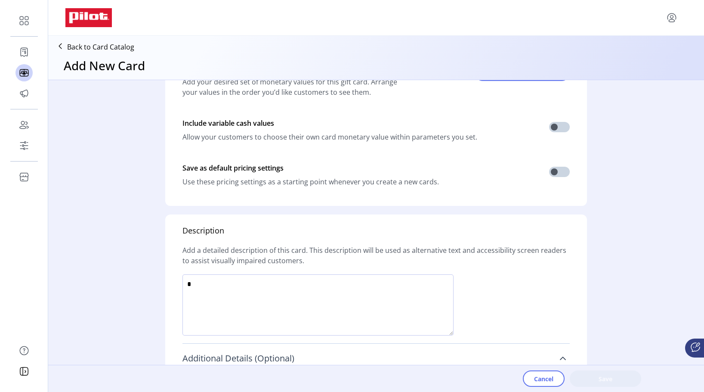
scroll to position [493, 0]
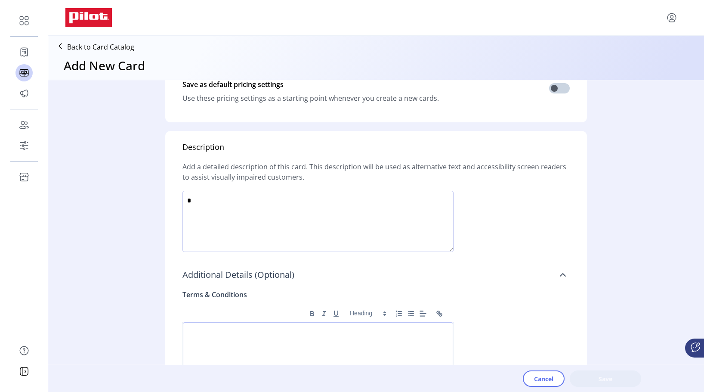
click at [560, 274] on icon at bounding box center [563, 274] width 6 height 3
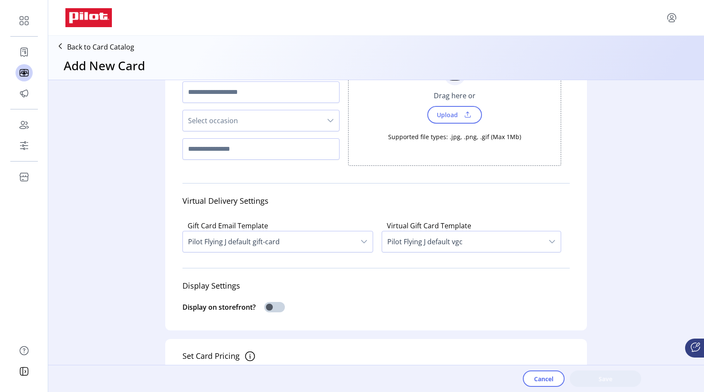
scroll to position [0, 0]
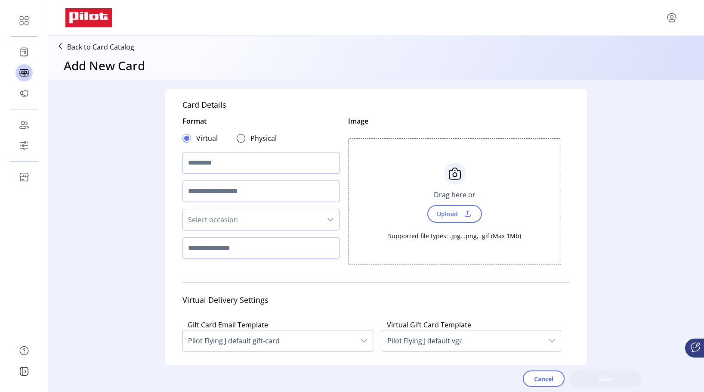
click at [328, 216] on icon "dropdown trigger" at bounding box center [330, 219] width 7 height 7
click at [109, 211] on div "Card Details Format Virtual Physical Select occasion Celebrations Seasonal Add …" at bounding box center [376, 224] width 656 height 288
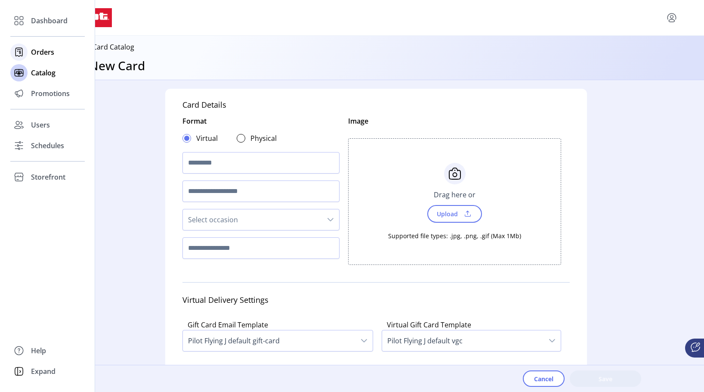
click at [17, 47] on icon at bounding box center [19, 52] width 14 height 14
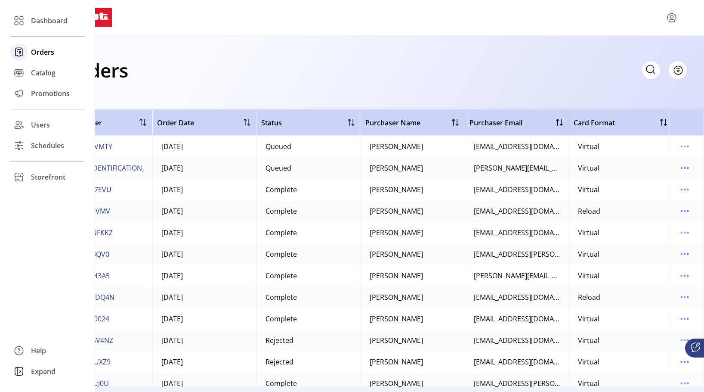
click at [43, 53] on span "Orders" at bounding box center [42, 52] width 23 height 10
click at [22, 17] on icon at bounding box center [19, 21] width 14 height 14
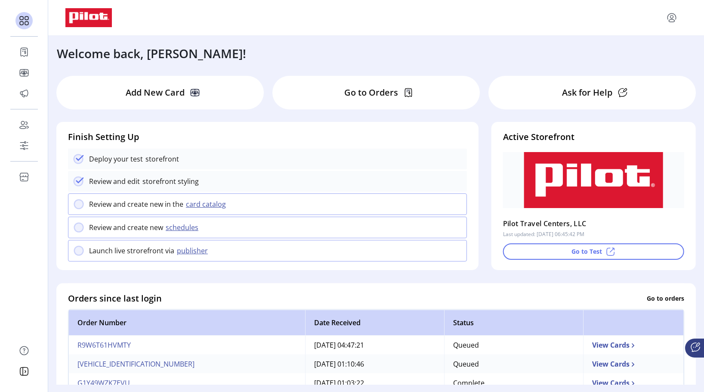
click at [594, 93] on p "Ask for Help" at bounding box center [587, 92] width 50 height 13
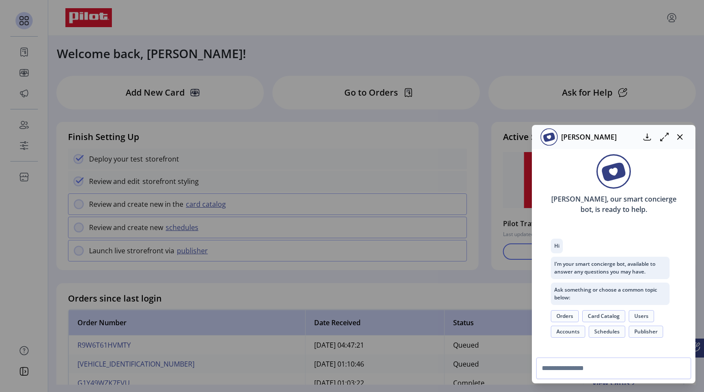
click at [572, 316] on button "Orders" at bounding box center [565, 316] width 28 height 12
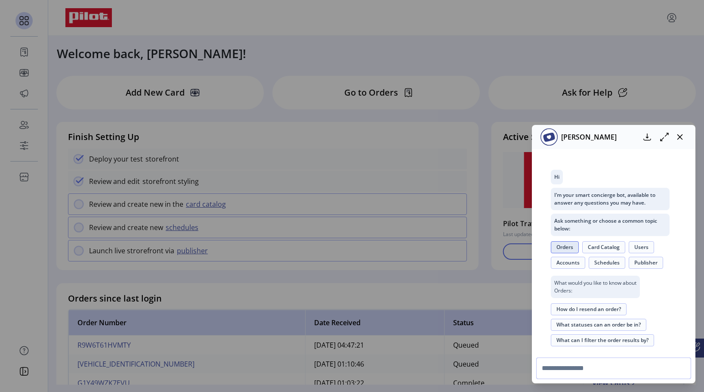
click at [576, 363] on input "text" at bounding box center [613, 368] width 155 height 22
click at [591, 370] on input "**********" at bounding box center [613, 368] width 155 height 22
type input "**********"
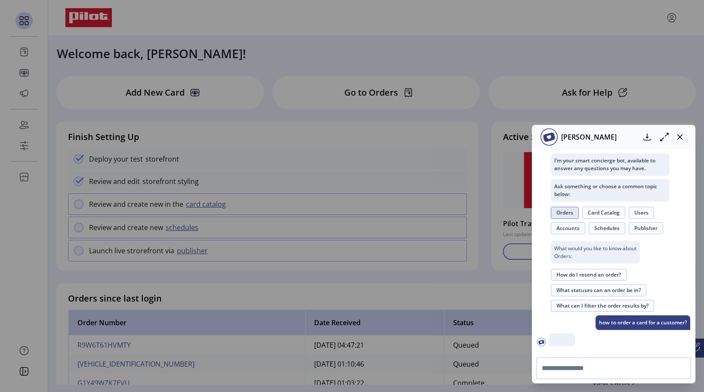
scroll to position [206, 0]
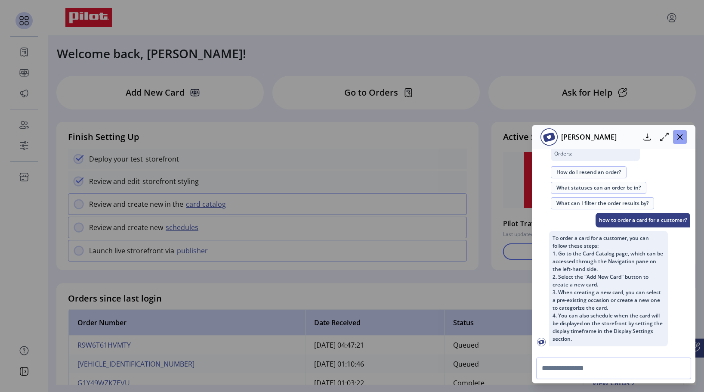
click at [679, 137] on icon "button" at bounding box center [680, 136] width 7 height 7
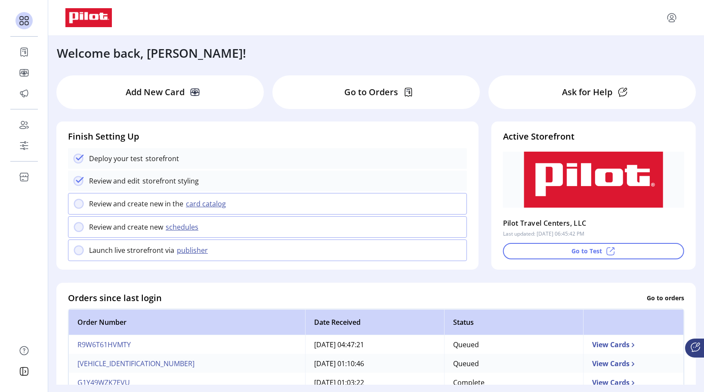
scroll to position [0, 0]
click at [671, 21] on icon "menu" at bounding box center [672, 18] width 14 height 14
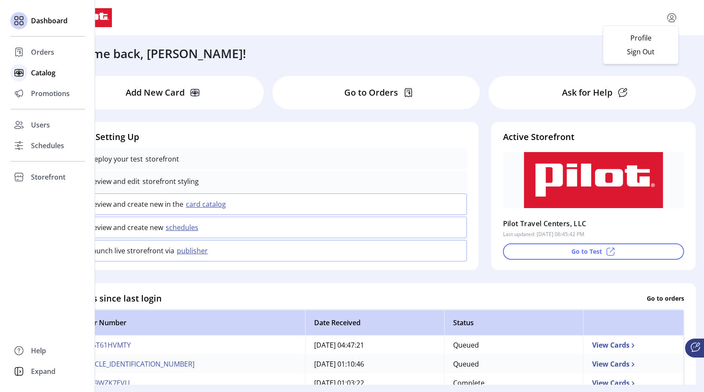
click at [18, 72] on icon at bounding box center [19, 73] width 14 height 14
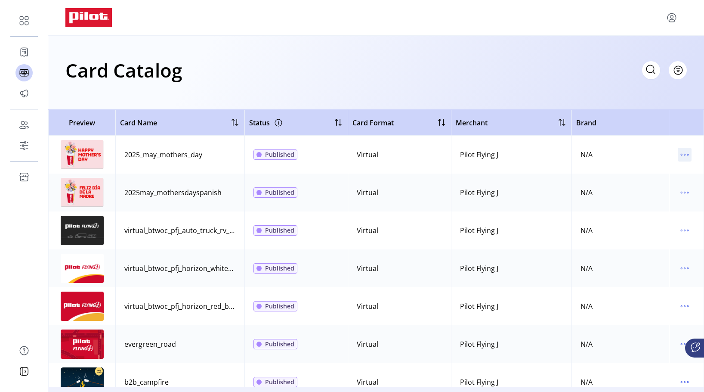
click at [680, 155] on icon "menu" at bounding box center [685, 155] width 14 height 14
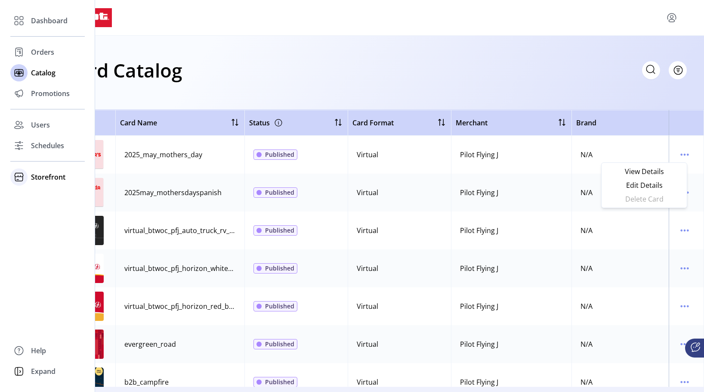
click at [36, 178] on span "Storefront" at bounding box center [48, 177] width 34 height 10
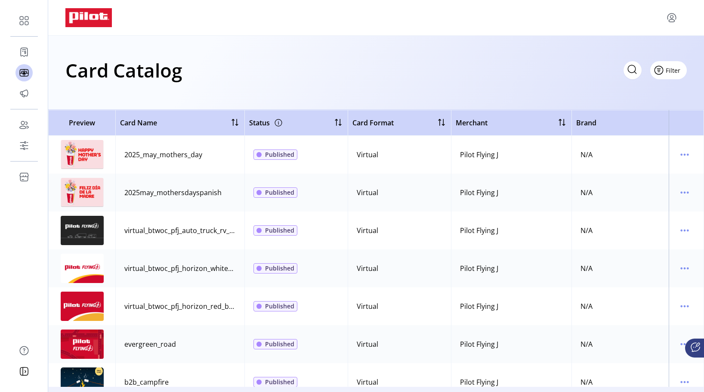
click at [664, 70] on icon "Filter Button" at bounding box center [659, 70] width 14 height 14
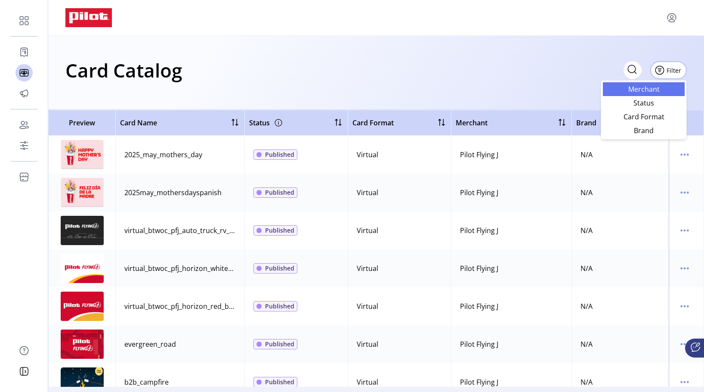
click at [644, 88] on span "Merchant" at bounding box center [643, 89] width 71 height 7
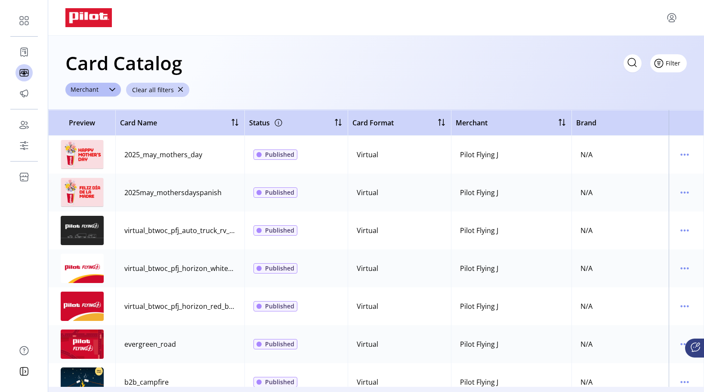
click at [664, 65] on icon "Filter Button" at bounding box center [659, 63] width 14 height 14
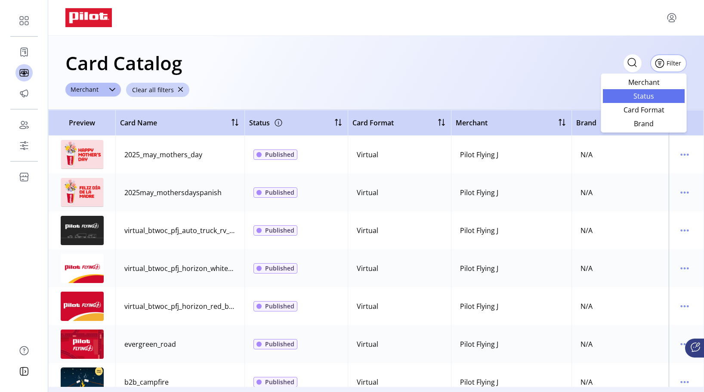
click at [644, 96] on span "Status" at bounding box center [643, 96] width 71 height 7
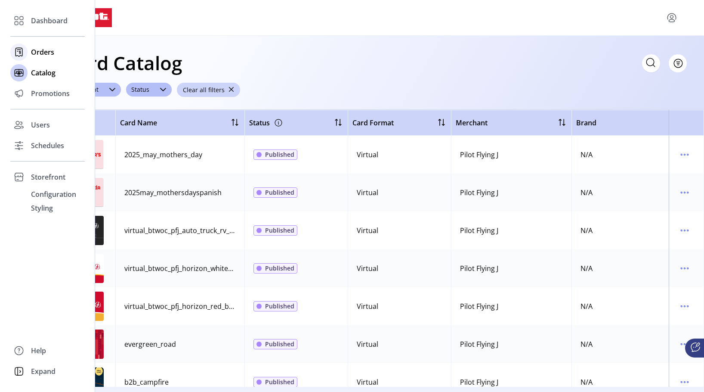
click at [21, 50] on icon at bounding box center [19, 52] width 14 height 14
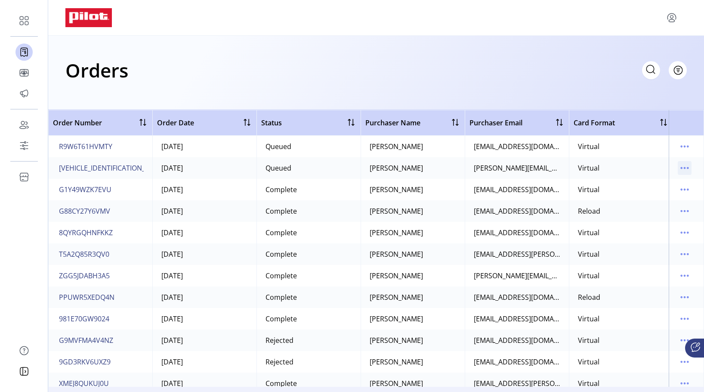
click at [682, 165] on icon "menu" at bounding box center [685, 168] width 14 height 14
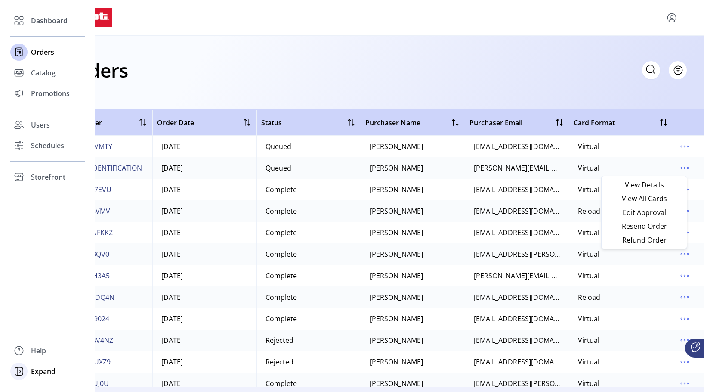
click at [21, 373] on icon at bounding box center [19, 371] width 14 height 14
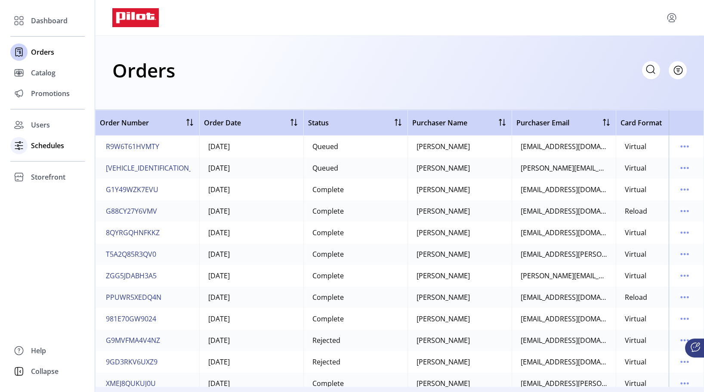
click at [52, 147] on span "Schedules" at bounding box center [47, 145] width 33 height 10
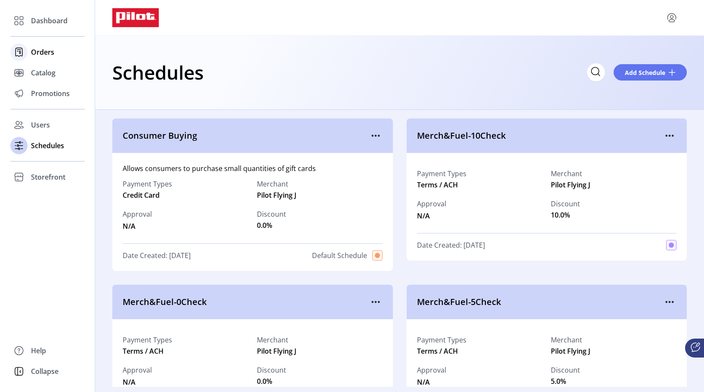
click at [37, 51] on span "Orders" at bounding box center [42, 52] width 23 height 10
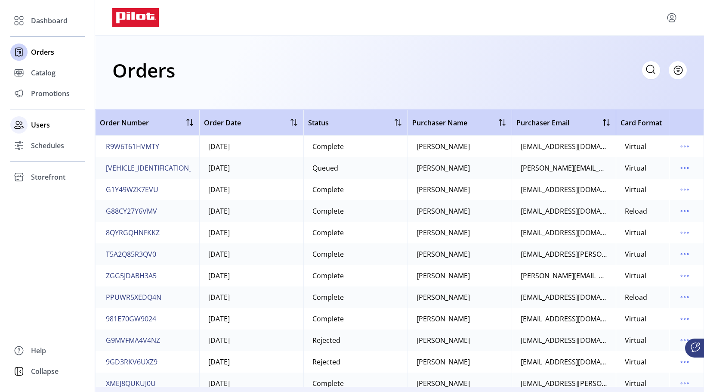
click at [42, 125] on span "Users" at bounding box center [40, 125] width 19 height 10
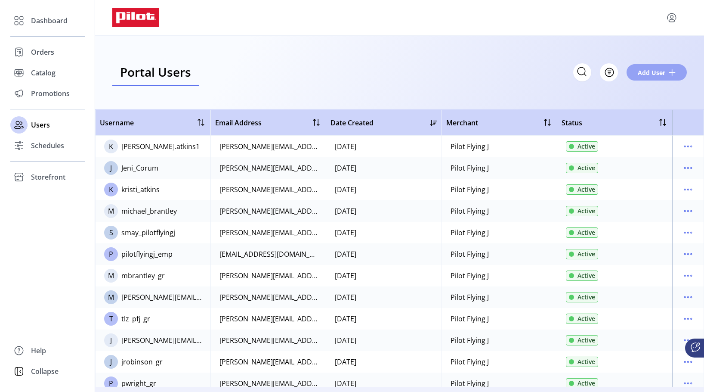
click at [659, 74] on span "Add User" at bounding box center [652, 72] width 28 height 9
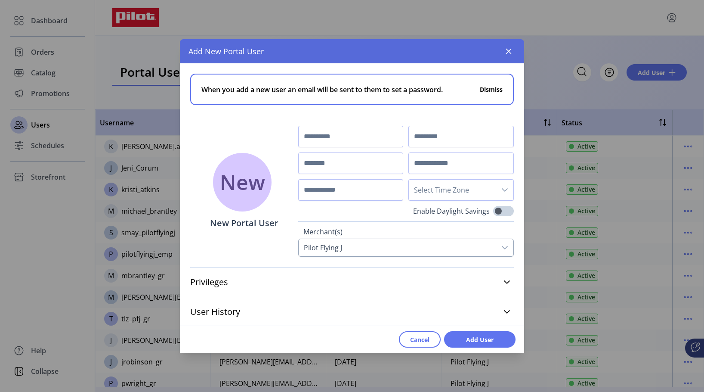
click at [503, 245] on icon at bounding box center [504, 247] width 7 height 7
click at [502, 248] on icon at bounding box center [504, 247] width 7 height 7
click at [504, 284] on icon at bounding box center [507, 281] width 7 height 7
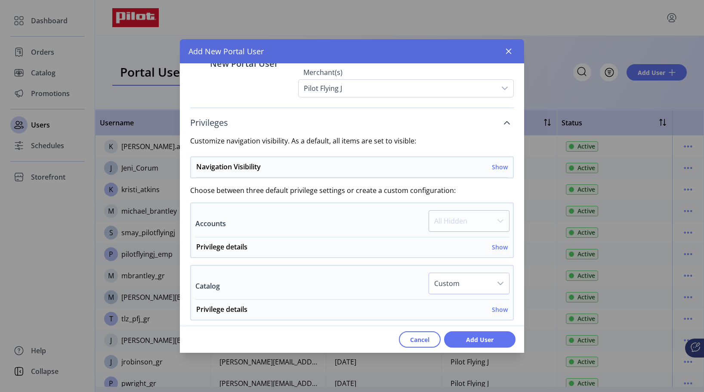
scroll to position [172, 0]
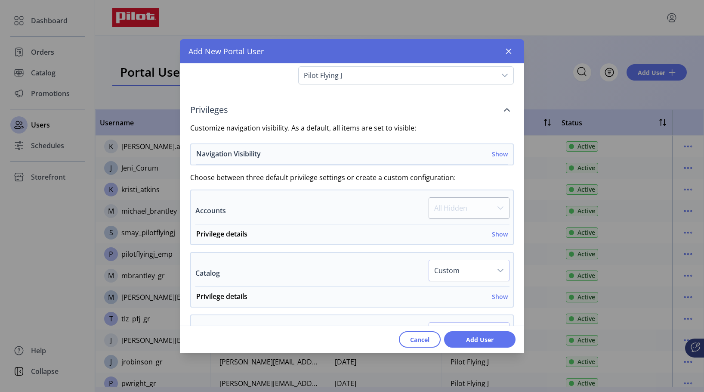
click at [494, 153] on h6 "Show" at bounding box center [500, 153] width 16 height 9
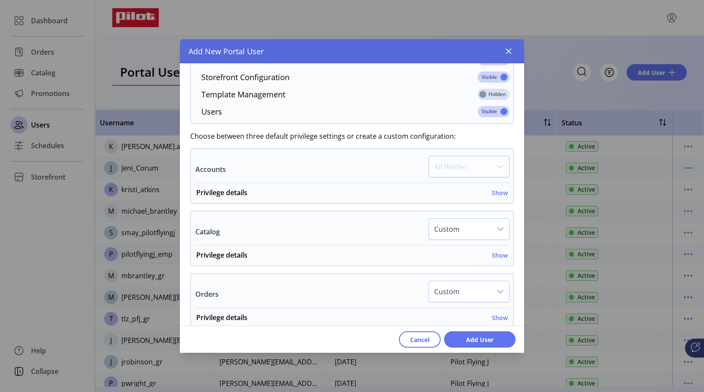
scroll to position [430, 0]
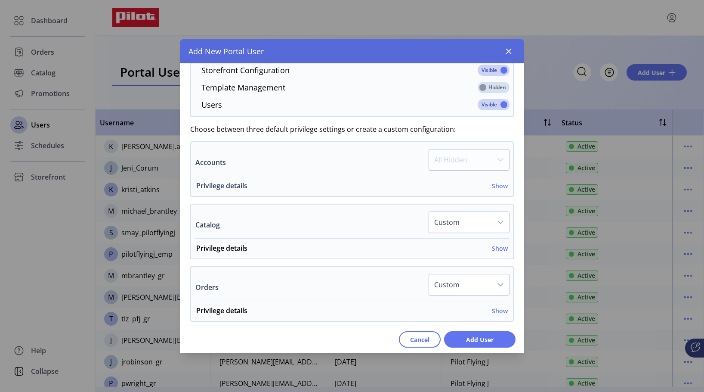
click at [492, 184] on h6 "Show" at bounding box center [500, 185] width 16 height 9
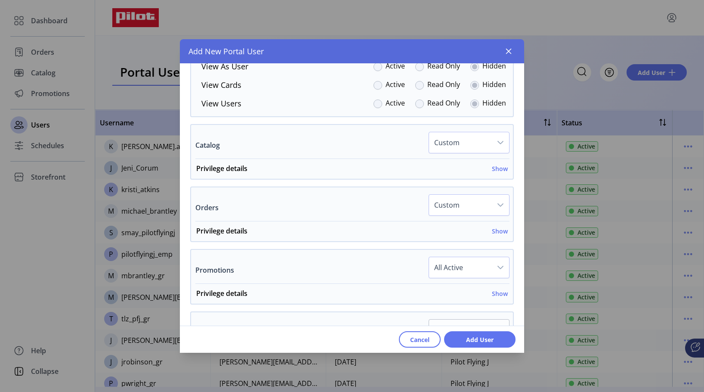
scroll to position [646, 0]
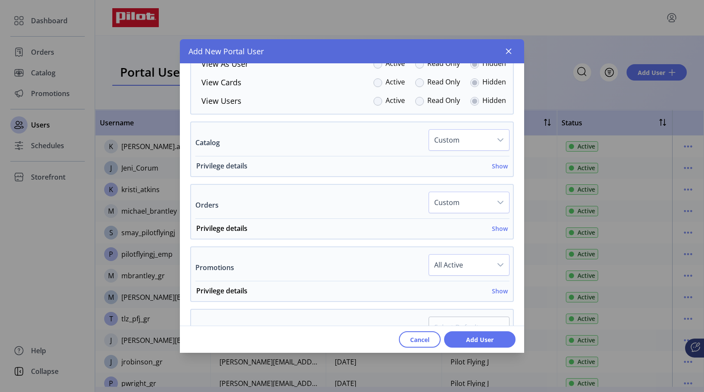
click at [492, 165] on h6 "Show" at bounding box center [500, 165] width 16 height 9
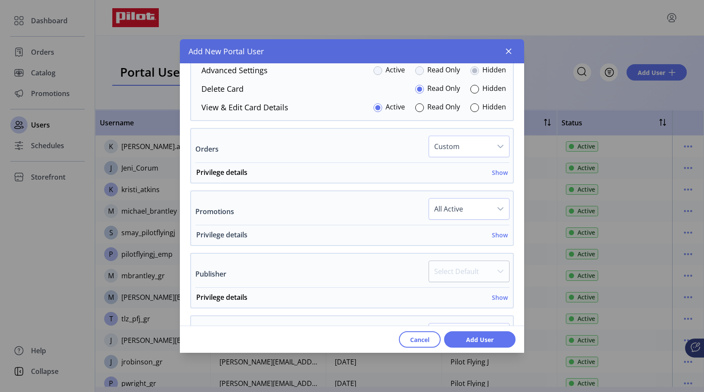
scroll to position [818, 0]
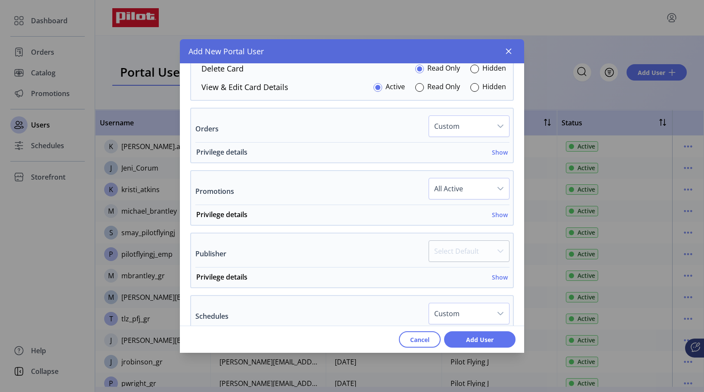
click at [492, 156] on h6 "Show" at bounding box center [500, 152] width 16 height 9
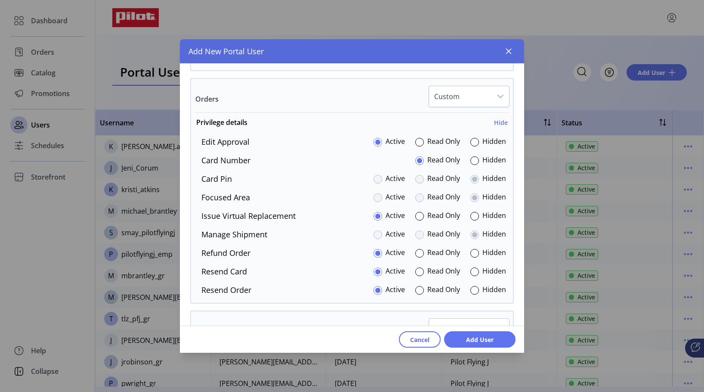
scroll to position [861, 0]
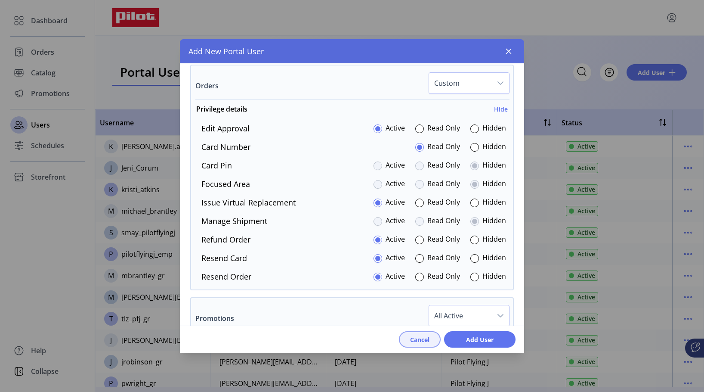
click at [411, 341] on span "Cancel" at bounding box center [419, 339] width 19 height 9
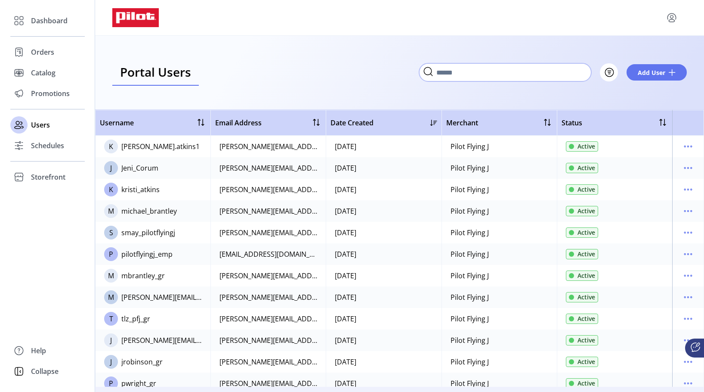
click at [522, 74] on input "Search" at bounding box center [505, 72] width 172 height 18
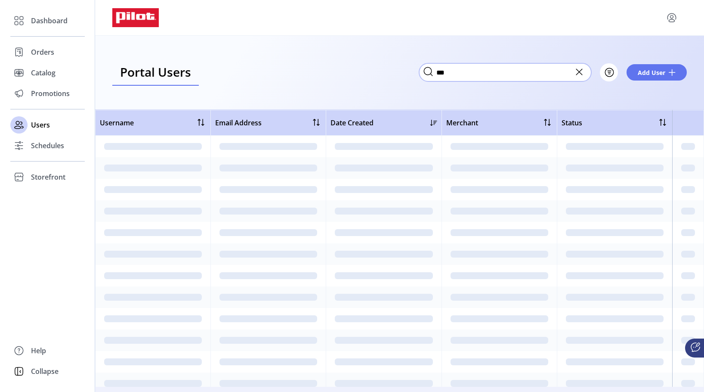
type input "***"
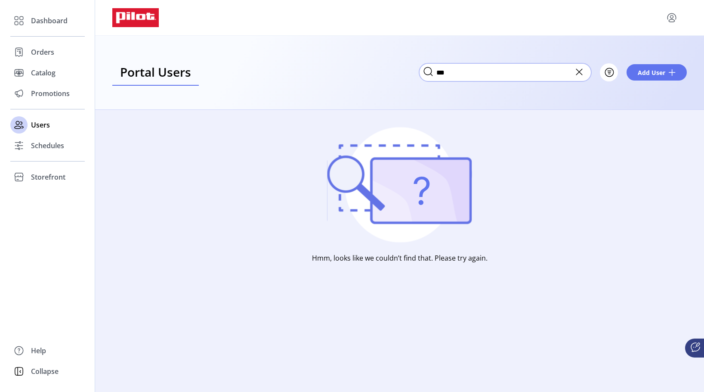
drag, startPoint x: 445, startPoint y: 77, endPoint x: 425, endPoint y: 77, distance: 19.8
click at [425, 77] on span "***" at bounding box center [505, 71] width 172 height 9
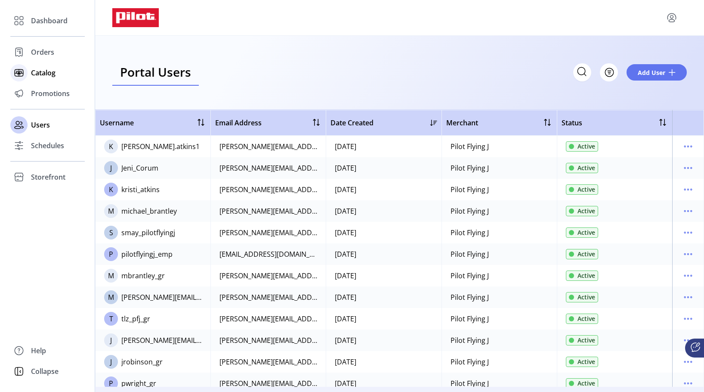
click at [37, 72] on span "Catalog" at bounding box center [43, 73] width 25 height 10
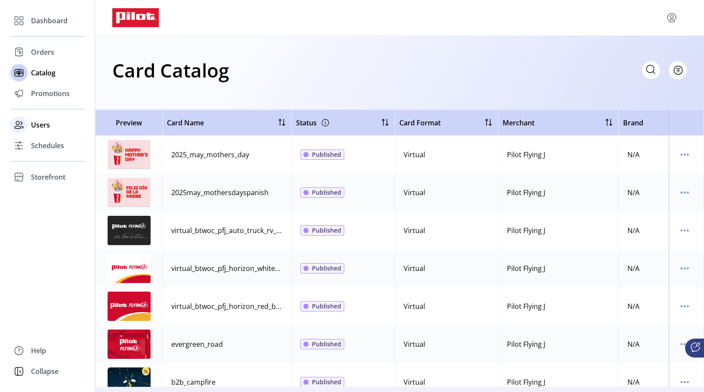
click at [36, 121] on span "Users" at bounding box center [40, 125] width 19 height 10
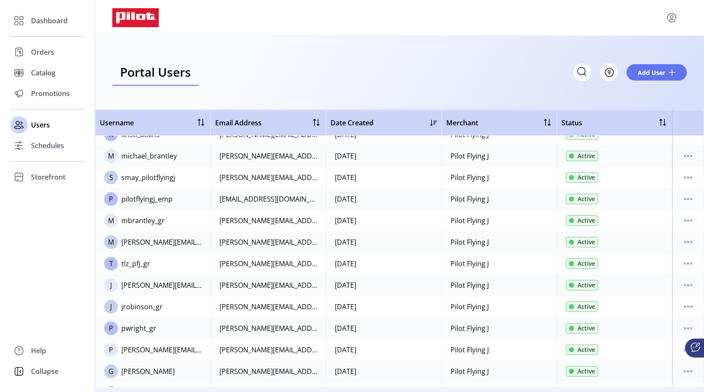
scroll to position [43, 0]
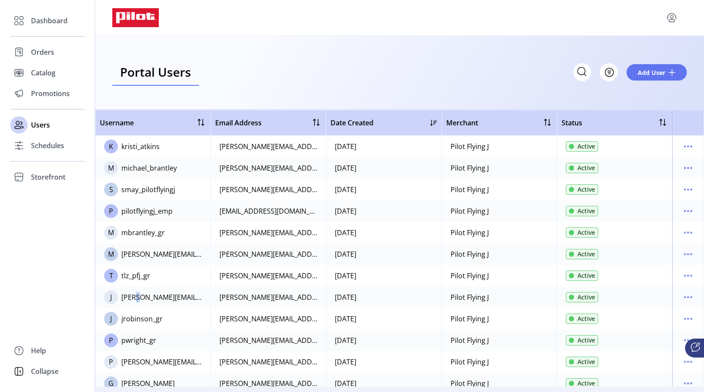
click at [136, 297] on div "[PERSON_NAME][EMAIL_ADDRESS][PERSON_NAME][DOMAIN_NAME]" at bounding box center [161, 297] width 80 height 10
click at [114, 297] on div "J" at bounding box center [111, 297] width 14 height 14
click at [681, 297] on icon "menu" at bounding box center [688, 297] width 14 height 14
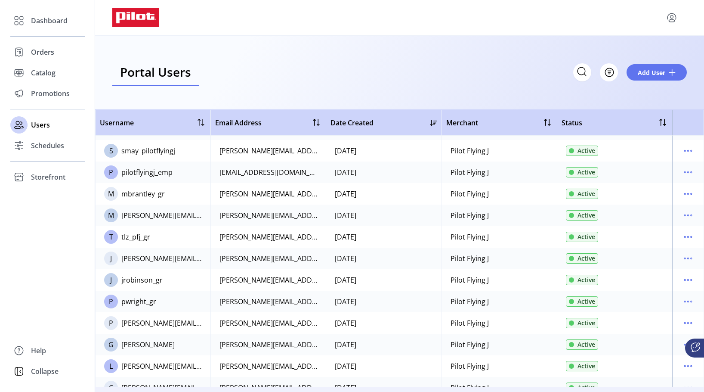
scroll to position [129, 0]
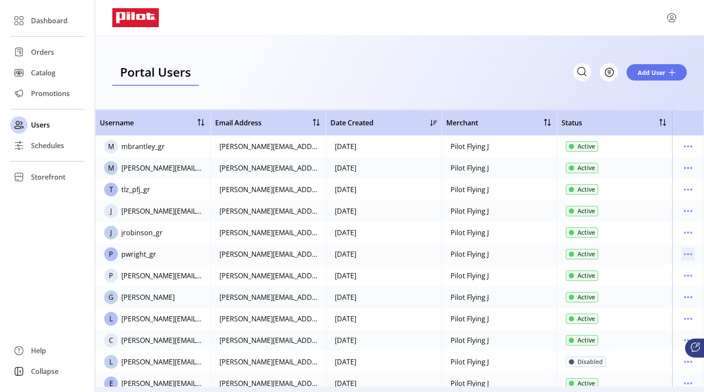
click at [682, 253] on icon "menu" at bounding box center [688, 254] width 14 height 14
click at [635, 283] on span "View Details" at bounding box center [647, 284] width 71 height 7
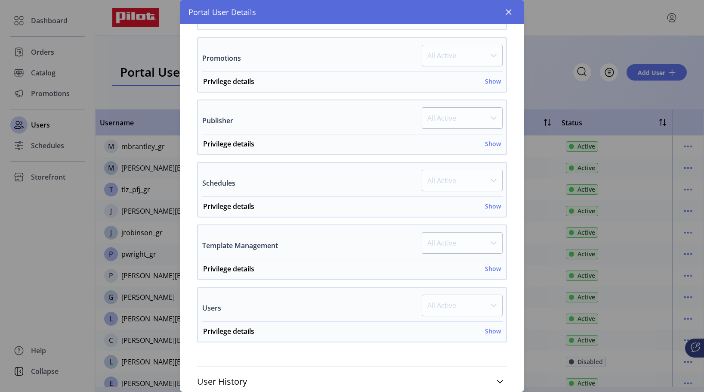
scroll to position [433, 0]
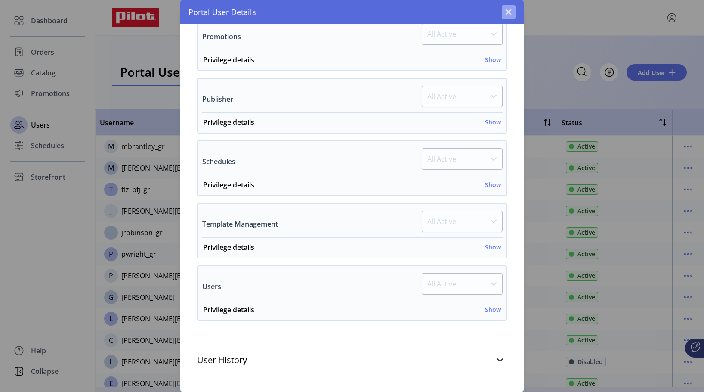
click at [507, 12] on icon "button" at bounding box center [508, 12] width 7 height 7
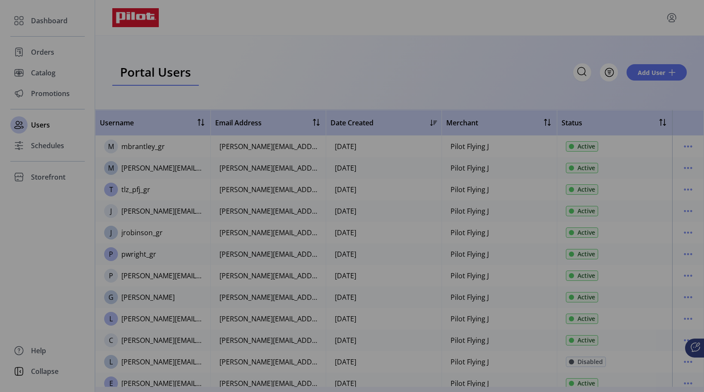
scroll to position [1042, 0]
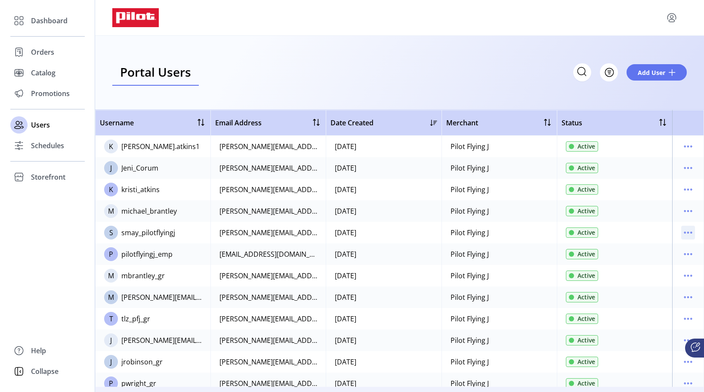
click at [684, 231] on icon "menu" at bounding box center [688, 233] width 14 height 14
click at [651, 261] on span "View Details" at bounding box center [647, 263] width 71 height 7
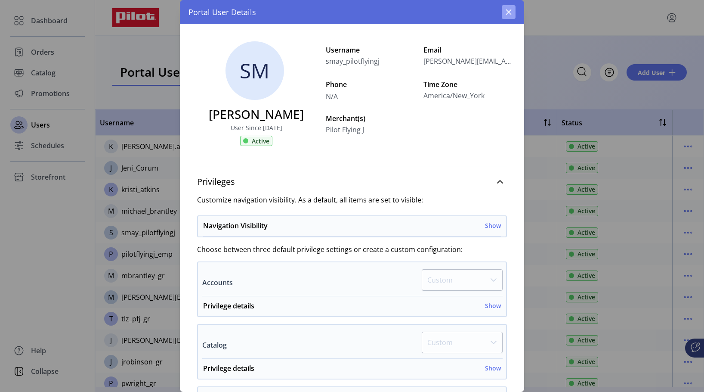
click at [510, 9] on icon "button" at bounding box center [508, 12] width 7 height 7
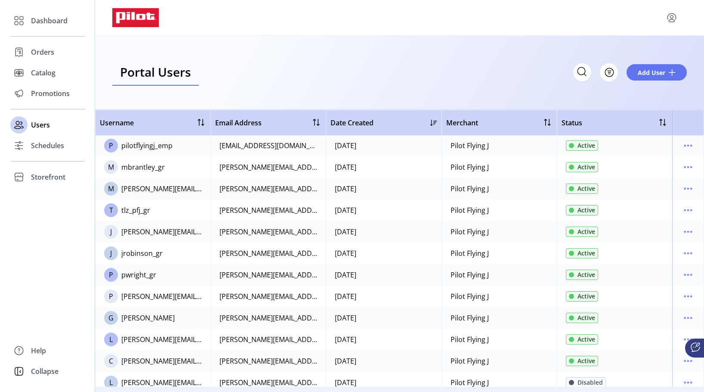
scroll to position [129, 0]
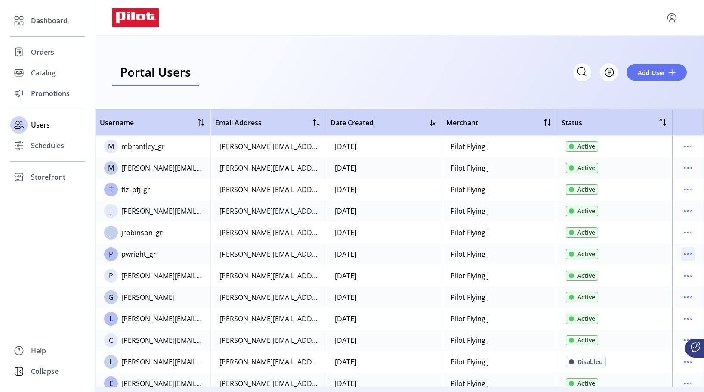
click at [681, 252] on icon "menu" at bounding box center [688, 254] width 14 height 14
click at [634, 285] on span "View Details" at bounding box center [647, 284] width 71 height 7
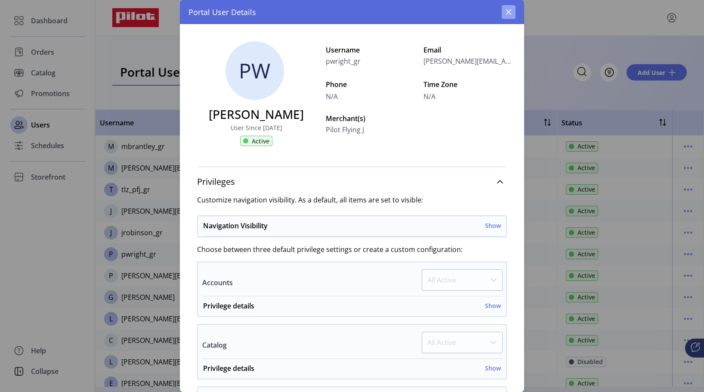
click at [509, 15] on icon "button" at bounding box center [508, 12] width 7 height 7
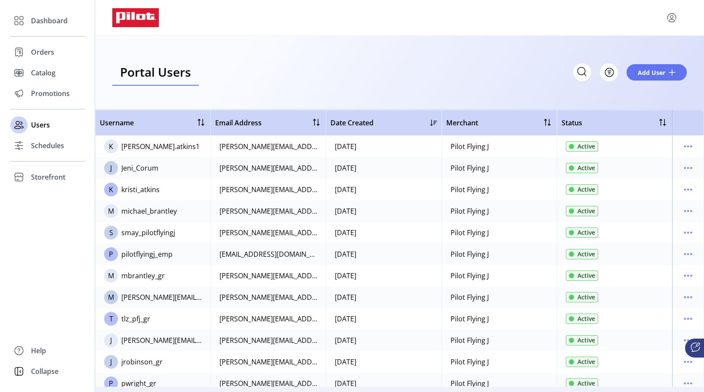
click at [108, 233] on div "S" at bounding box center [111, 233] width 14 height 14
click at [109, 234] on span "S" at bounding box center [111, 232] width 4 height 10
drag, startPoint x: 127, startPoint y: 235, endPoint x: 145, endPoint y: 235, distance: 18.9
click at [127, 236] on div "smay_pilotflyingj" at bounding box center [148, 232] width 54 height 10
click at [578, 233] on span "Active" at bounding box center [587, 232] width 18 height 9
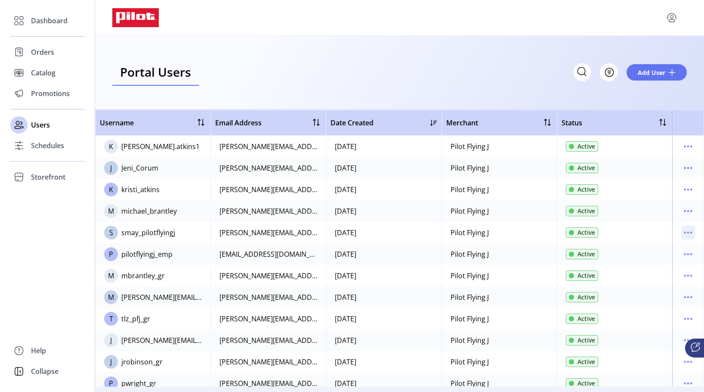
click at [683, 234] on icon "menu" at bounding box center [688, 233] width 14 height 14
click at [634, 261] on span "View Details" at bounding box center [647, 263] width 71 height 7
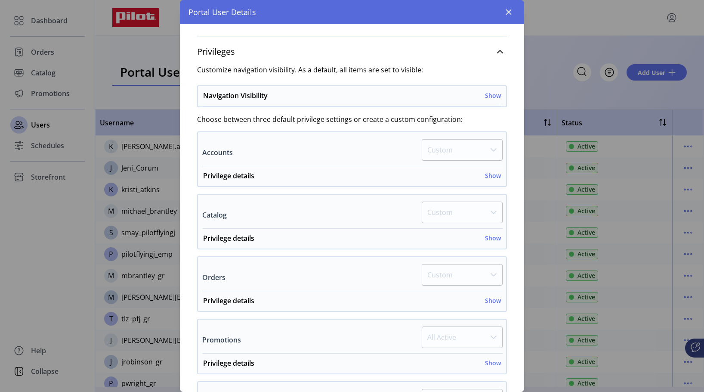
scroll to position [258, 0]
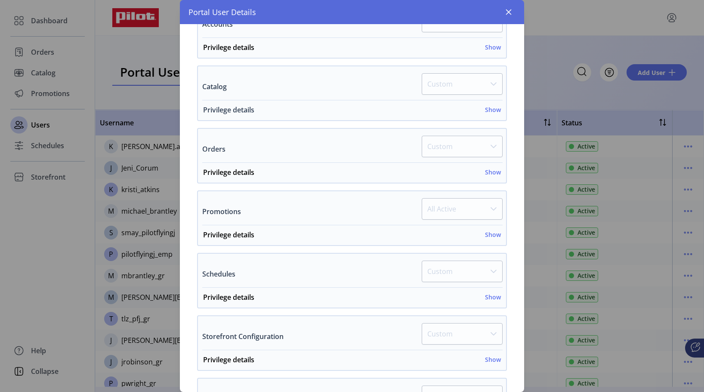
click at [493, 108] on h6 "Show" at bounding box center [493, 109] width 16 height 9
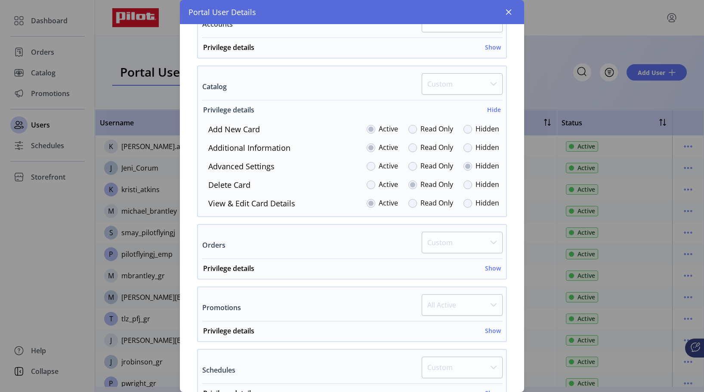
click at [488, 109] on h6 "Hide" at bounding box center [494, 109] width 14 height 9
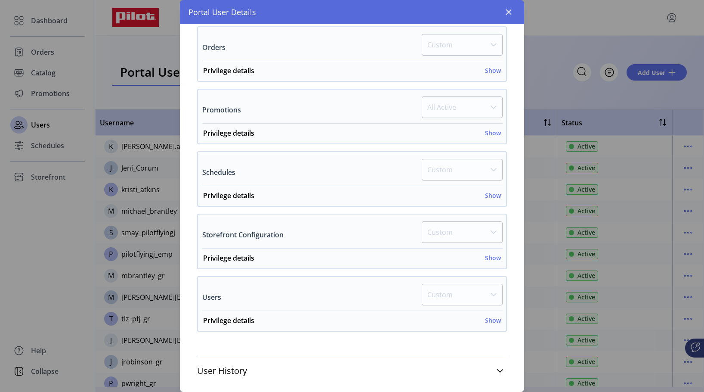
scroll to position [371, 0]
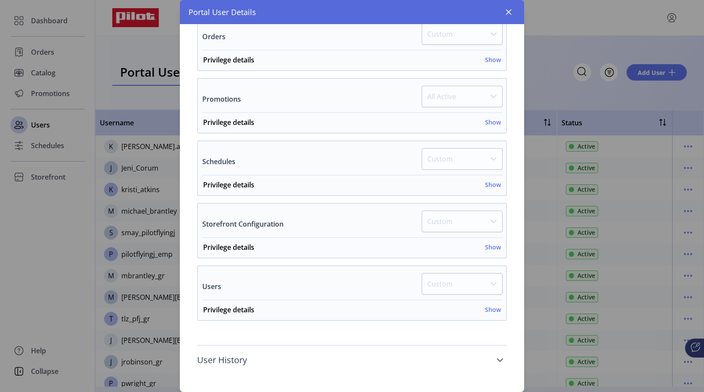
click at [497, 358] on icon at bounding box center [500, 359] width 7 height 7
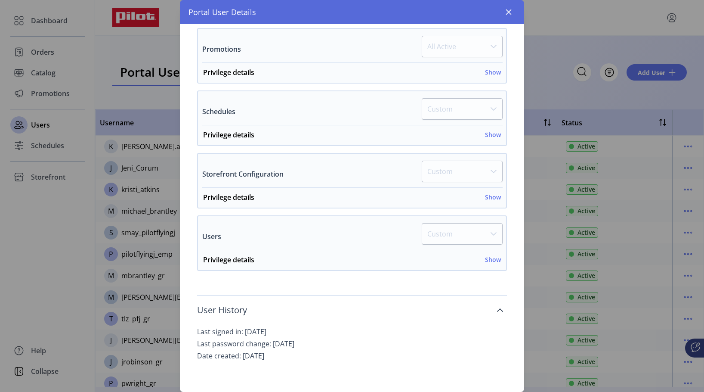
scroll to position [422, 0]
click at [511, 8] on button "button" at bounding box center [509, 12] width 14 height 14
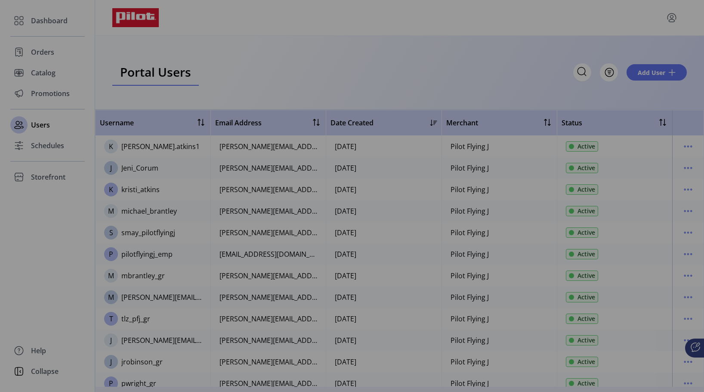
scroll to position [1031, 0]
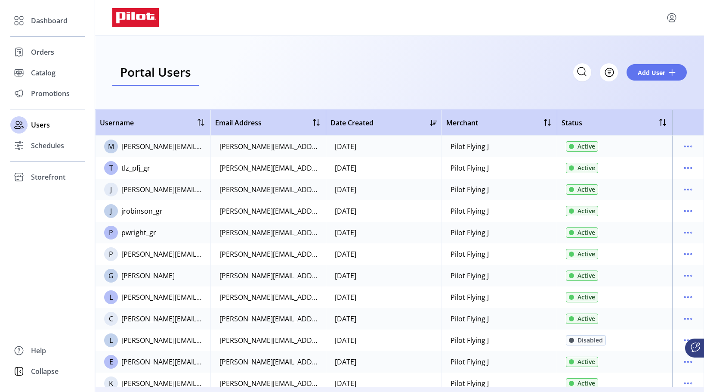
scroll to position [172, 0]
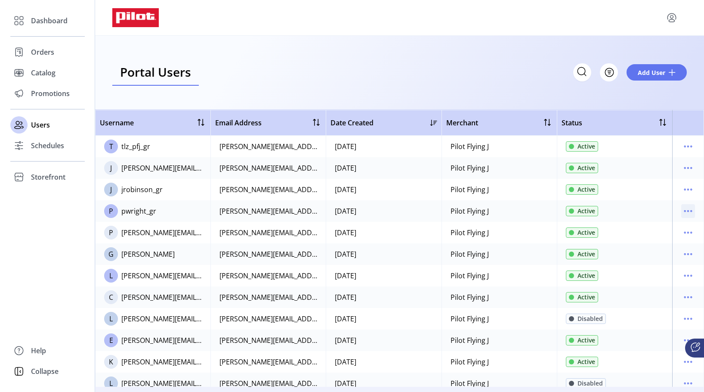
click at [682, 209] on icon "menu" at bounding box center [688, 211] width 14 height 14
click at [643, 244] on span "View Details" at bounding box center [647, 241] width 71 height 7
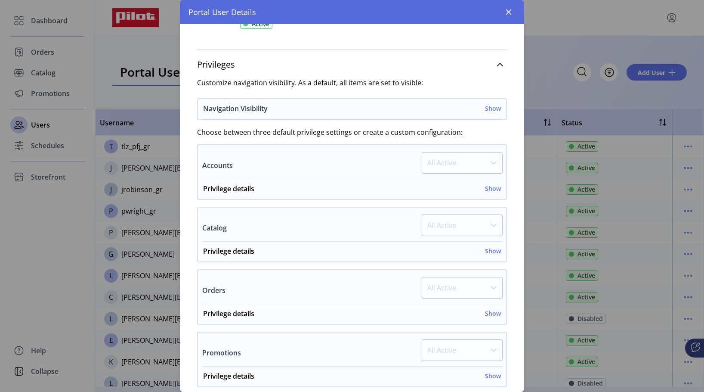
scroll to position [129, 0]
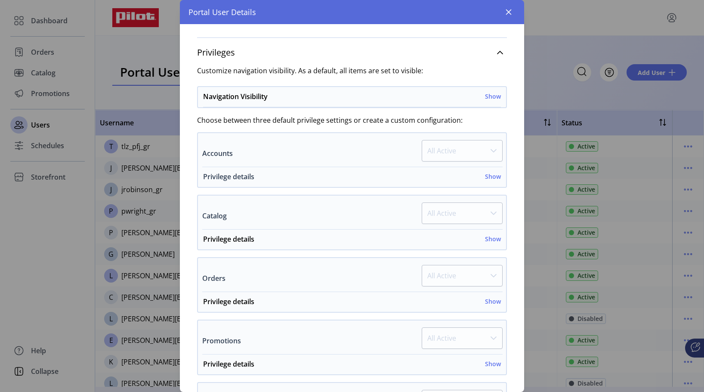
click at [485, 178] on h6 "Show" at bounding box center [493, 176] width 16 height 9
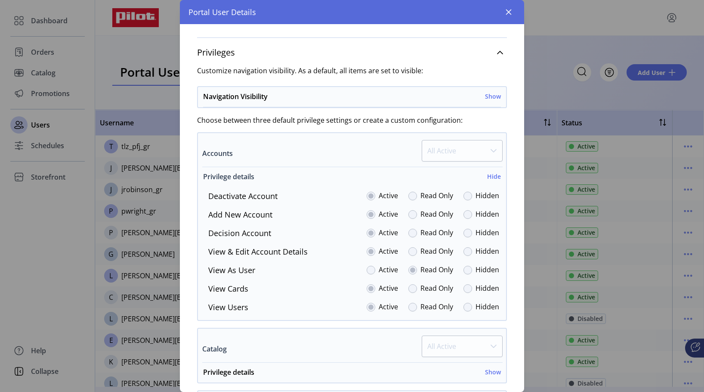
click at [491, 175] on h6 "Hide" at bounding box center [494, 176] width 14 height 9
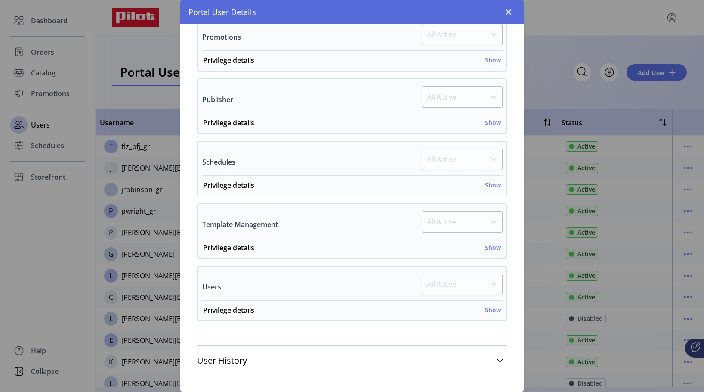
scroll to position [433, 0]
click at [488, 309] on h6 "Show" at bounding box center [493, 309] width 16 height 9
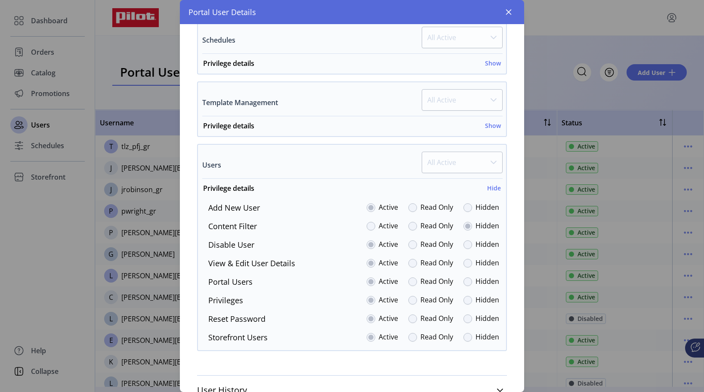
scroll to position [584, 0]
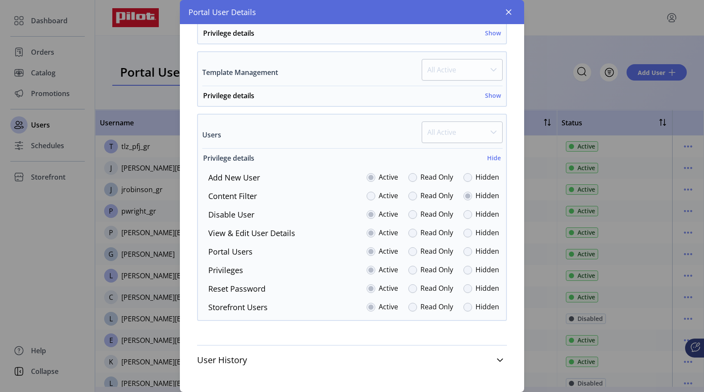
click at [487, 154] on h6 "Hide" at bounding box center [494, 157] width 14 height 9
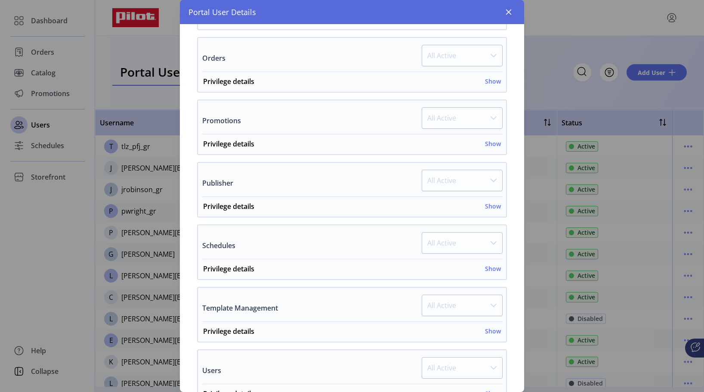
scroll to position [348, 0]
click at [485, 207] on h6 "Show" at bounding box center [493, 207] width 16 height 9
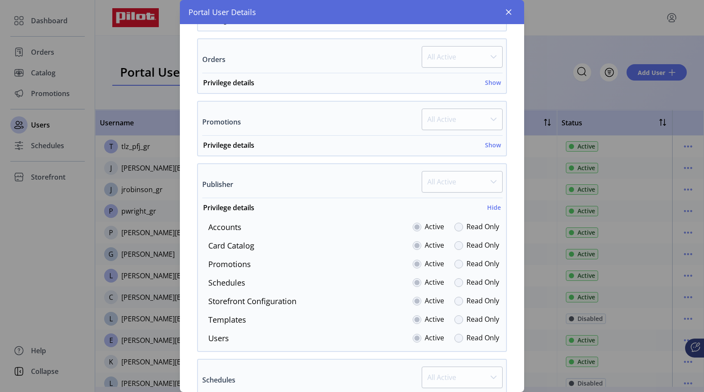
drag, startPoint x: 493, startPoint y: 207, endPoint x: 485, endPoint y: 185, distance: 23.6
click at [492, 206] on h6 "Hide" at bounding box center [494, 207] width 14 height 9
click at [485, 146] on h6 "Show" at bounding box center [493, 144] width 16 height 9
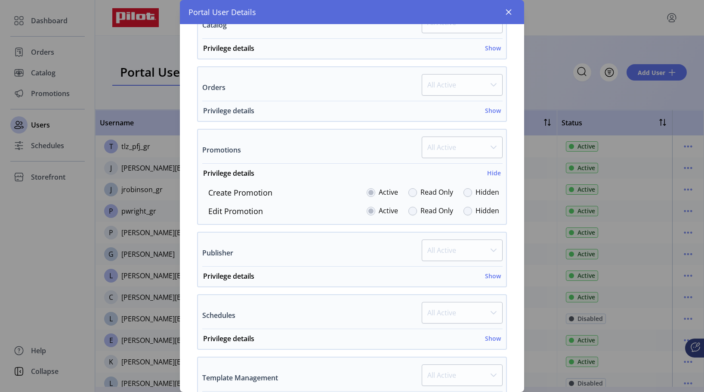
scroll to position [305, 0]
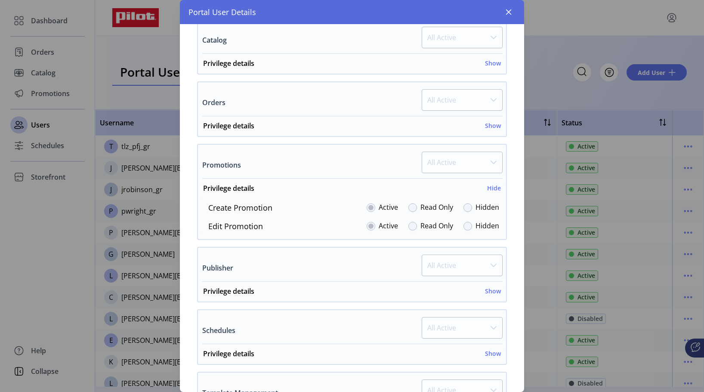
drag, startPoint x: 491, startPoint y: 188, endPoint x: 485, endPoint y: 173, distance: 15.9
click at [488, 182] on div "Privilege details Hide Create Promotion Active Read Only Hidden Edit Promotion …" at bounding box center [352, 205] width 308 height 53
click at [487, 124] on h6 "Show" at bounding box center [493, 125] width 16 height 9
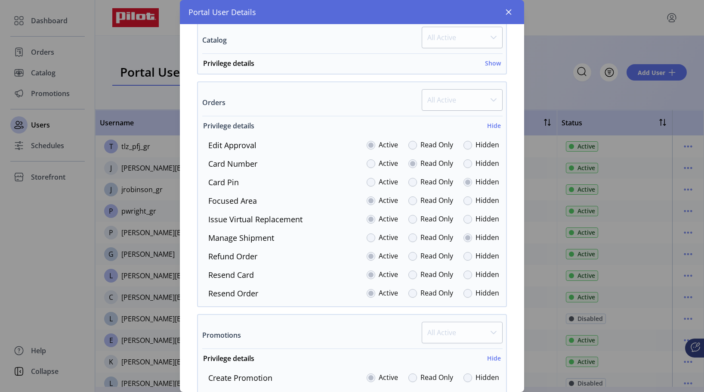
click at [491, 127] on h6 "Hide" at bounding box center [494, 125] width 14 height 9
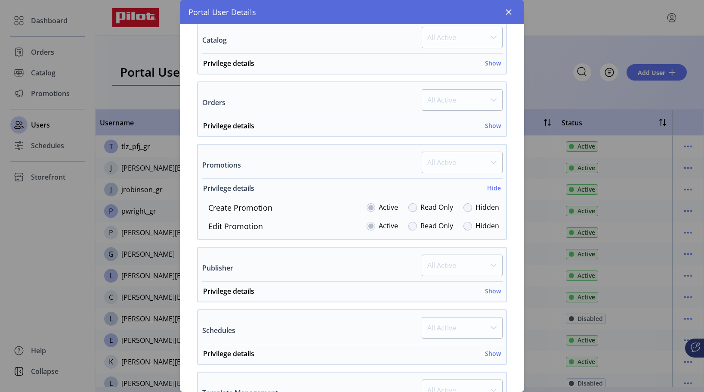
click at [489, 187] on h6 "Hide" at bounding box center [494, 187] width 14 height 9
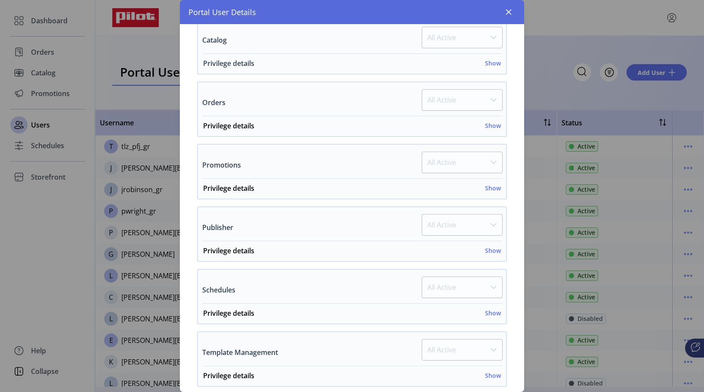
click at [487, 65] on h6 "Show" at bounding box center [493, 63] width 16 height 9
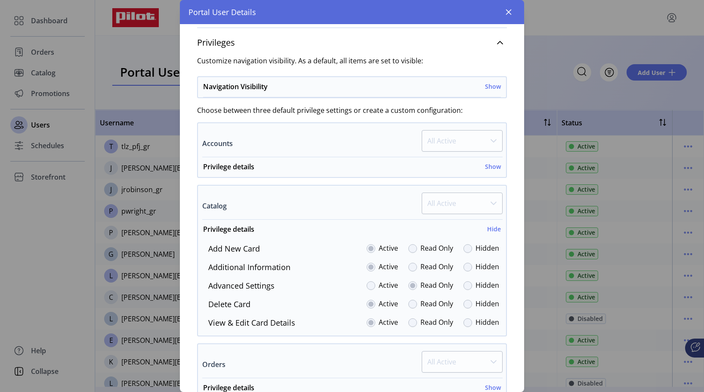
scroll to position [133, 0]
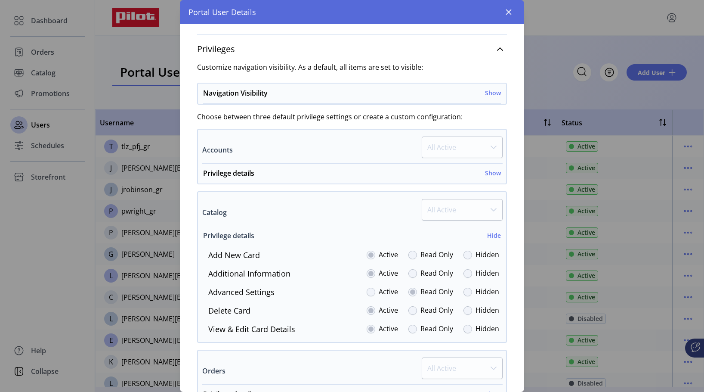
click at [490, 238] on h6 "Hide" at bounding box center [494, 235] width 14 height 9
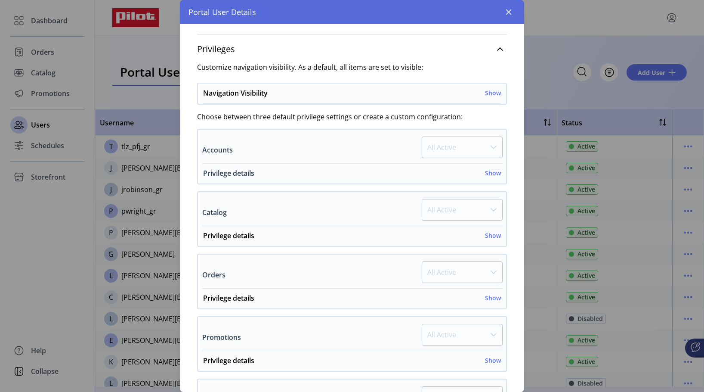
click at [485, 173] on h6 "Show" at bounding box center [493, 172] width 16 height 9
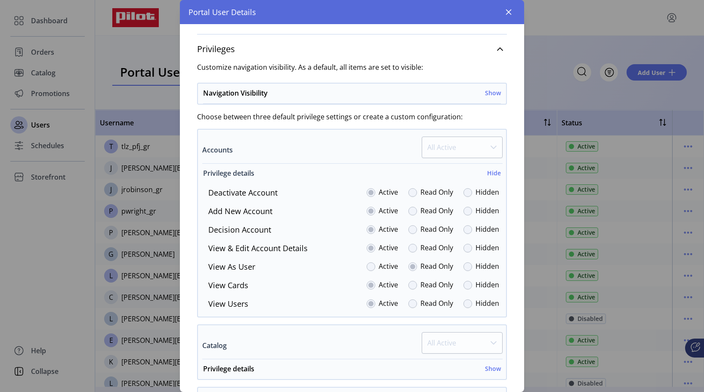
click at [487, 170] on h6 "Hide" at bounding box center [494, 172] width 14 height 9
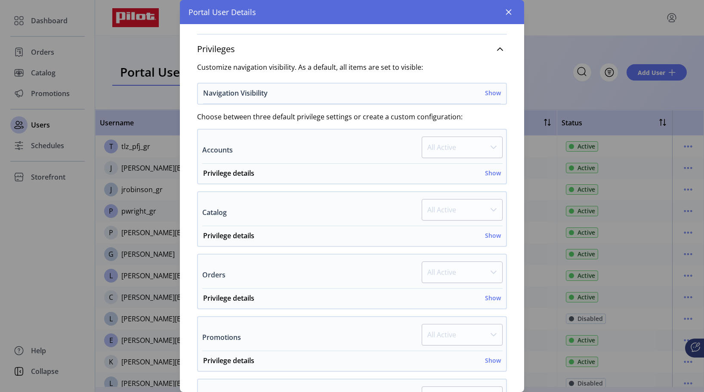
click at [492, 93] on h6 "Show" at bounding box center [493, 92] width 16 height 9
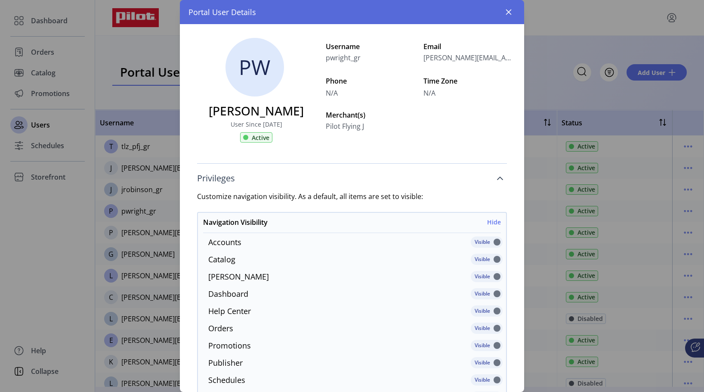
scroll to position [0, 0]
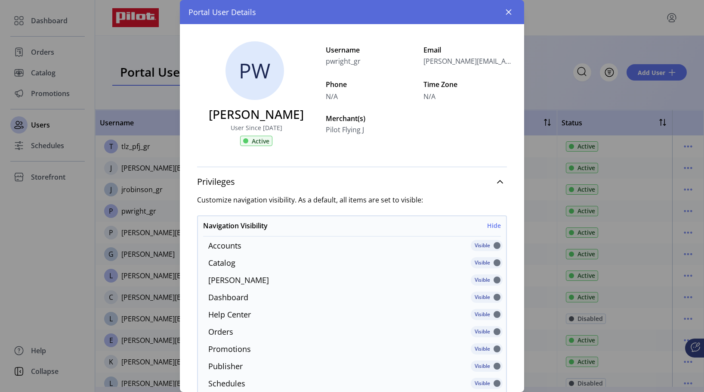
click at [261, 140] on span "Active" at bounding box center [261, 140] width 18 height 9
click at [263, 117] on h3 "[PERSON_NAME]" at bounding box center [256, 114] width 95 height 18
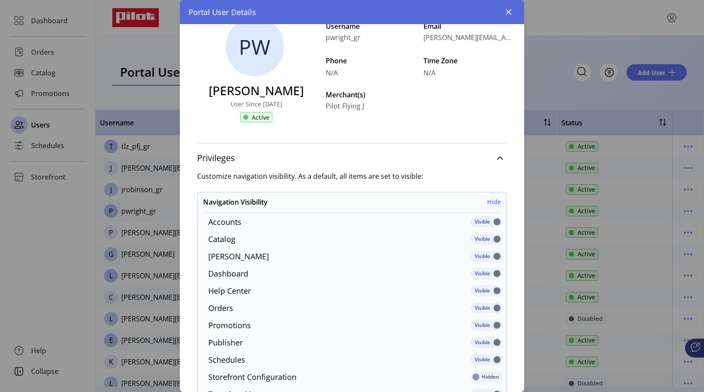
scroll to position [43, 0]
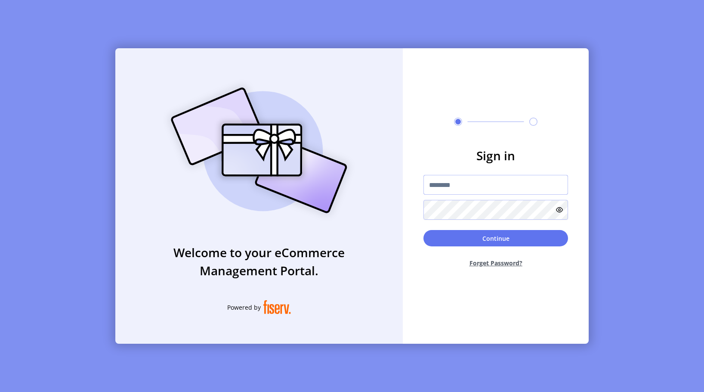
type input "**********"
